Goal: Task Accomplishment & Management: Manage account settings

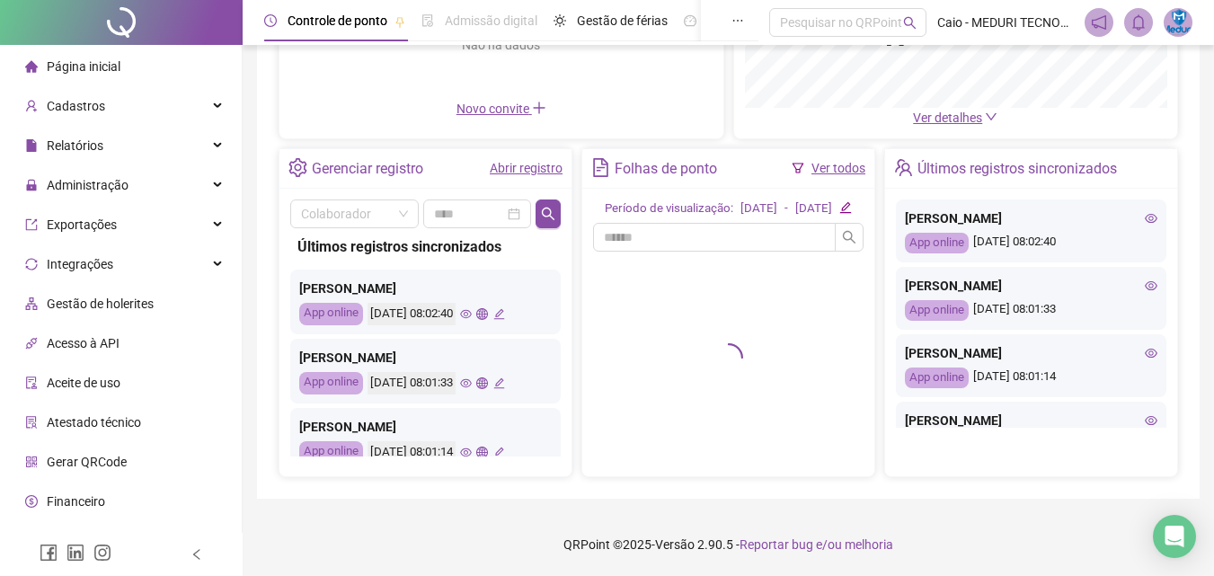
scroll to position [218, 0]
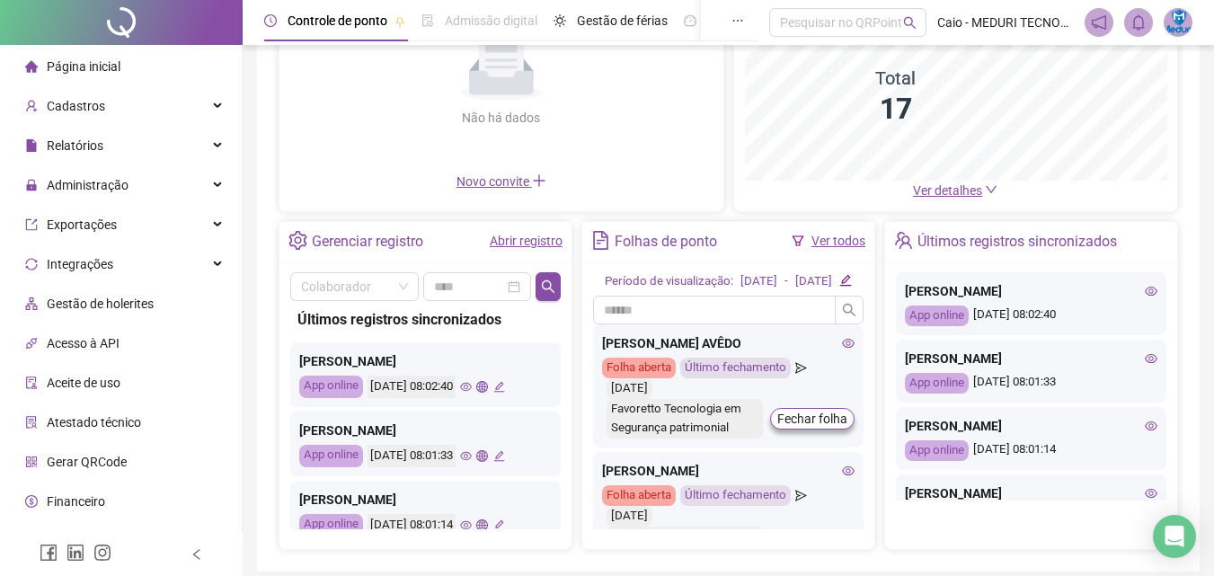
click at [977, 195] on span "Ver detalhes" at bounding box center [947, 190] width 69 height 14
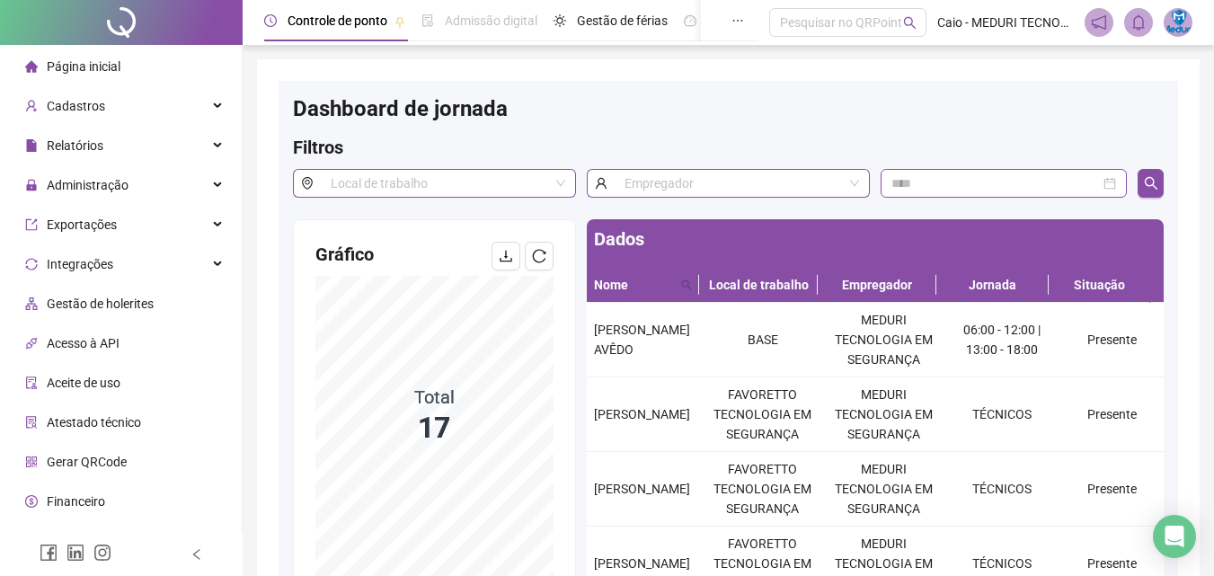
click at [56, 52] on div "Página inicial" at bounding box center [72, 67] width 95 height 36
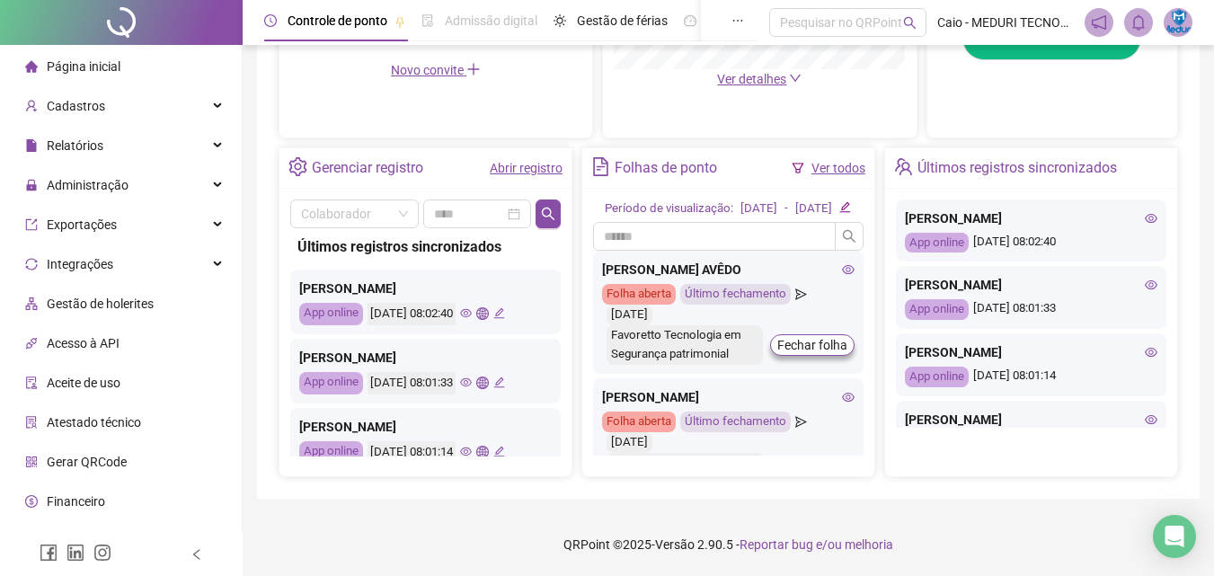
scroll to position [342, 0]
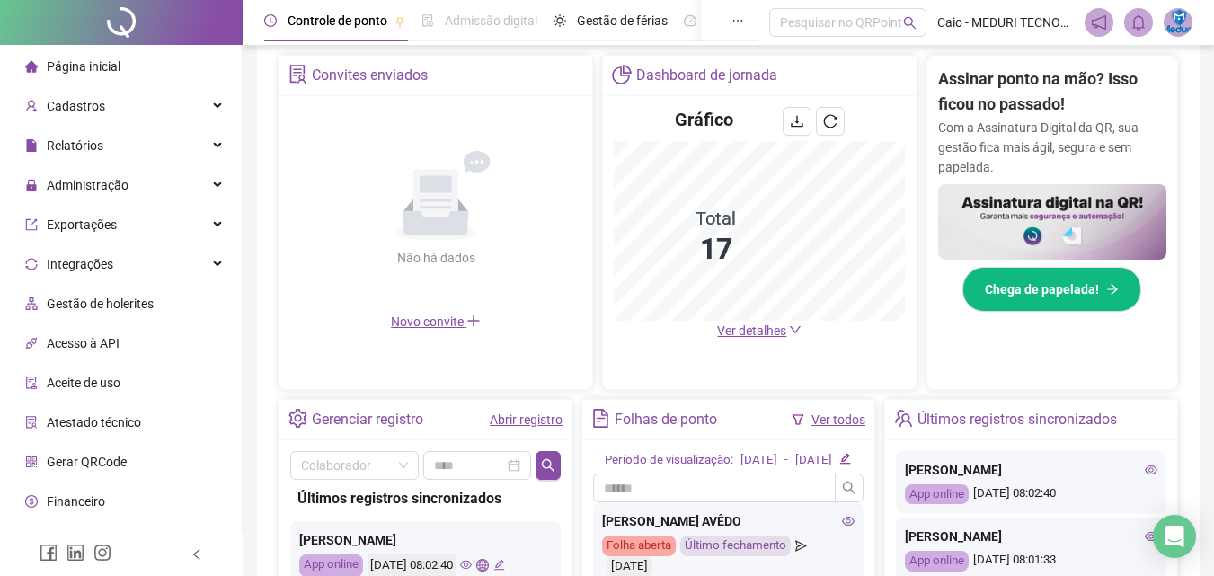
click at [742, 345] on div "Gráfico Total 17 Ver detalhes" at bounding box center [759, 223] width 313 height 255
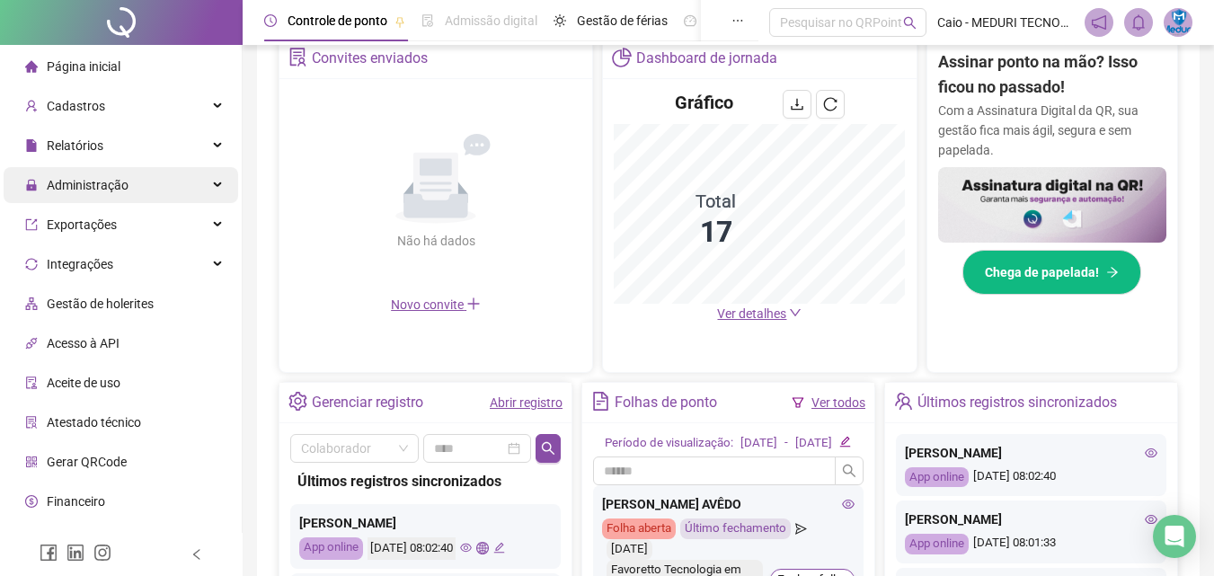
scroll to position [0, 0]
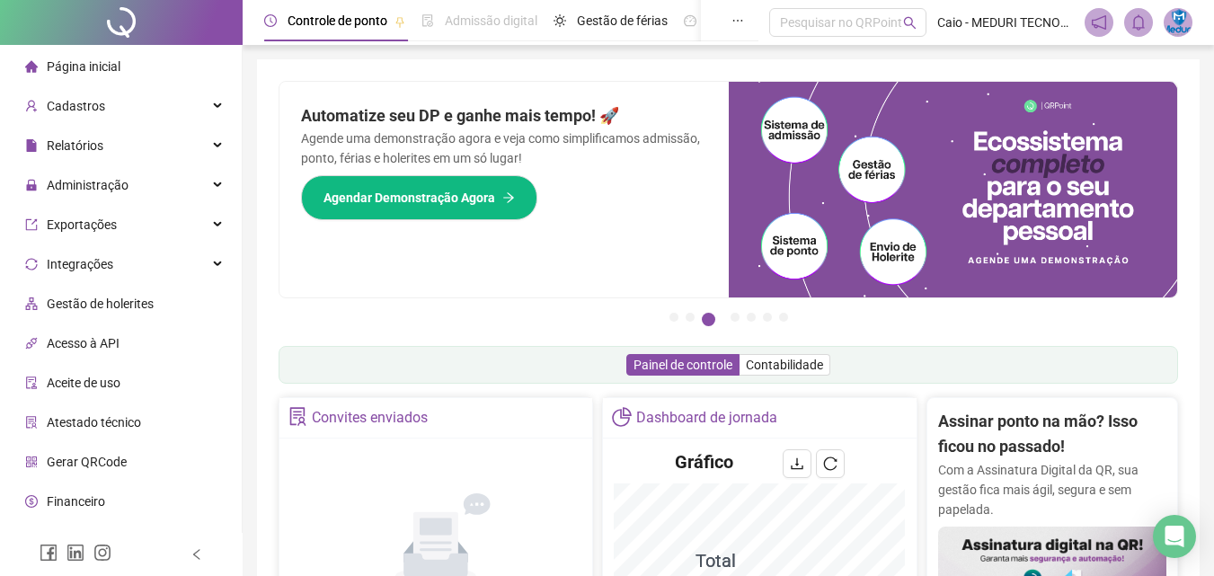
click at [134, 71] on li "Página inicial" at bounding box center [121, 67] width 235 height 36
click at [94, 63] on span "Página inicial" at bounding box center [84, 66] width 74 height 14
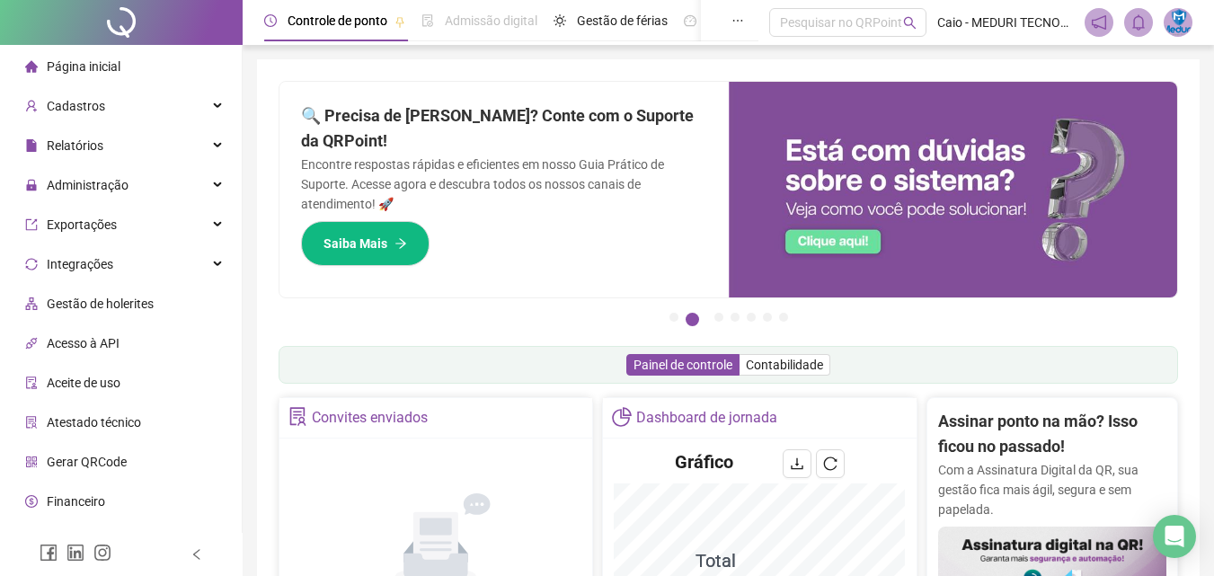
click at [346, 412] on div "Convites enviados" at bounding box center [370, 418] width 116 height 31
click at [124, 182] on span "Administração" at bounding box center [88, 185] width 82 height 14
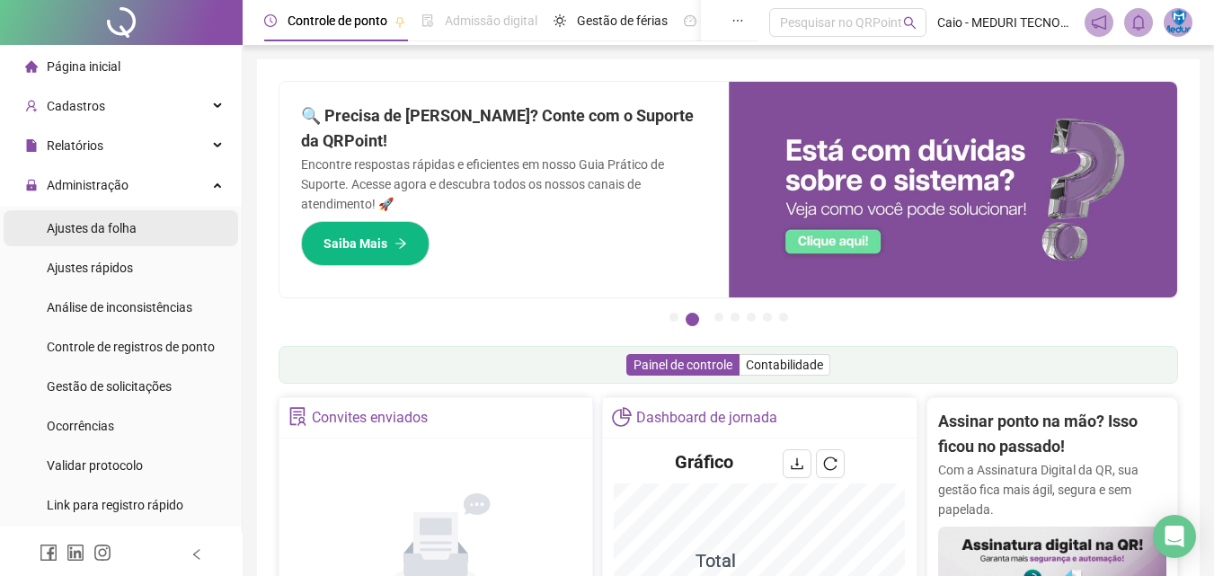
click at [155, 218] on li "Ajustes da folha" at bounding box center [121, 228] width 235 height 36
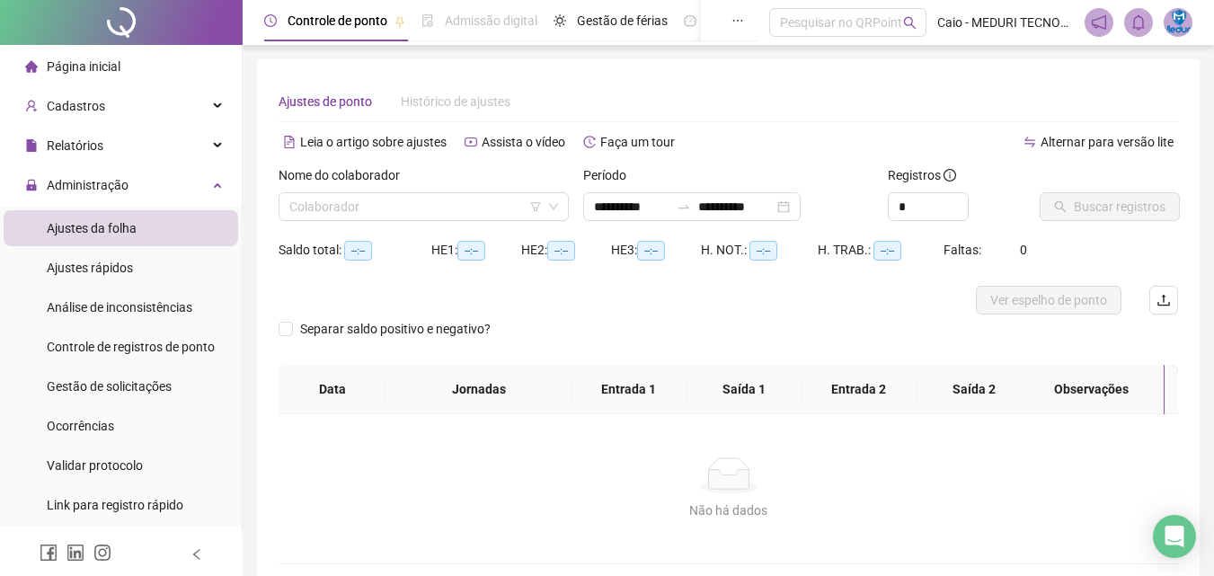
type input "**********"
click at [631, 184] on label "Período" at bounding box center [610, 175] width 55 height 20
click at [625, 198] on input "**********" at bounding box center [632, 207] width 76 height 20
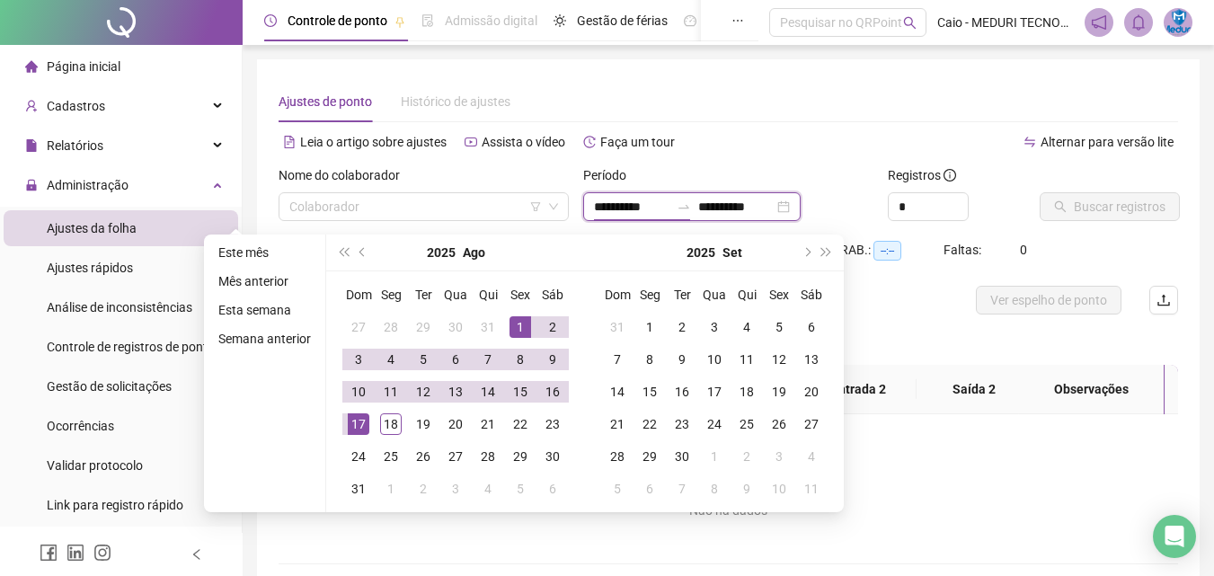
type input "**********"
click at [519, 331] on div "1" at bounding box center [521, 327] width 22 height 22
type input "**********"
click at [395, 426] on div "18" at bounding box center [391, 424] width 22 height 22
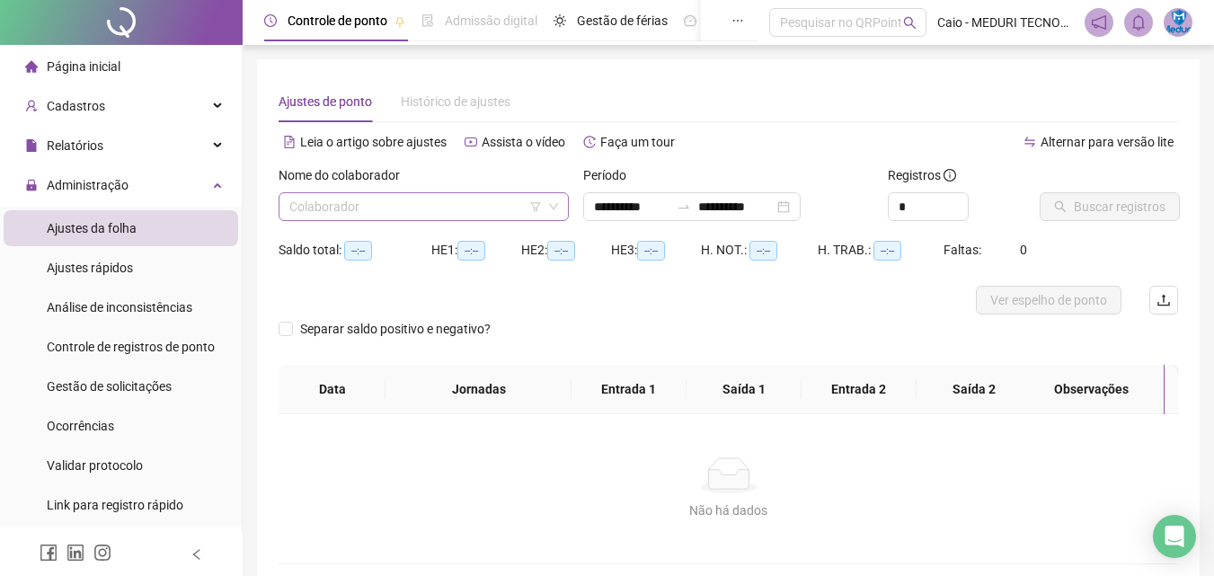
click at [386, 206] on input "search" at bounding box center [415, 206] width 253 height 27
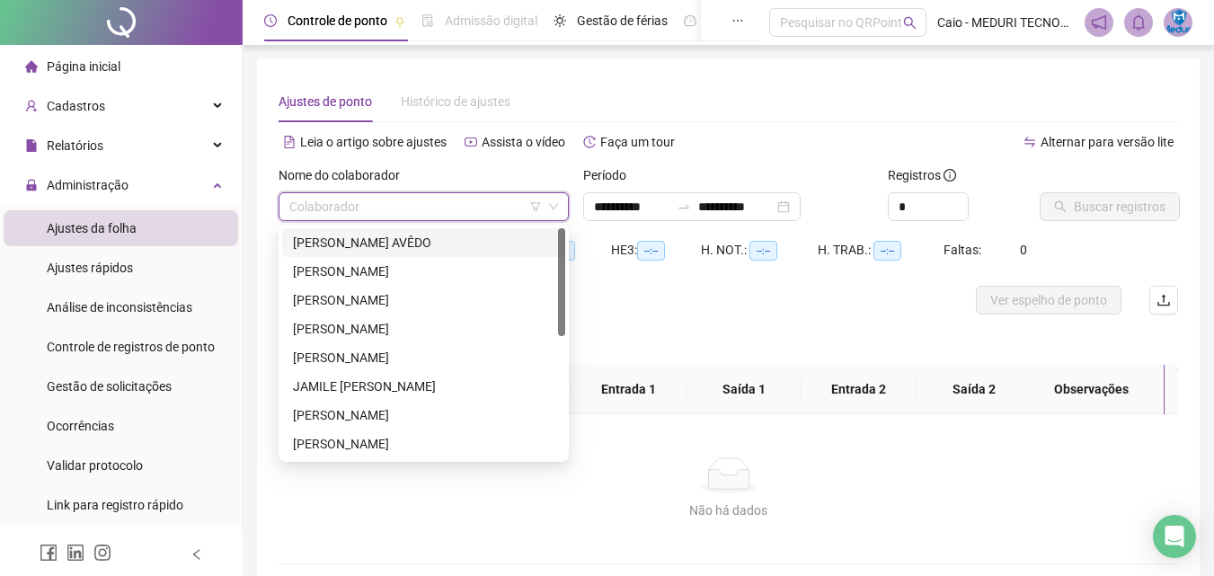
click at [398, 248] on div "[PERSON_NAME] AVÊDO" at bounding box center [424, 243] width 262 height 20
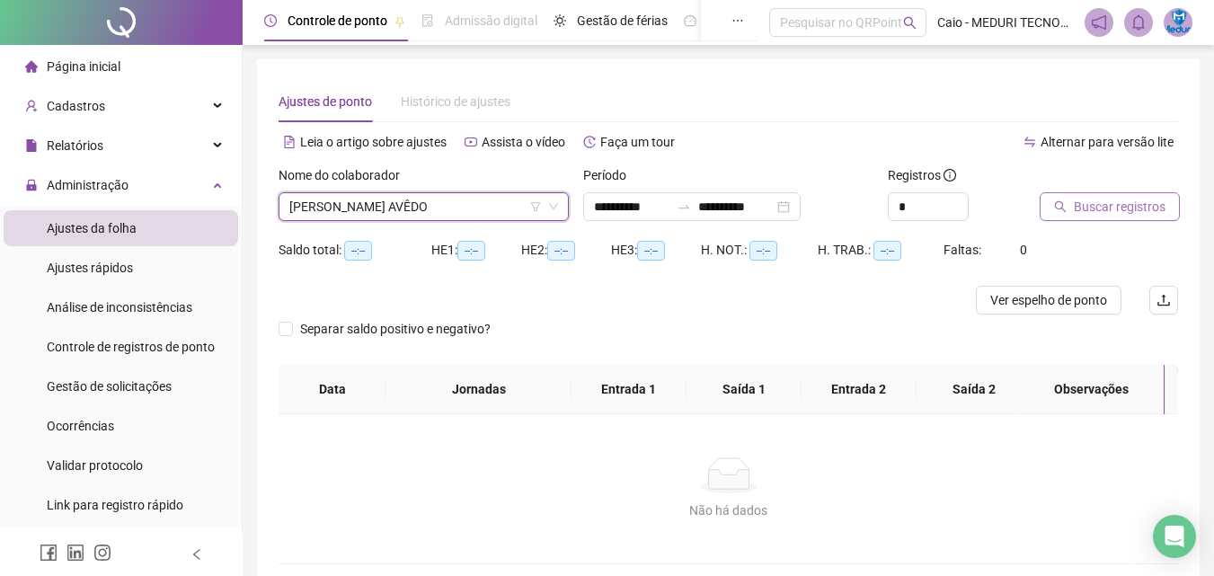
click at [1092, 205] on span "Buscar registros" at bounding box center [1120, 207] width 92 height 20
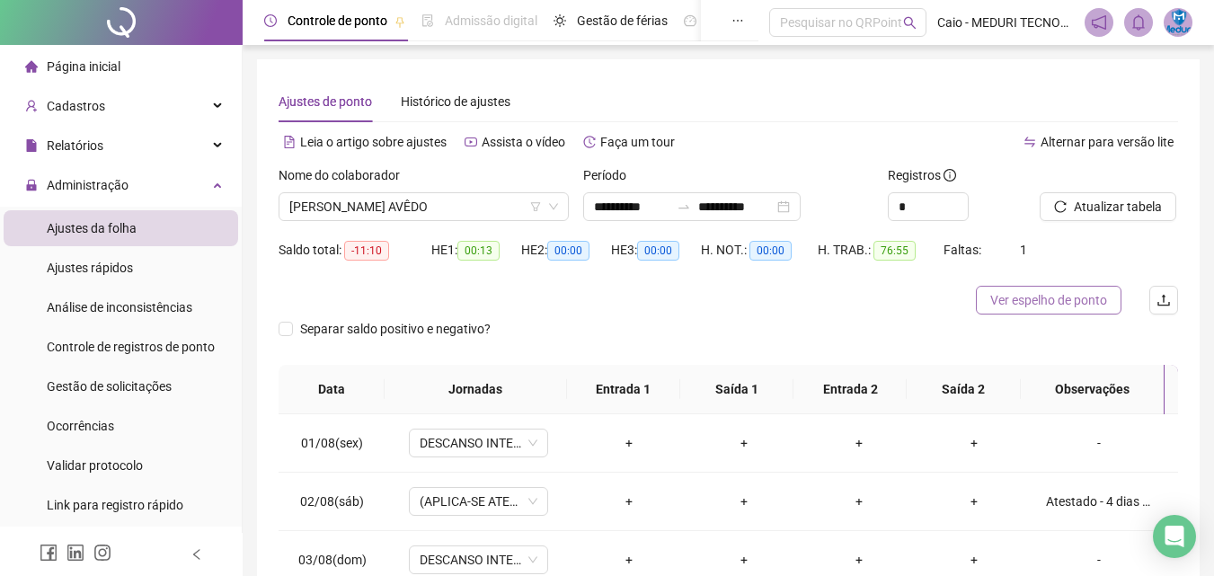
click at [1045, 300] on span "Ver espelho de ponto" at bounding box center [1049, 300] width 117 height 20
click at [362, 215] on span "[PERSON_NAME] AVÊDO" at bounding box center [423, 206] width 269 height 27
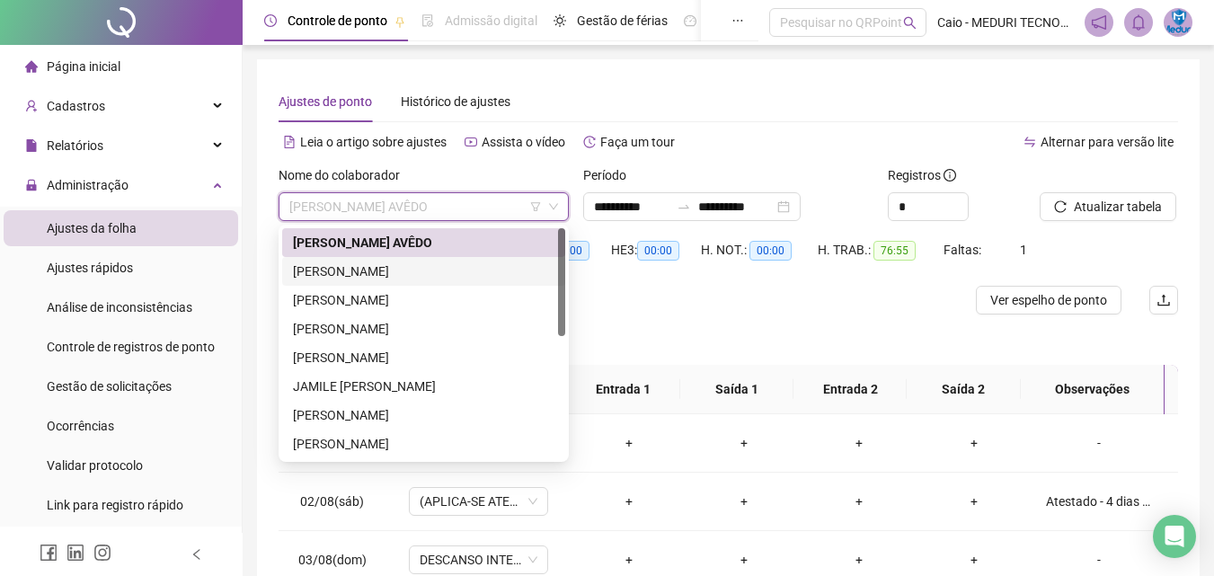
click at [369, 279] on div "[PERSON_NAME]" at bounding box center [424, 272] width 262 height 20
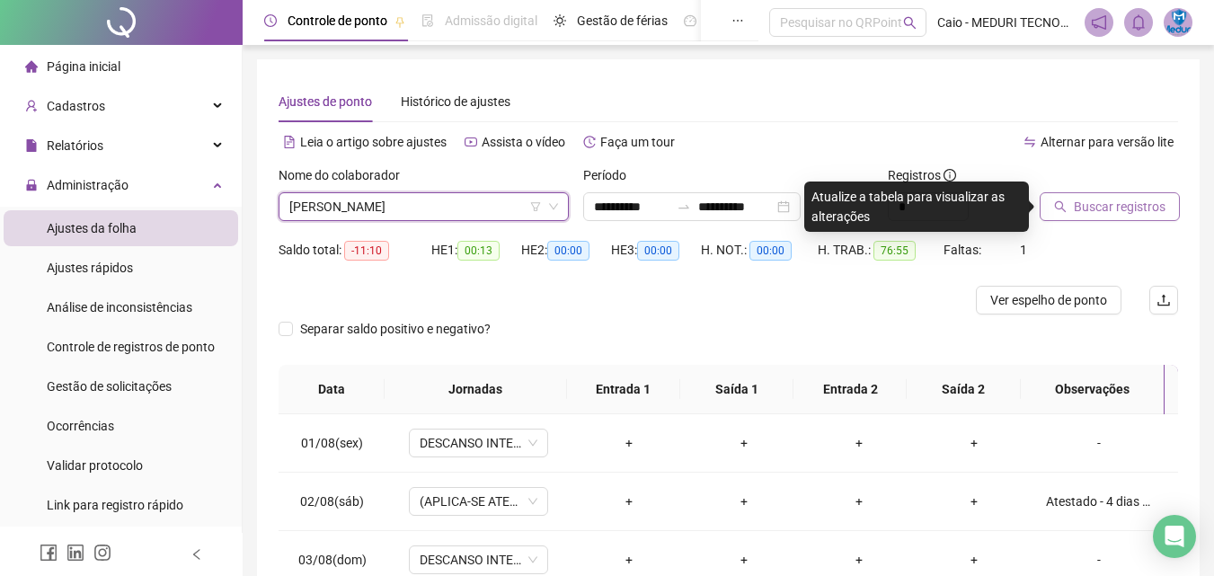
click at [1131, 210] on span "Buscar registros" at bounding box center [1120, 207] width 92 height 20
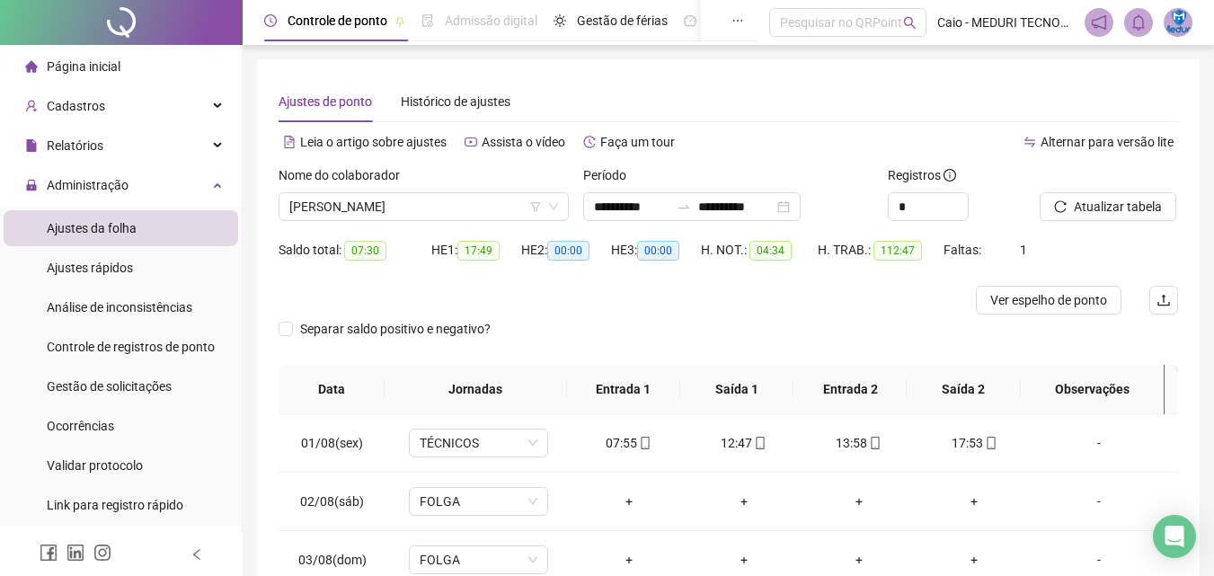
click at [1044, 303] on span "Ver espelho de ponto" at bounding box center [1049, 300] width 117 height 20
click at [355, 205] on span "[PERSON_NAME]" at bounding box center [423, 206] width 269 height 27
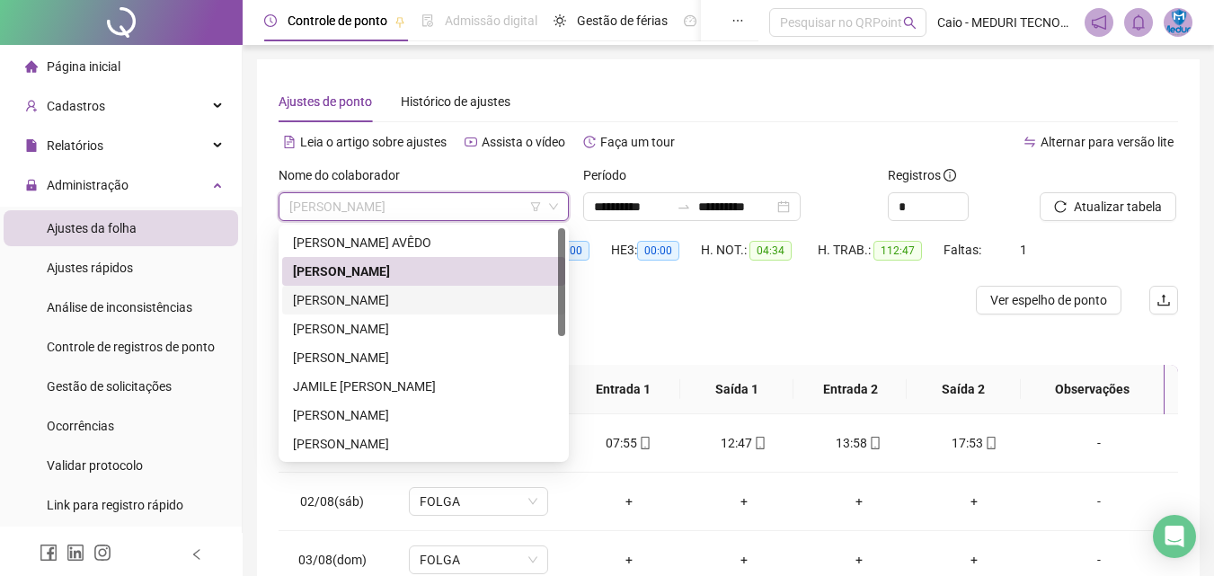
click at [364, 300] on div "[PERSON_NAME]" at bounding box center [424, 300] width 262 height 20
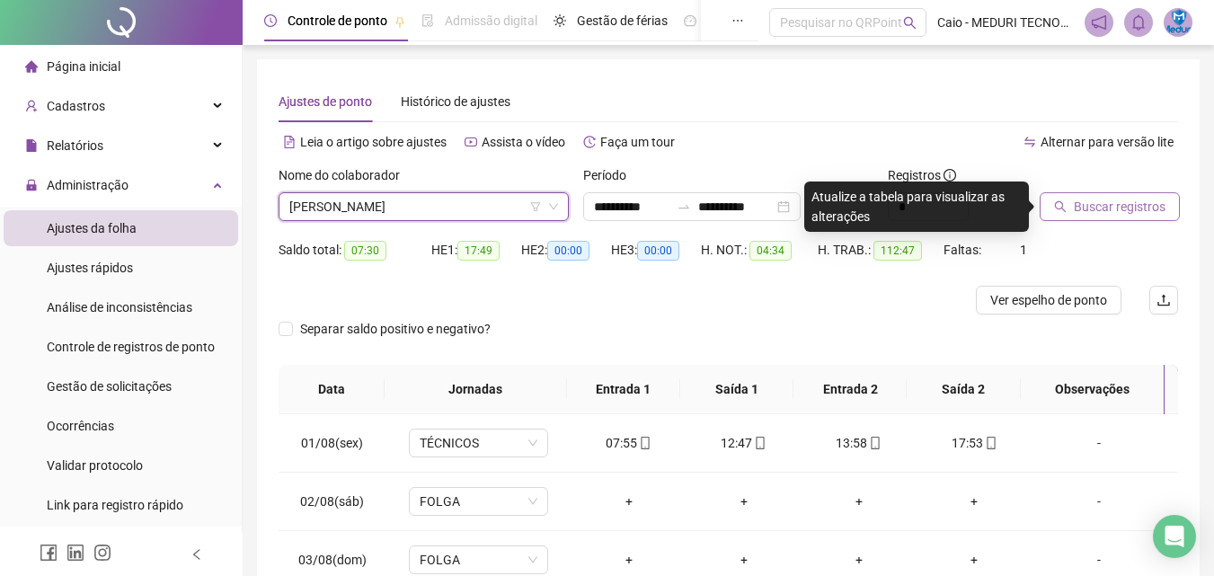
click at [1063, 209] on icon "search" at bounding box center [1061, 207] width 12 height 12
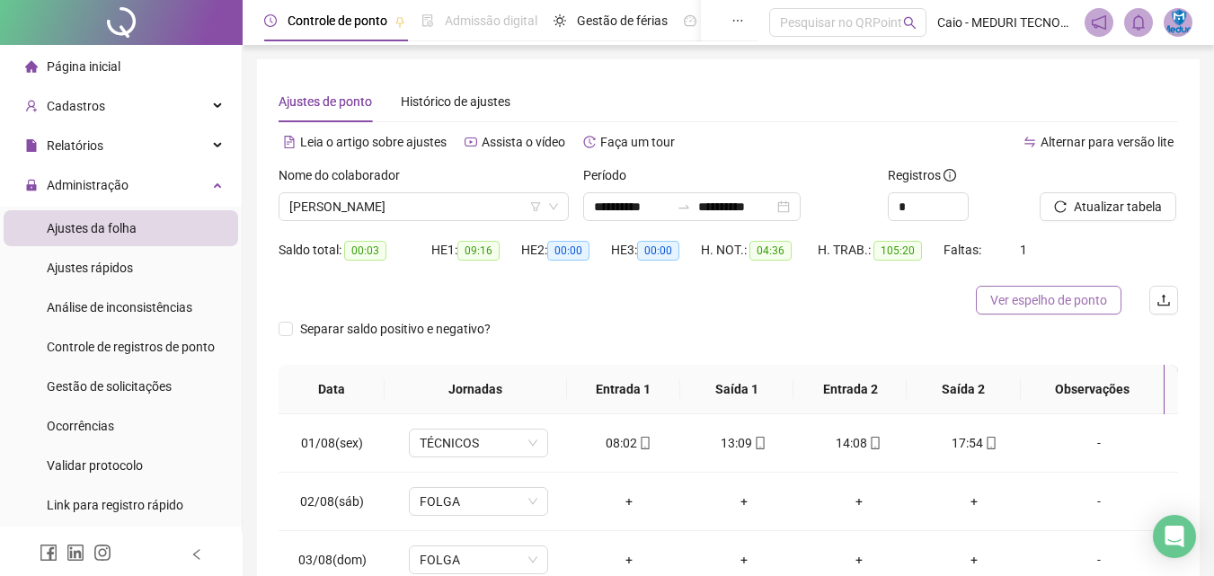
click at [1071, 306] on span "Ver espelho de ponto" at bounding box center [1049, 300] width 117 height 20
click at [404, 199] on span "[PERSON_NAME]" at bounding box center [423, 206] width 269 height 27
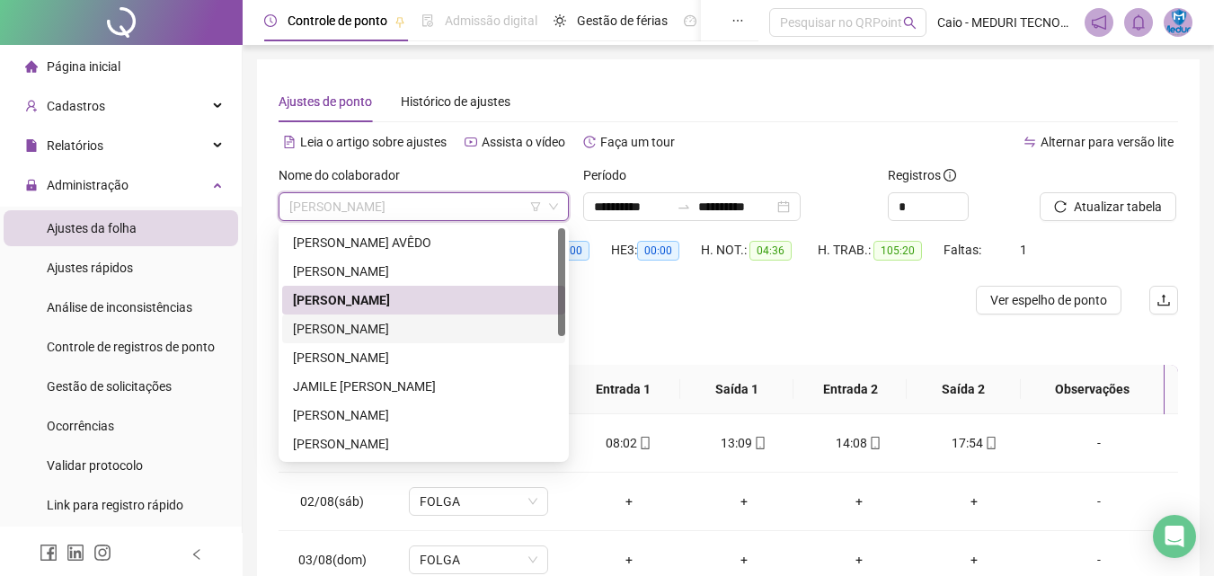
click at [388, 320] on div "[PERSON_NAME]" at bounding box center [424, 329] width 262 height 20
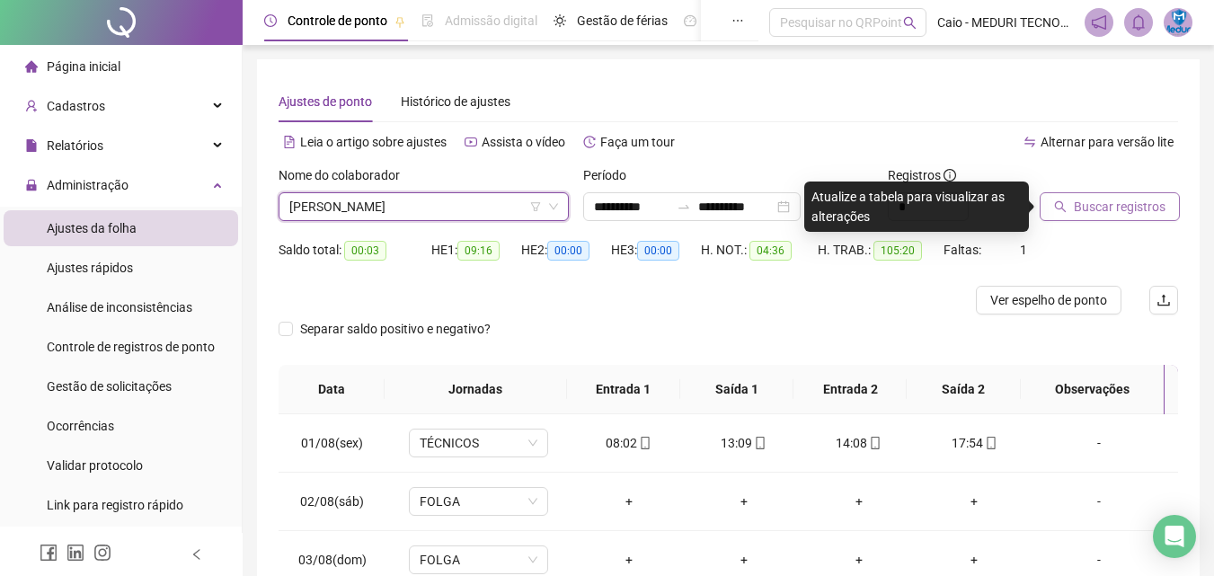
click at [1139, 204] on span "Buscar registros" at bounding box center [1120, 207] width 92 height 20
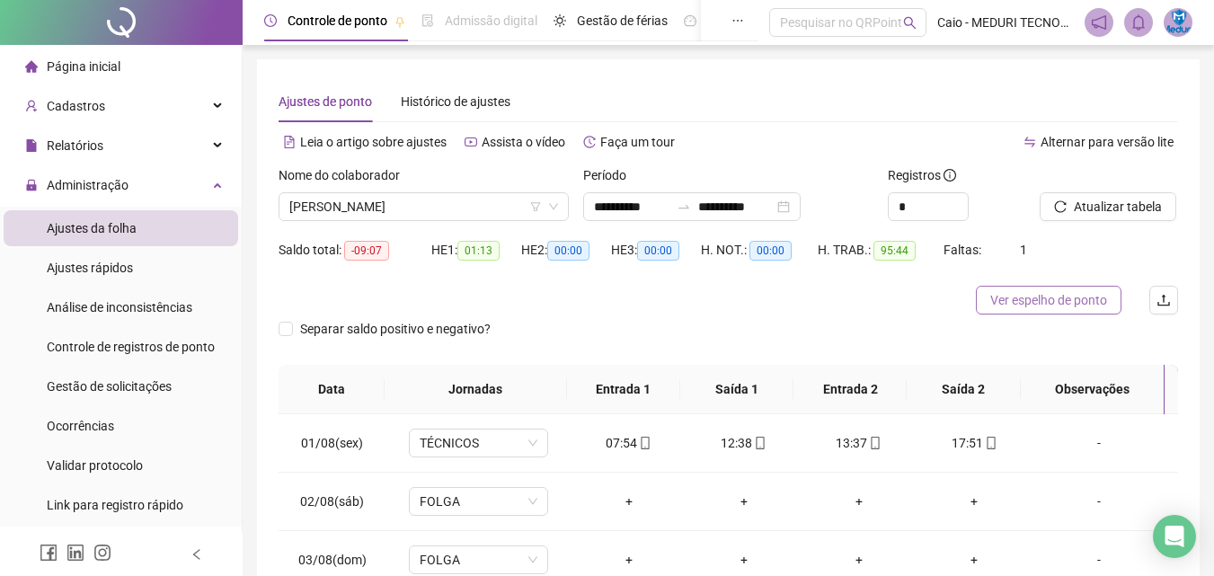
click at [1050, 307] on span "Ver espelho de ponto" at bounding box center [1049, 300] width 117 height 20
click at [456, 214] on span "[PERSON_NAME]" at bounding box center [423, 206] width 269 height 27
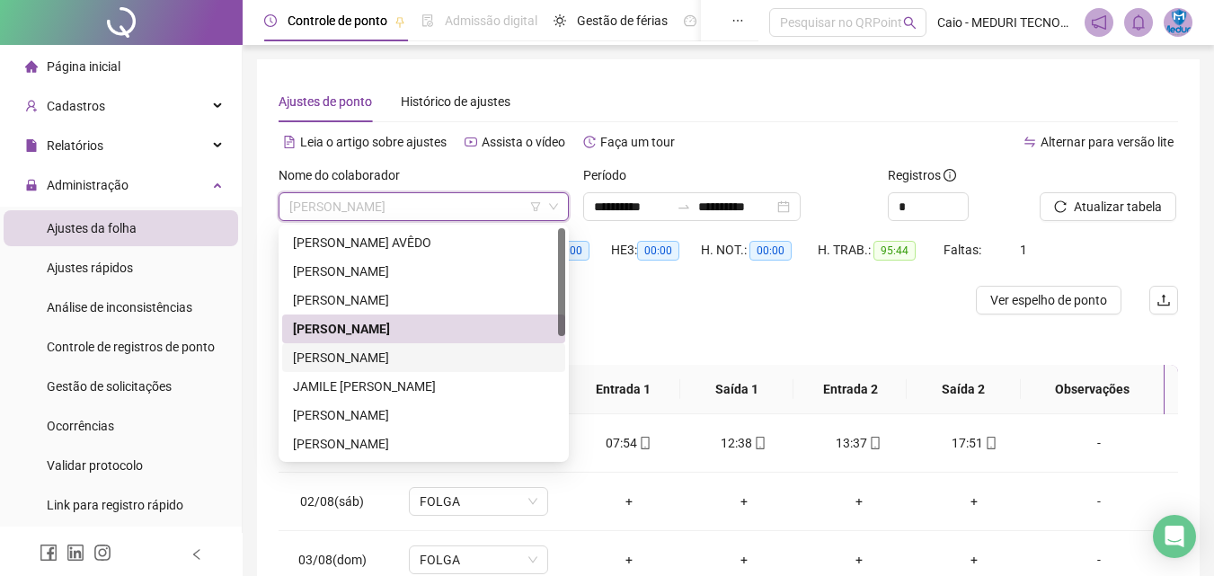
click at [418, 357] on div "[PERSON_NAME]" at bounding box center [424, 358] width 262 height 20
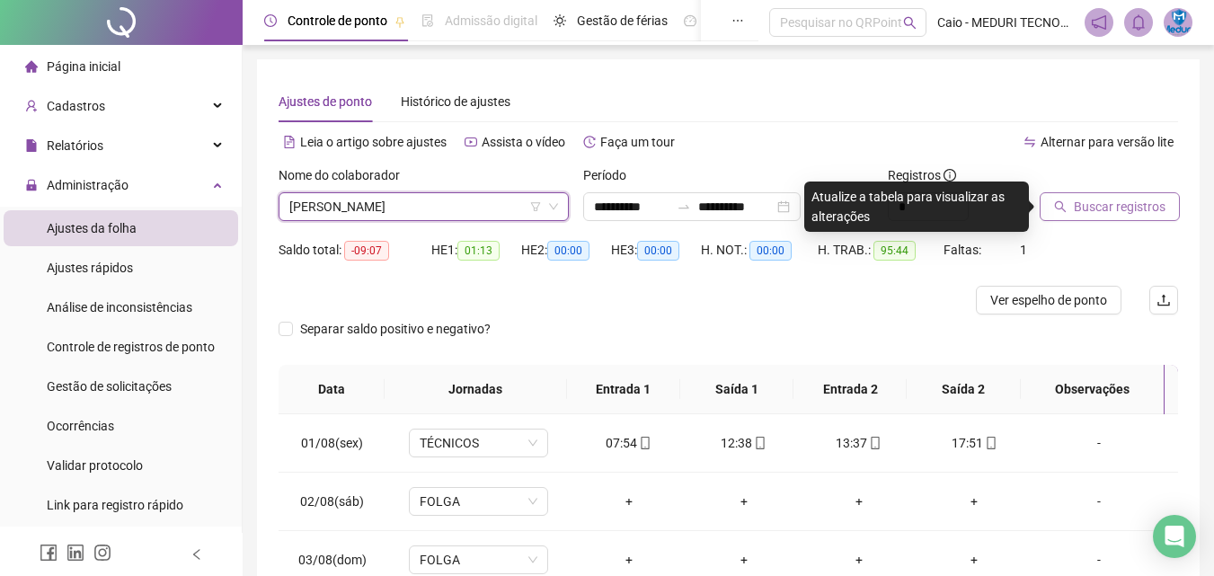
click at [1105, 215] on span "Buscar registros" at bounding box center [1120, 207] width 92 height 20
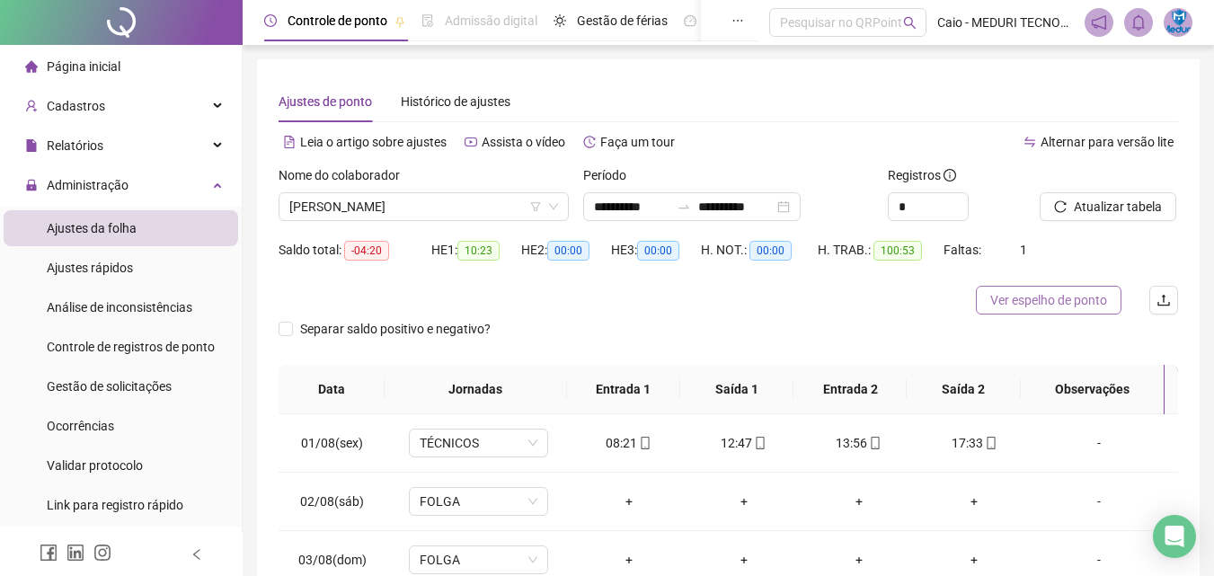
click at [1043, 288] on button "Ver espelho de ponto" at bounding box center [1049, 300] width 146 height 29
click at [368, 216] on span "[PERSON_NAME]" at bounding box center [423, 206] width 269 height 27
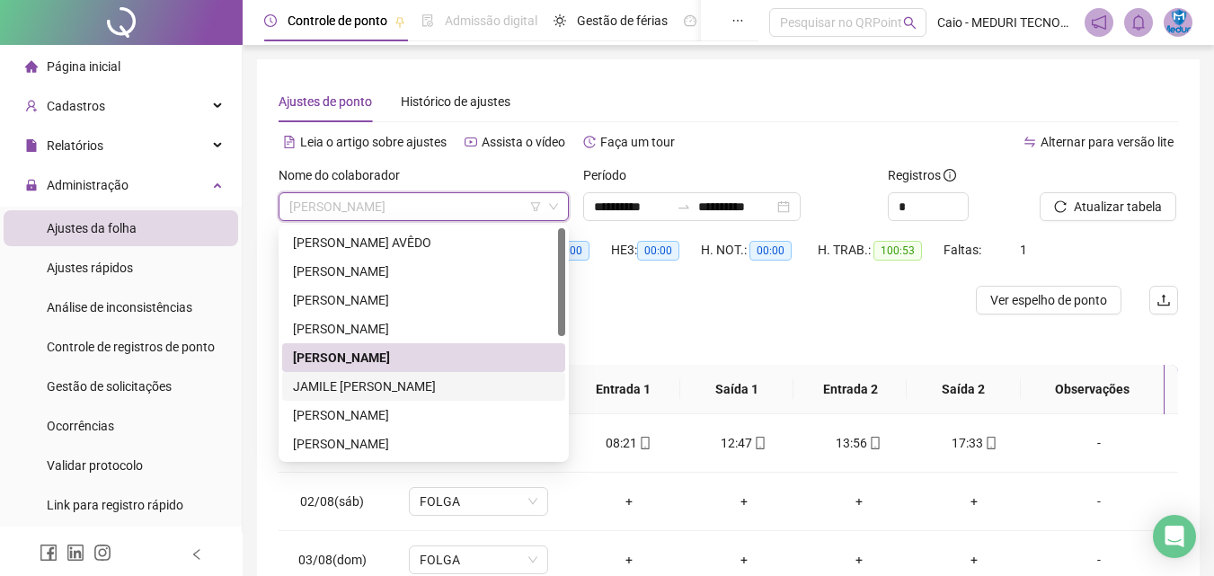
click at [379, 379] on div "JAMILE [PERSON_NAME]" at bounding box center [424, 387] width 262 height 20
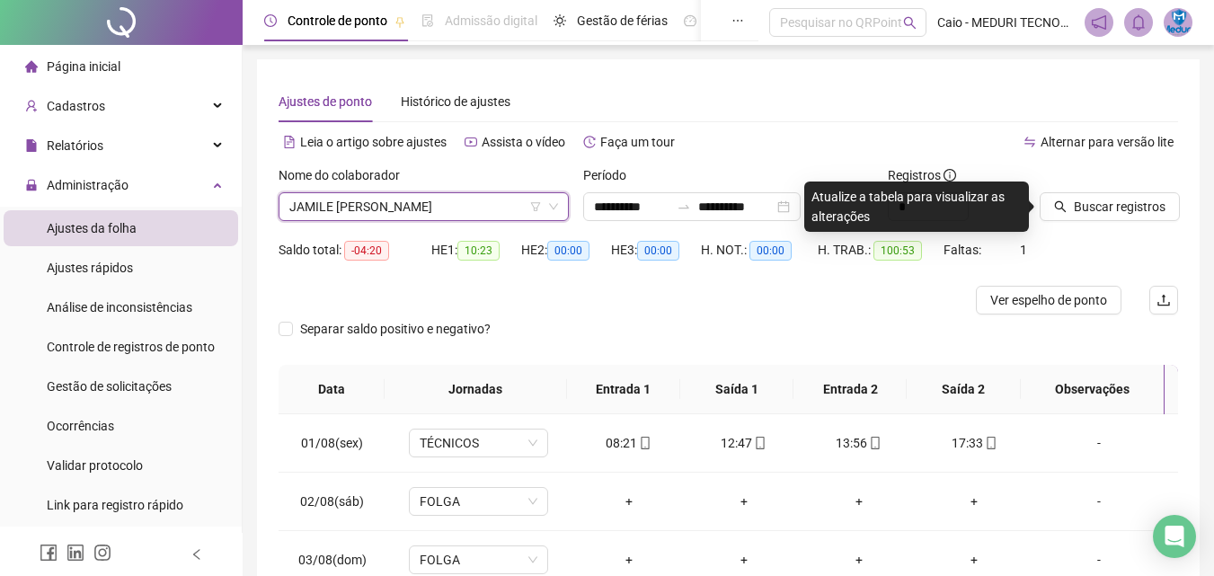
click at [1079, 221] on div "Buscar registros" at bounding box center [1109, 200] width 153 height 70
click at [1089, 212] on span "Buscar registros" at bounding box center [1120, 207] width 92 height 20
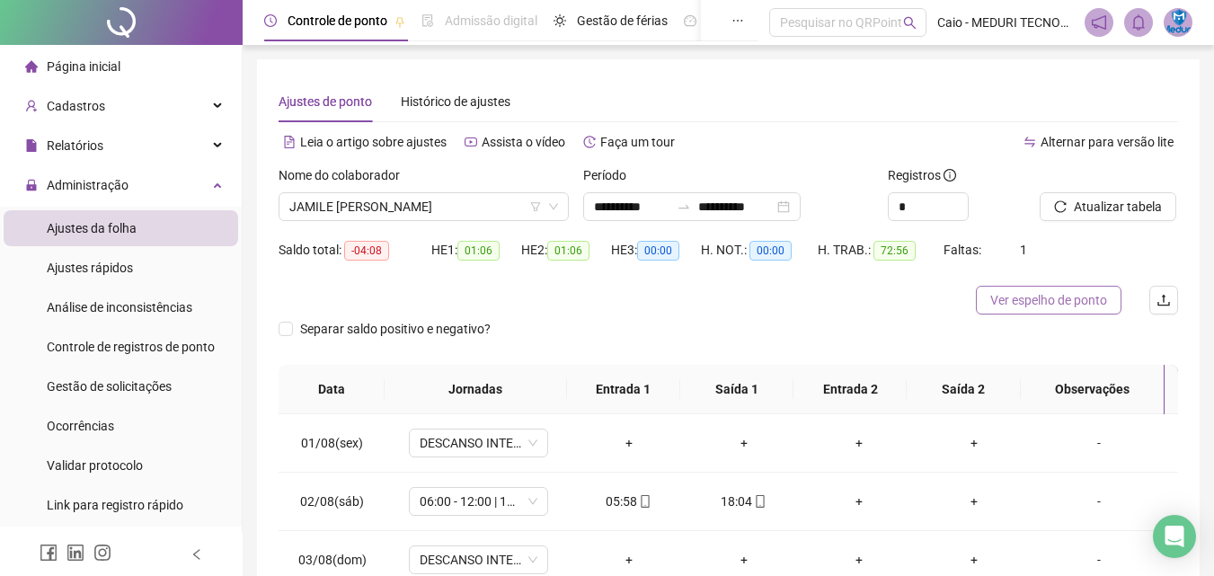
click at [1054, 304] on span "Ver espelho de ponto" at bounding box center [1049, 300] width 117 height 20
click at [371, 211] on span "JAMILE [PERSON_NAME]" at bounding box center [423, 206] width 269 height 27
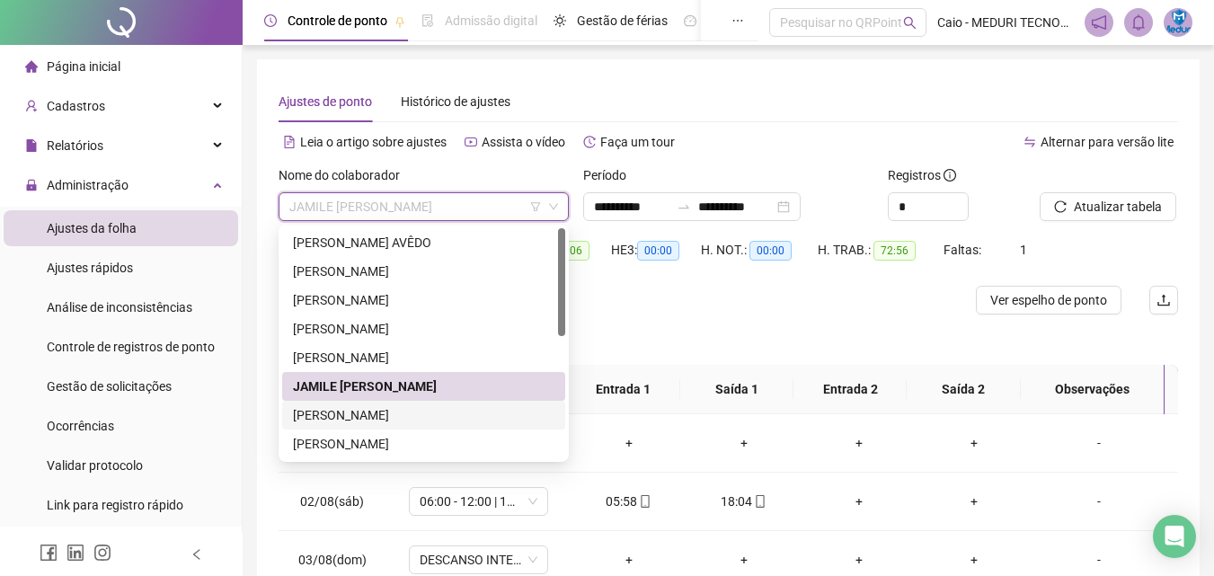
click at [415, 420] on div "[PERSON_NAME]" at bounding box center [424, 415] width 262 height 20
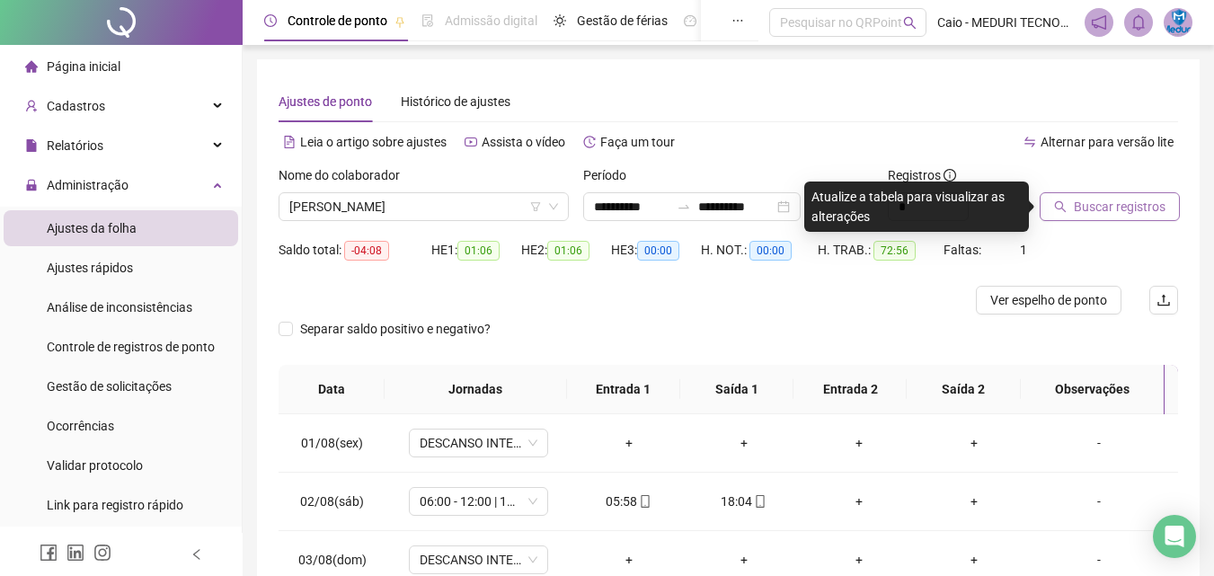
click at [1112, 203] on span "Buscar registros" at bounding box center [1120, 207] width 92 height 20
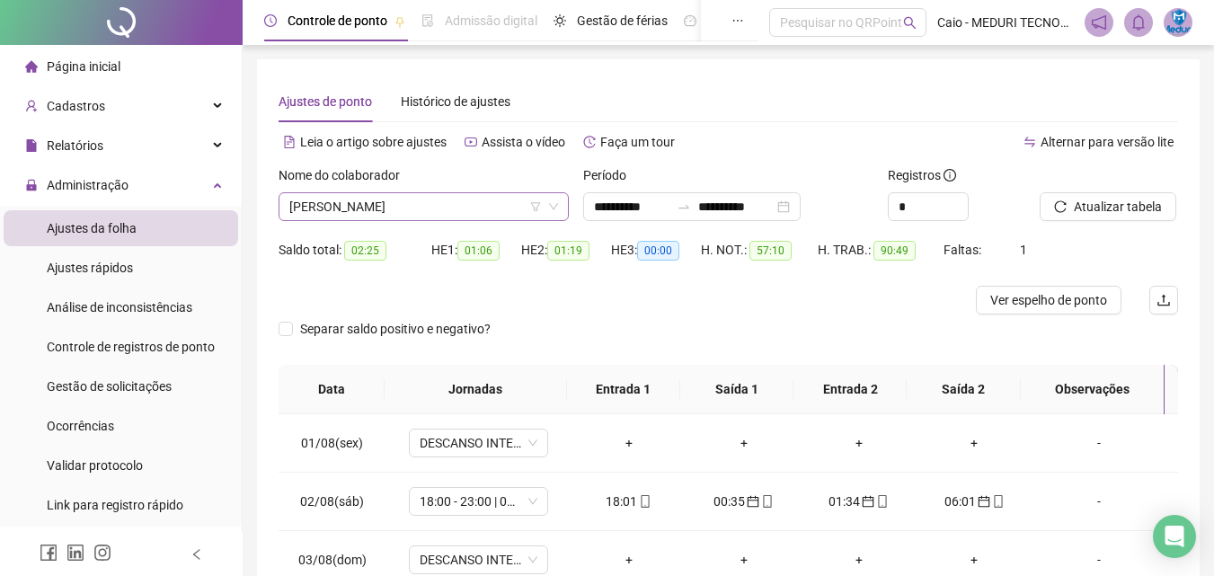
click at [369, 210] on span "[PERSON_NAME]" at bounding box center [423, 206] width 269 height 27
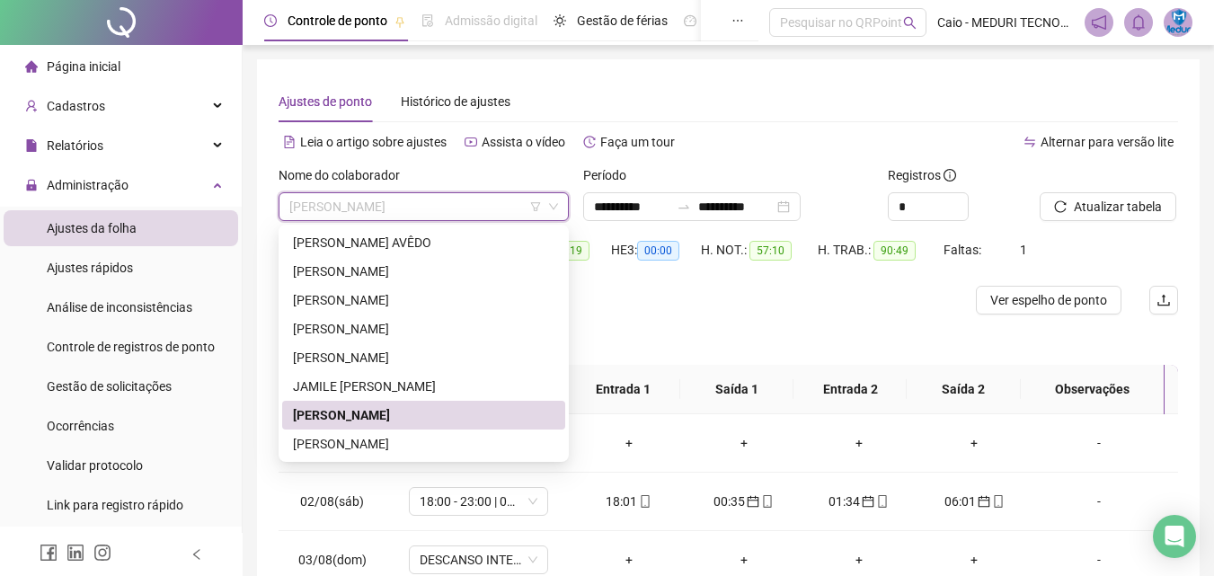
click at [393, 411] on div "[PERSON_NAME]" at bounding box center [424, 415] width 262 height 20
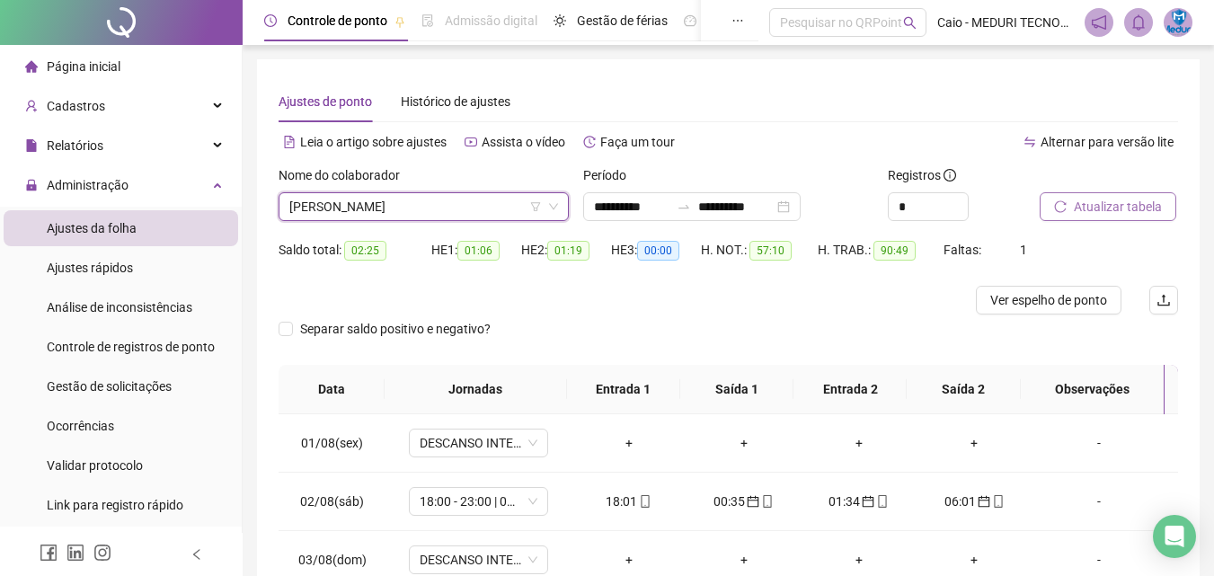
click at [1144, 211] on span "Atualizar tabela" at bounding box center [1118, 207] width 88 height 20
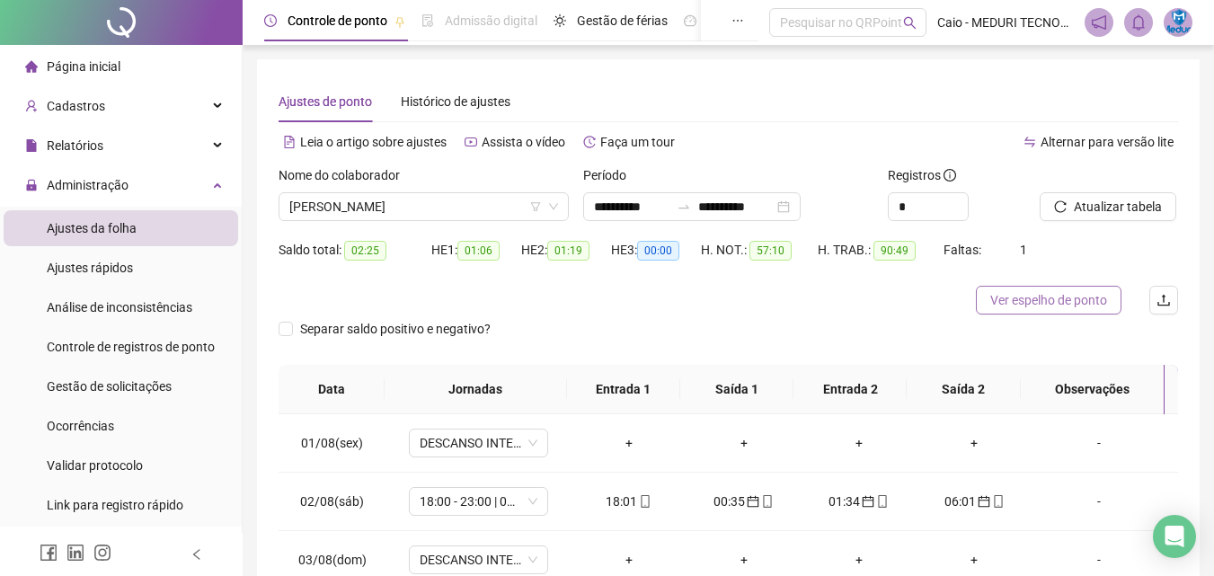
click at [1025, 300] on span "Ver espelho de ponto" at bounding box center [1049, 300] width 117 height 20
click at [424, 198] on span "[PERSON_NAME]" at bounding box center [423, 206] width 269 height 27
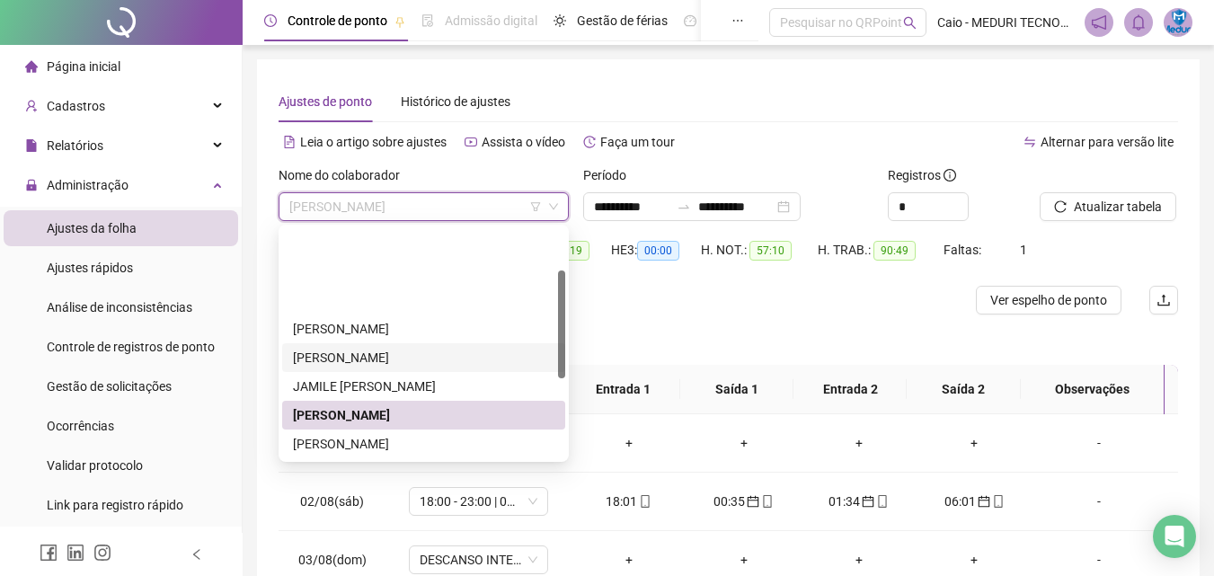
scroll to position [90, 0]
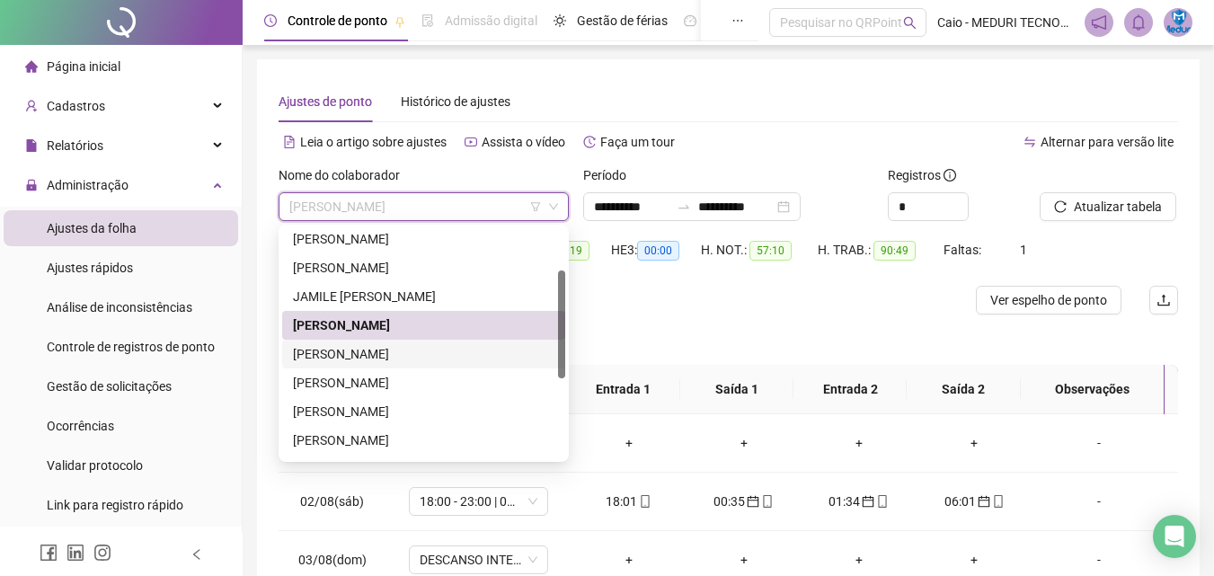
click at [391, 351] on div "[PERSON_NAME]" at bounding box center [424, 354] width 262 height 20
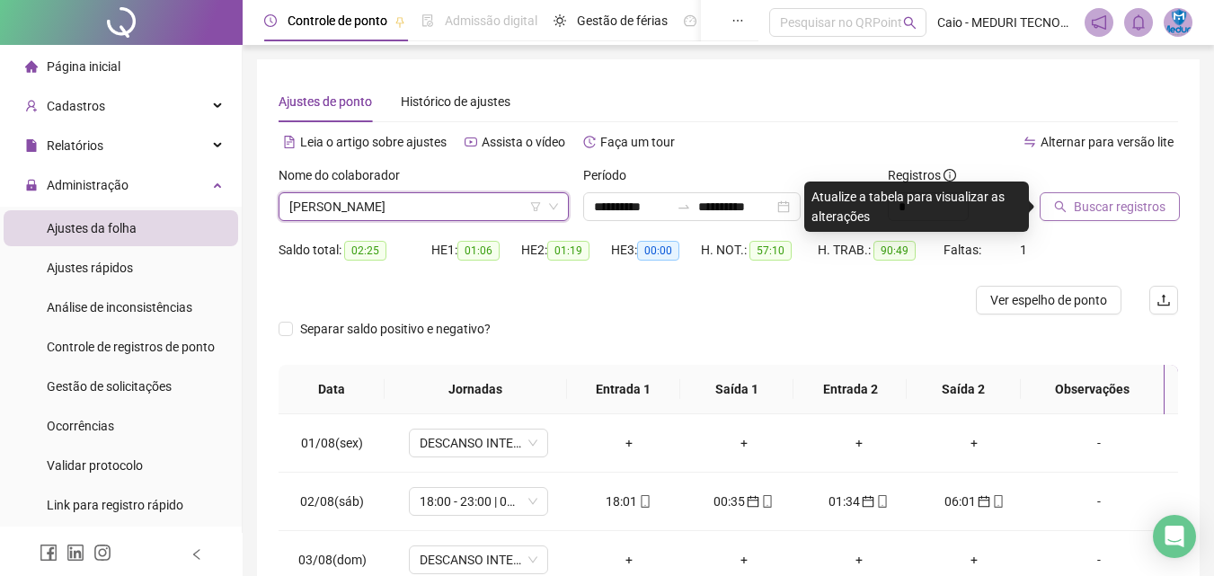
click at [1067, 211] on icon "search" at bounding box center [1060, 206] width 13 height 13
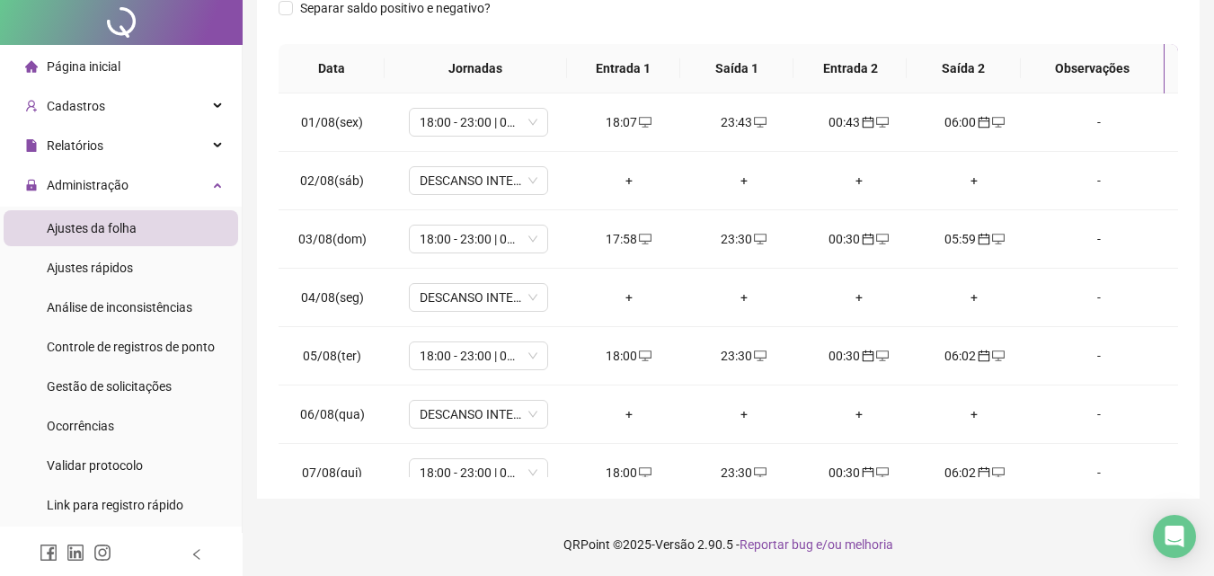
scroll to position [0, 0]
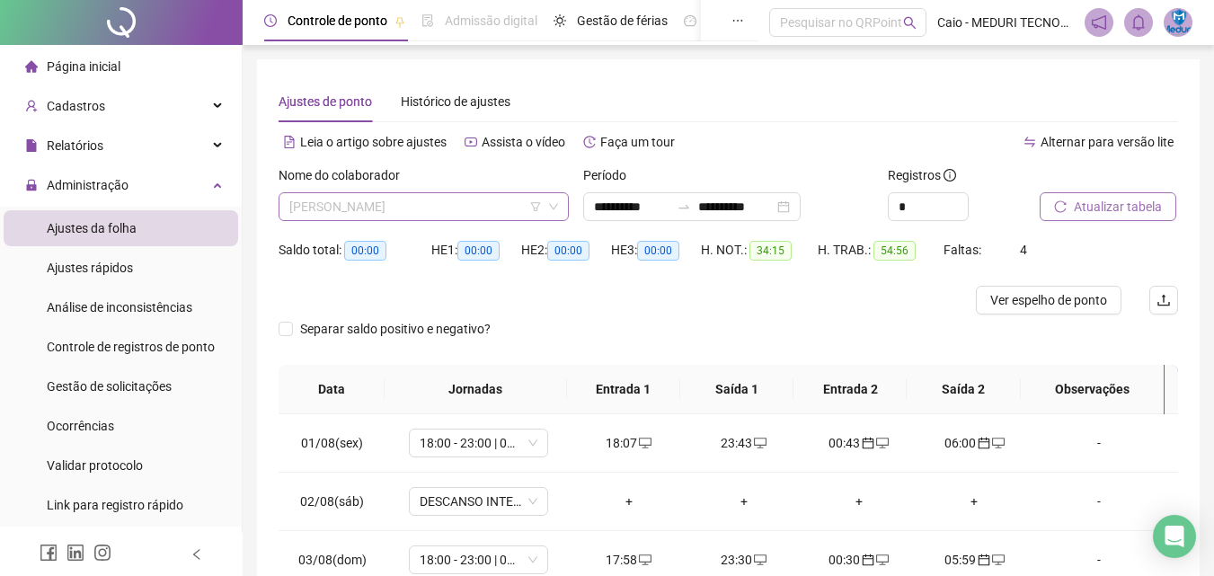
click at [389, 215] on span "[PERSON_NAME]" at bounding box center [423, 206] width 269 height 27
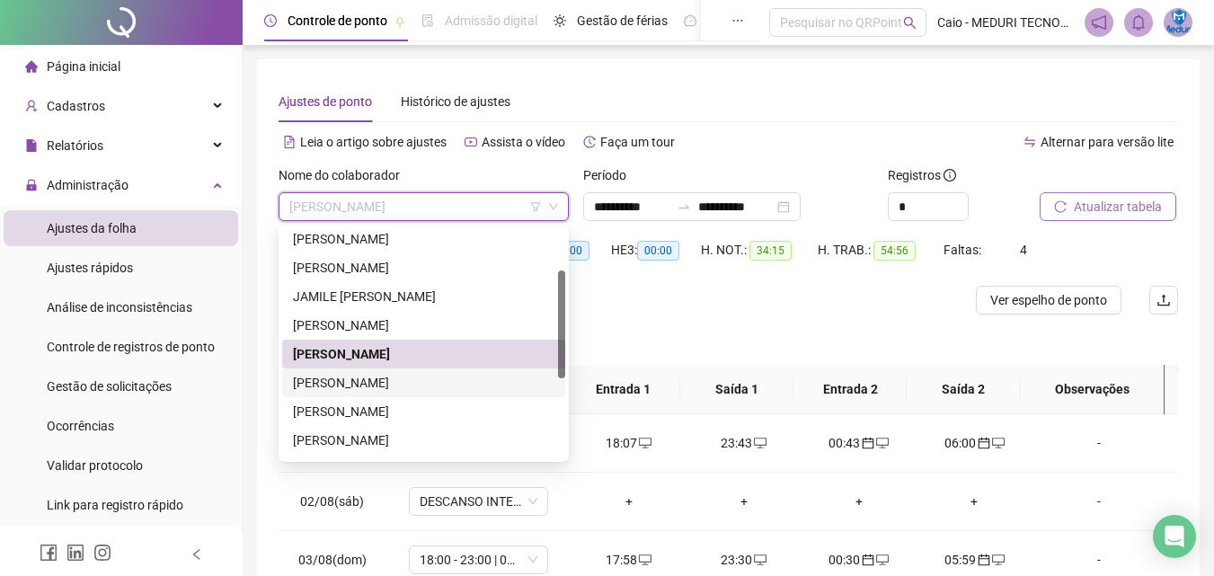
click at [395, 378] on div "[PERSON_NAME]" at bounding box center [424, 383] width 262 height 20
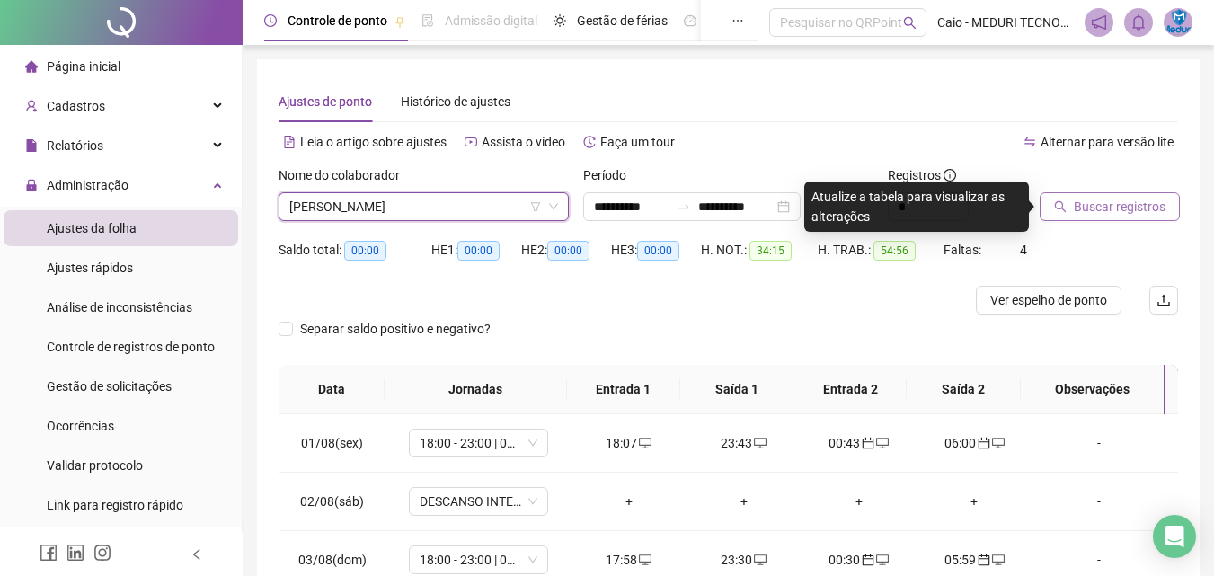
click at [1103, 201] on span "Buscar registros" at bounding box center [1120, 207] width 92 height 20
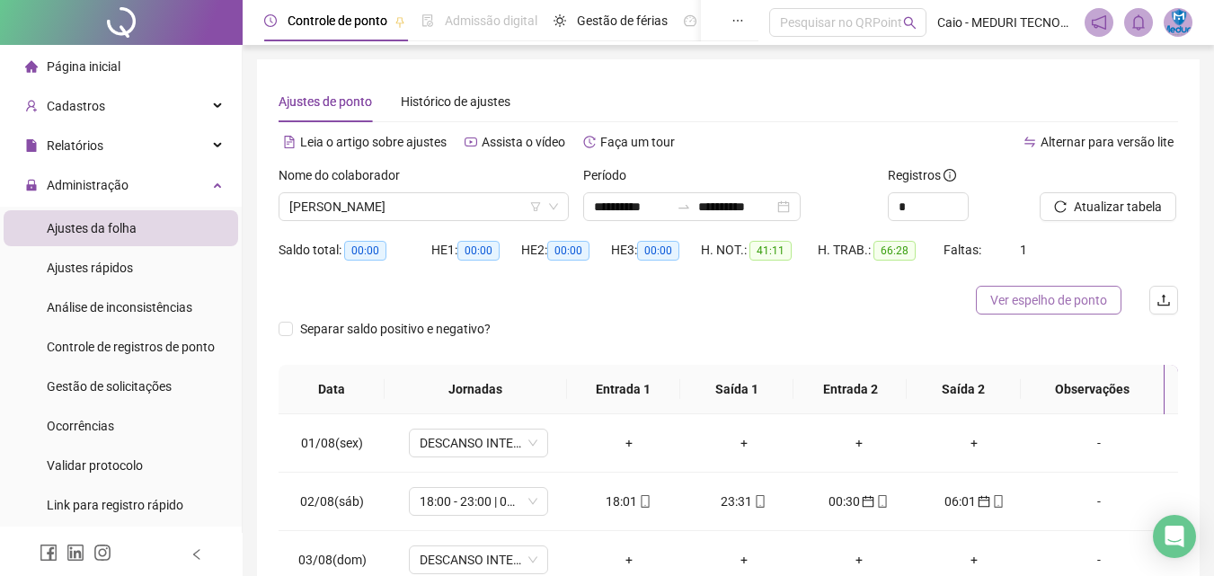
click at [1028, 303] on span "Ver espelho de ponto" at bounding box center [1049, 300] width 117 height 20
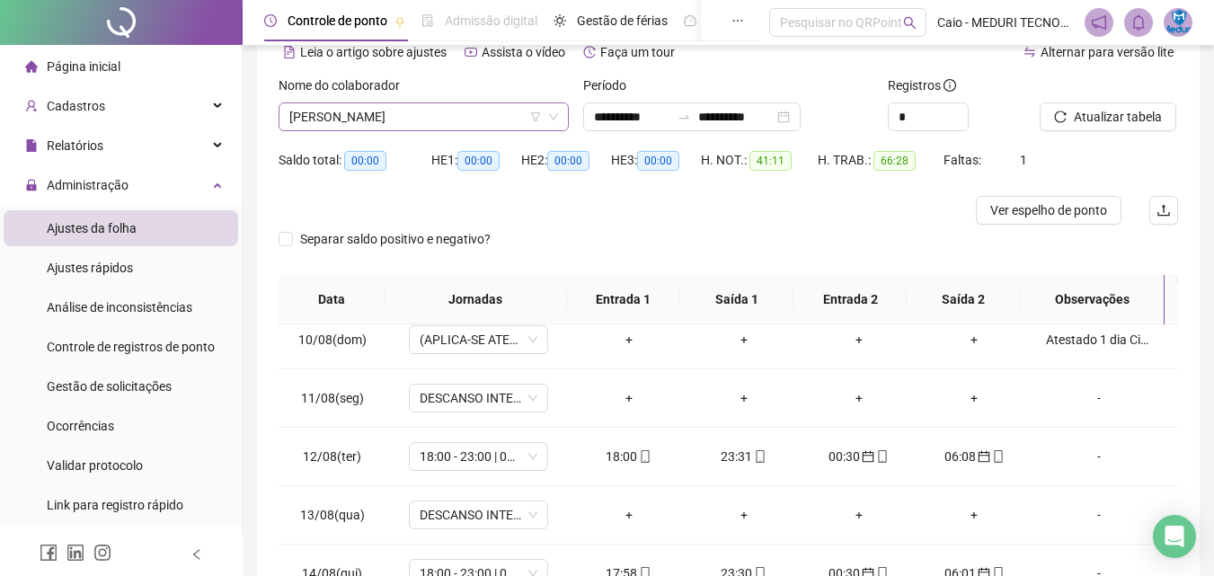
click at [387, 118] on span "[PERSON_NAME]" at bounding box center [423, 116] width 269 height 27
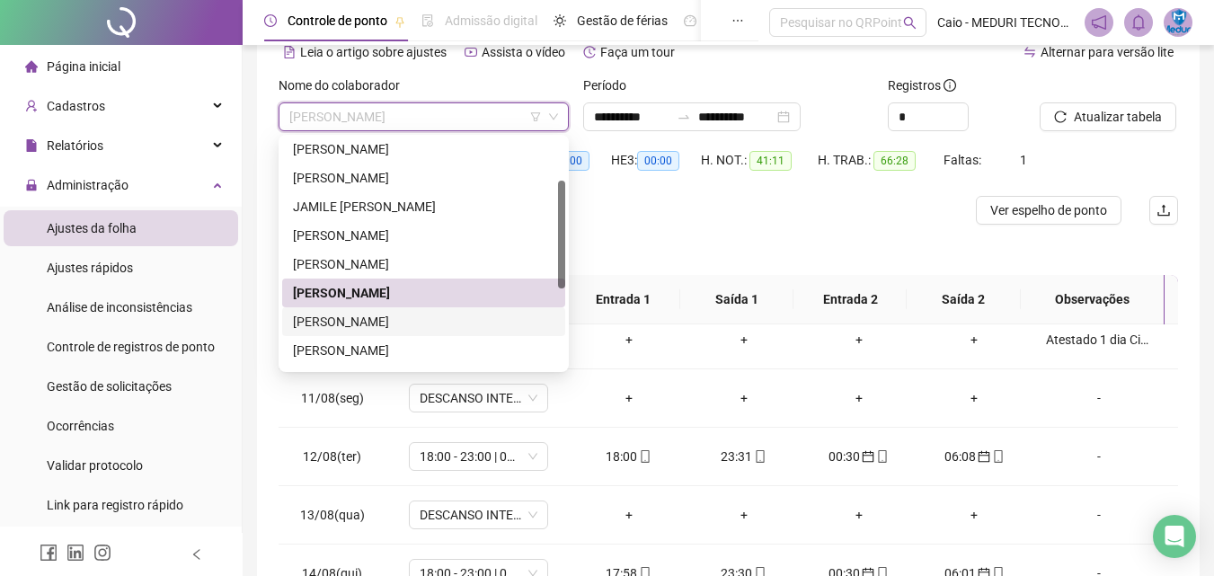
click at [411, 312] on div "[PERSON_NAME]" at bounding box center [424, 322] width 262 height 20
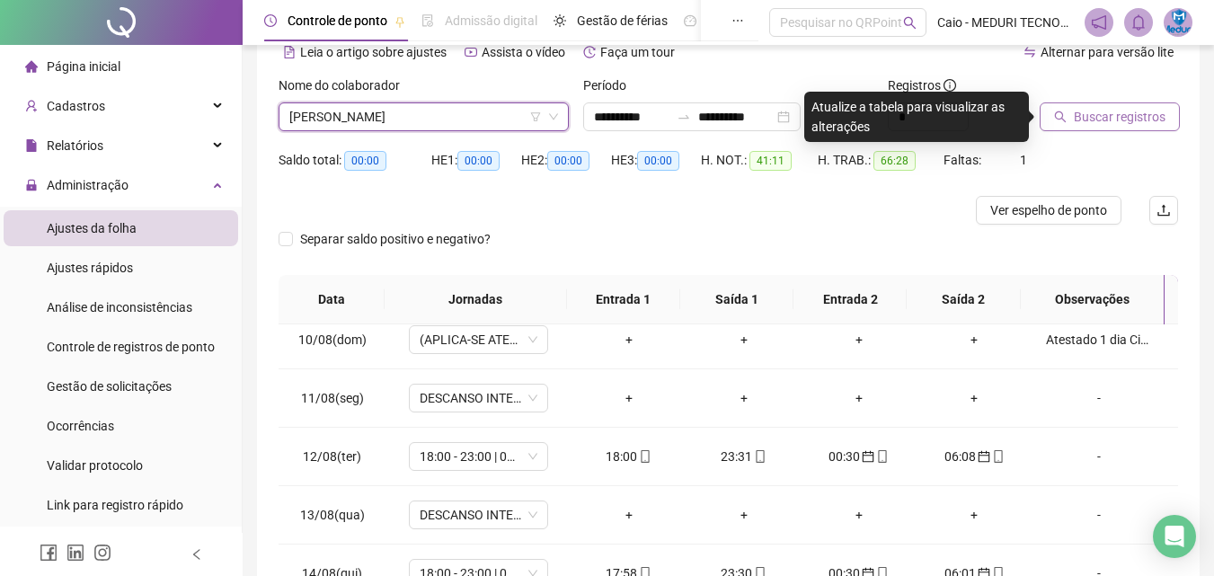
click at [1081, 125] on span "Buscar registros" at bounding box center [1120, 117] width 92 height 20
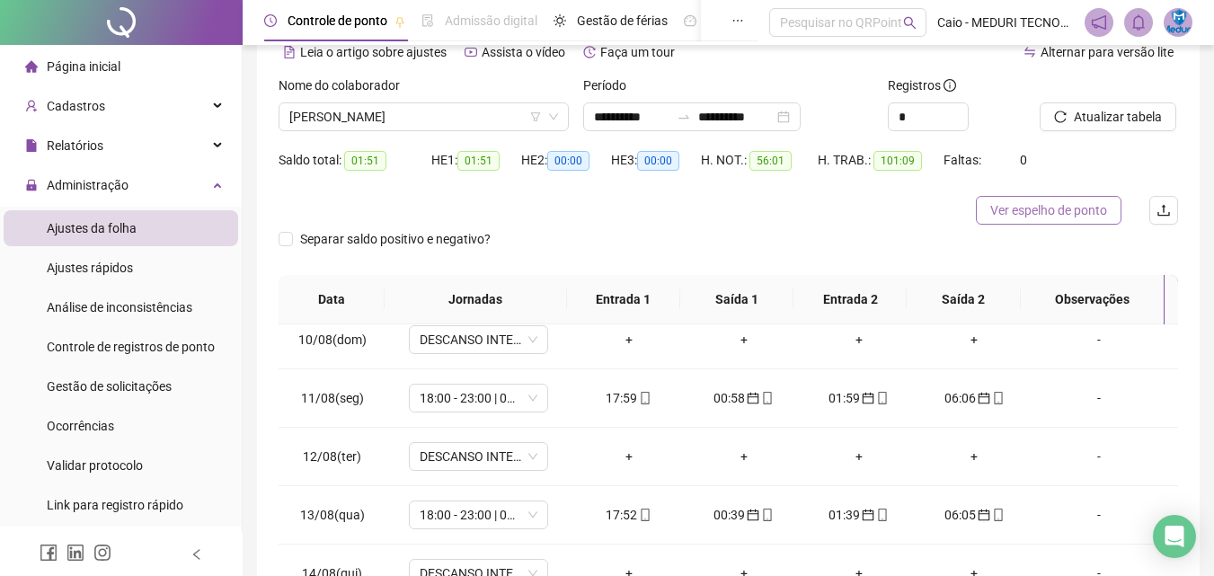
click at [1081, 207] on span "Ver espelho de ponto" at bounding box center [1049, 210] width 117 height 20
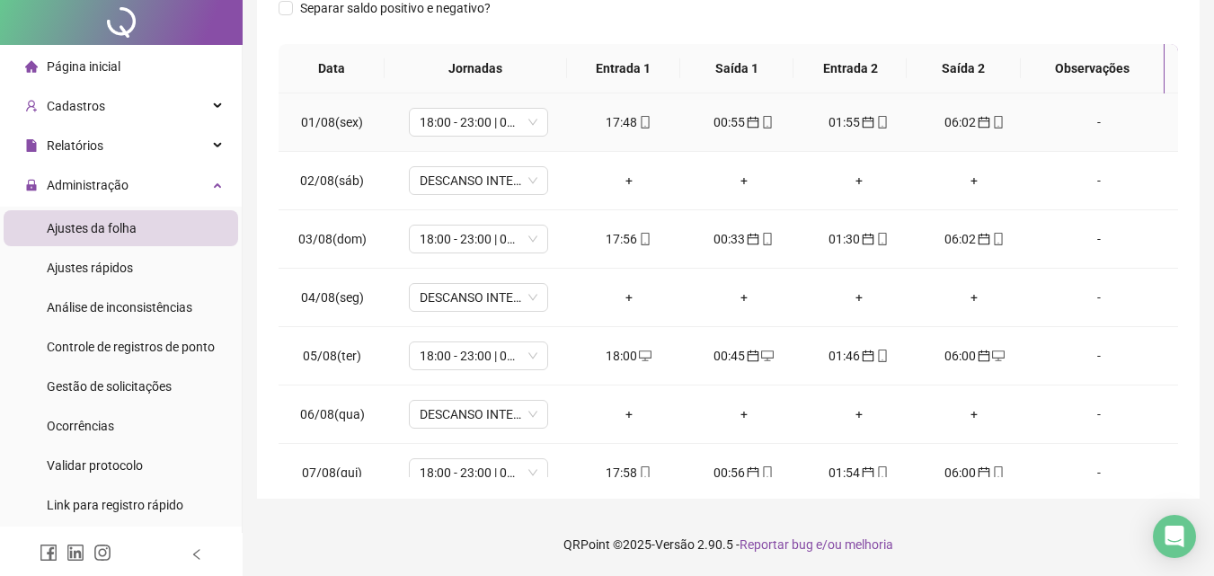
scroll to position [0, 0]
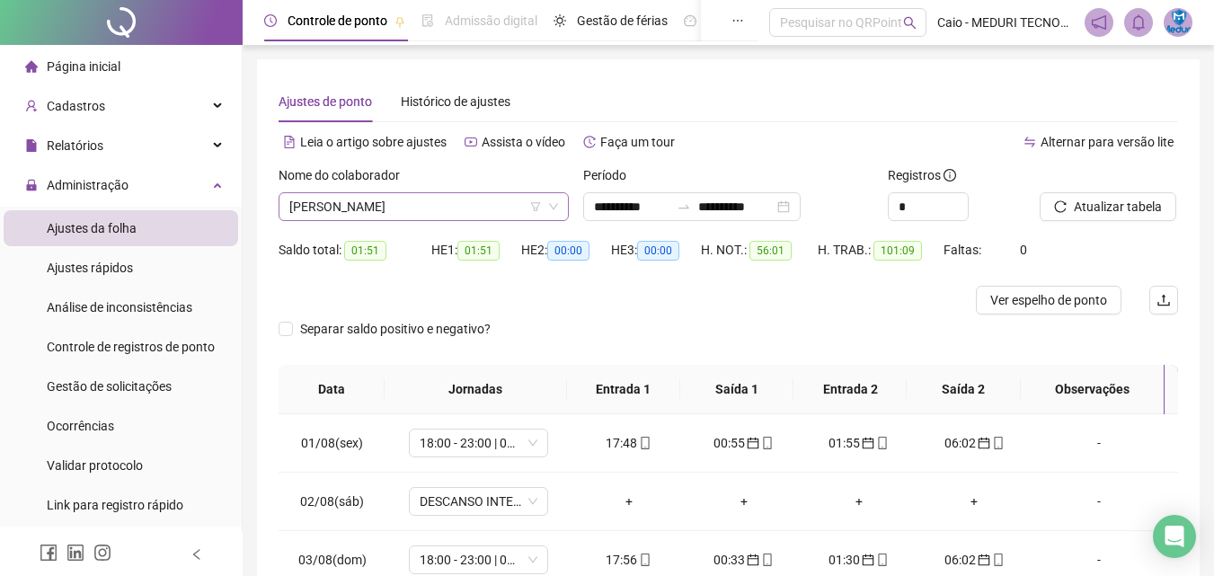
click at [413, 214] on span "[PERSON_NAME]" at bounding box center [423, 206] width 269 height 27
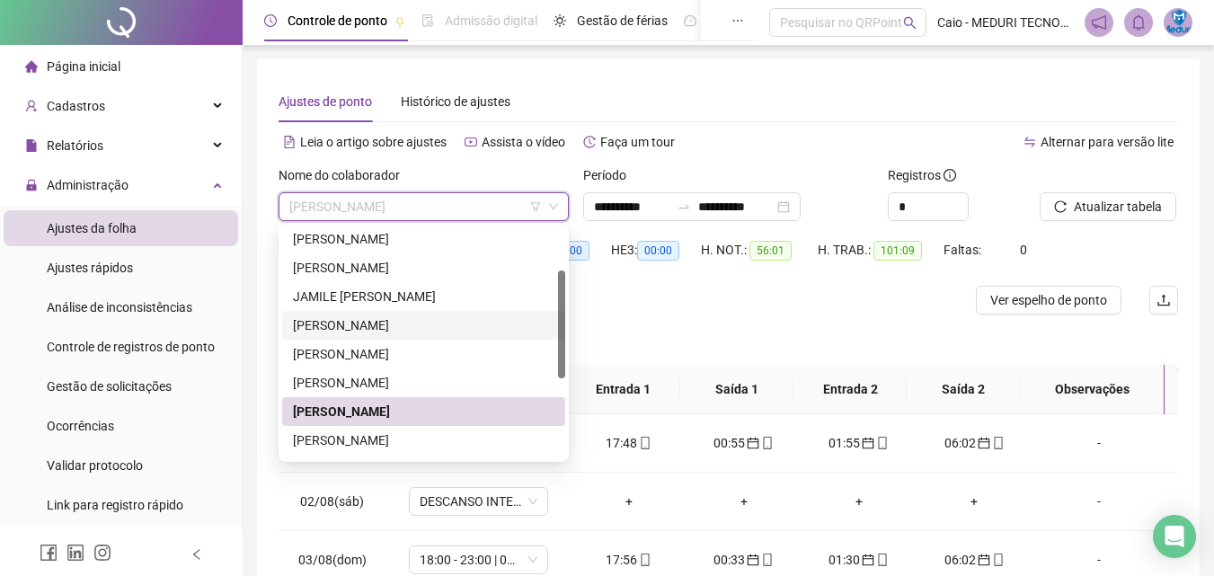
scroll to position [180, 0]
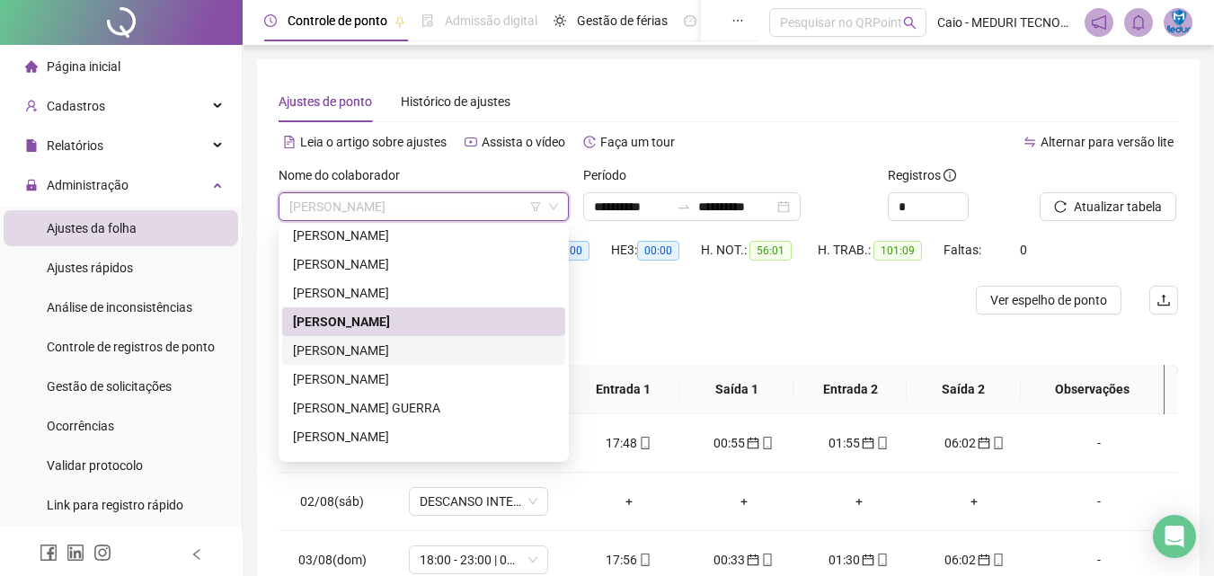
click at [422, 345] on div "[PERSON_NAME]" at bounding box center [424, 351] width 262 height 20
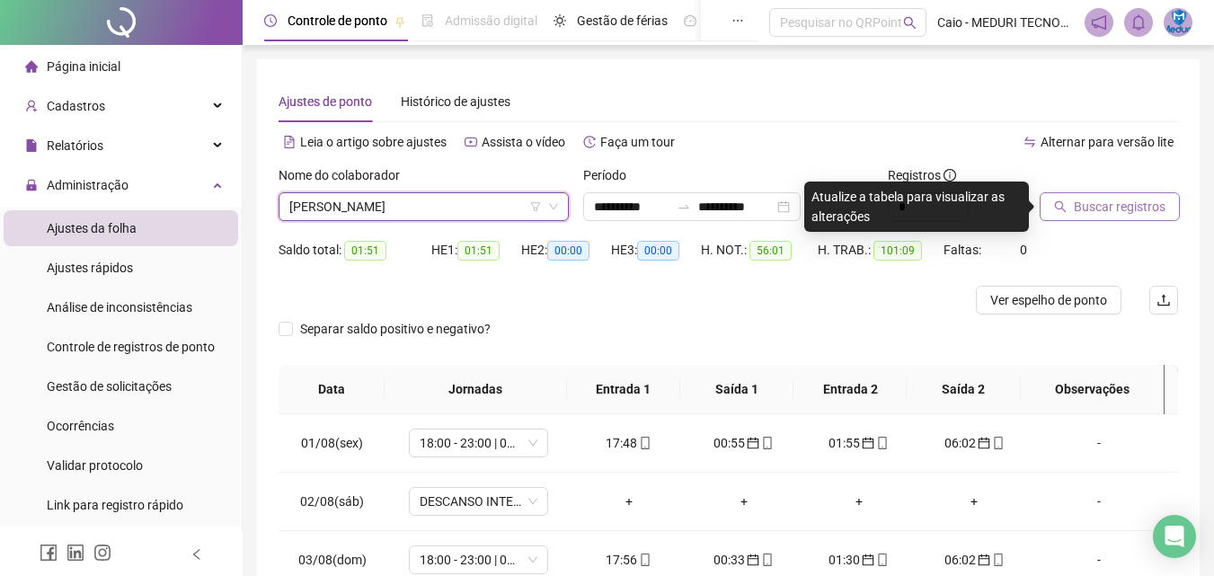
click at [1117, 203] on span "Buscar registros" at bounding box center [1120, 207] width 92 height 20
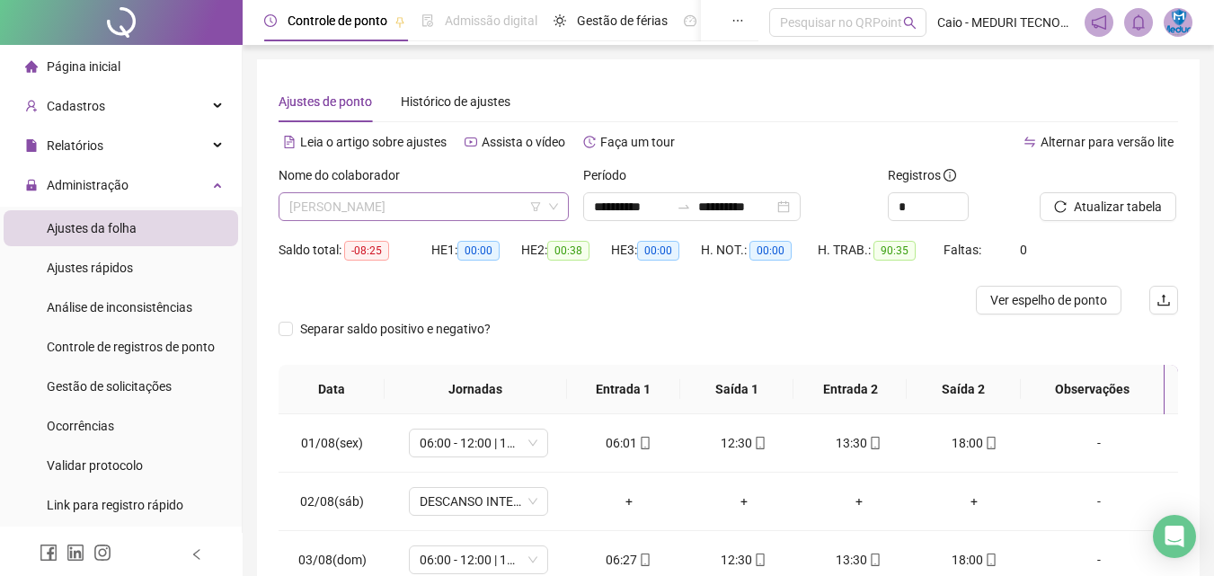
click at [431, 211] on span "[PERSON_NAME]" at bounding box center [423, 206] width 269 height 27
click at [451, 210] on span "[PERSON_NAME]" at bounding box center [423, 206] width 269 height 27
click at [783, 323] on div "Separar saldo positivo e negativo?" at bounding box center [729, 340] width 900 height 50
click at [1049, 302] on span "Ver espelho de ponto" at bounding box center [1049, 300] width 117 height 20
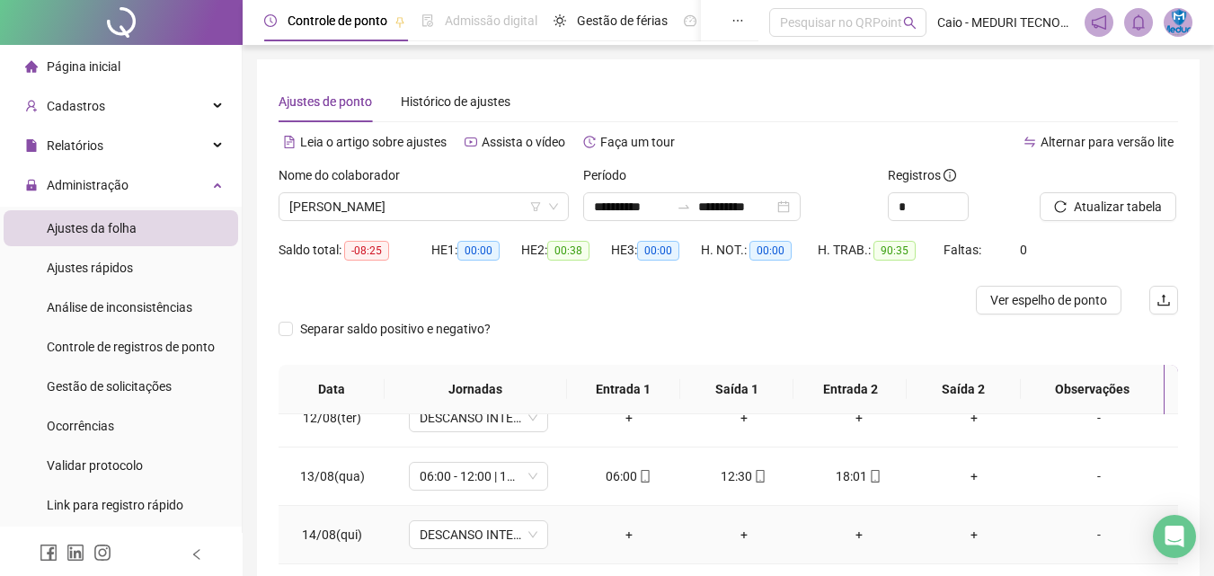
scroll to position [321, 0]
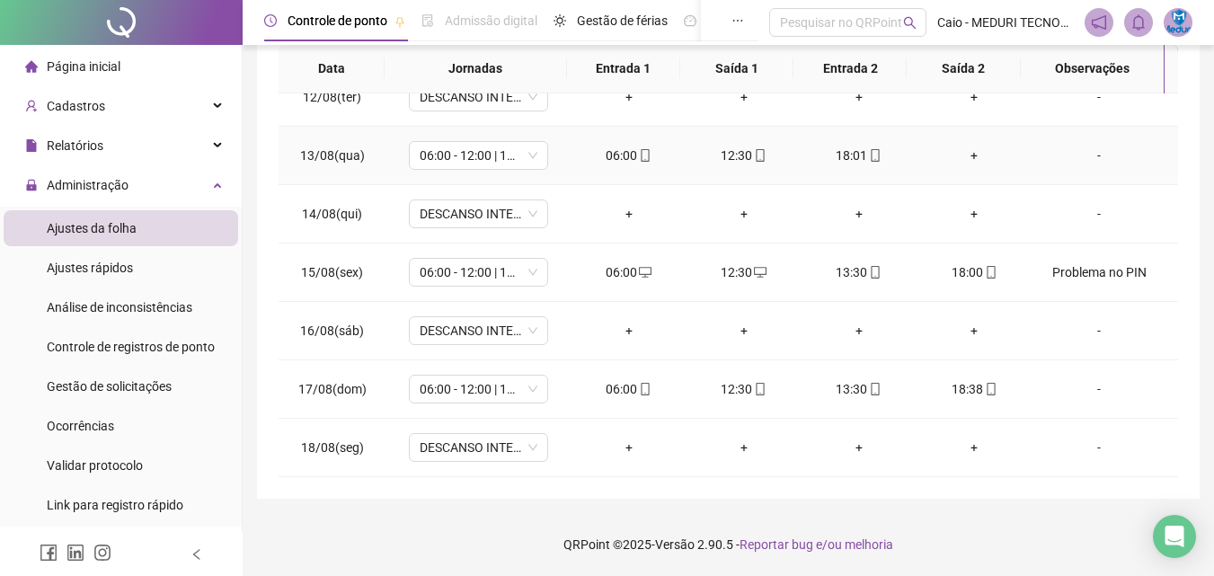
click at [969, 163] on div "+" at bounding box center [974, 156] width 86 height 20
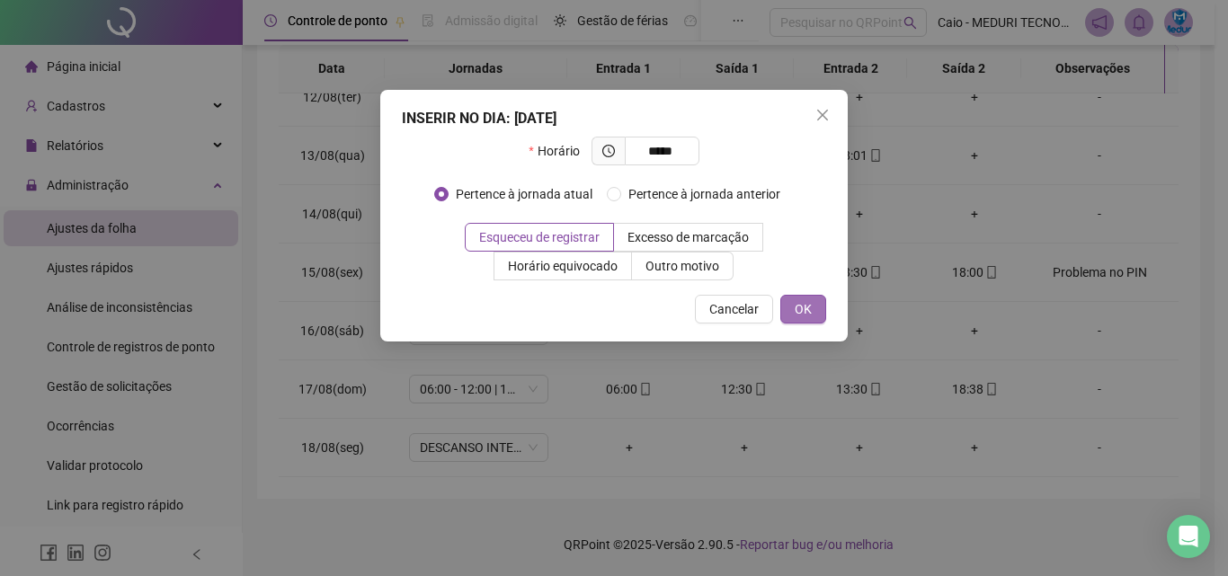
type input "*****"
click at [813, 314] on button "OK" at bounding box center [803, 309] width 46 height 29
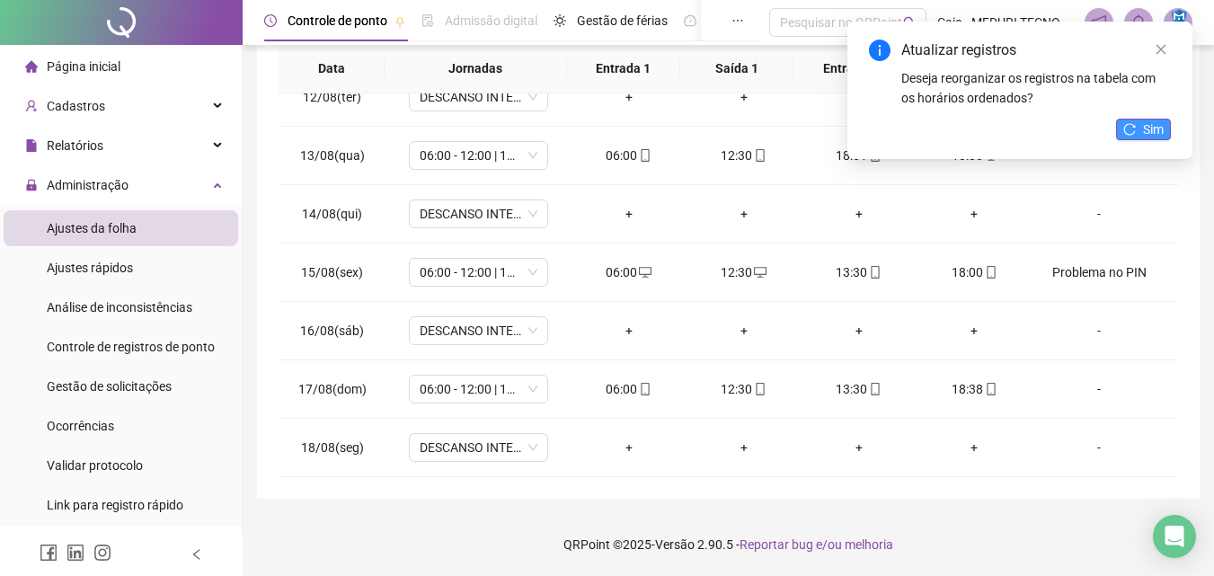
click at [1134, 129] on icon "reload" at bounding box center [1130, 129] width 13 height 13
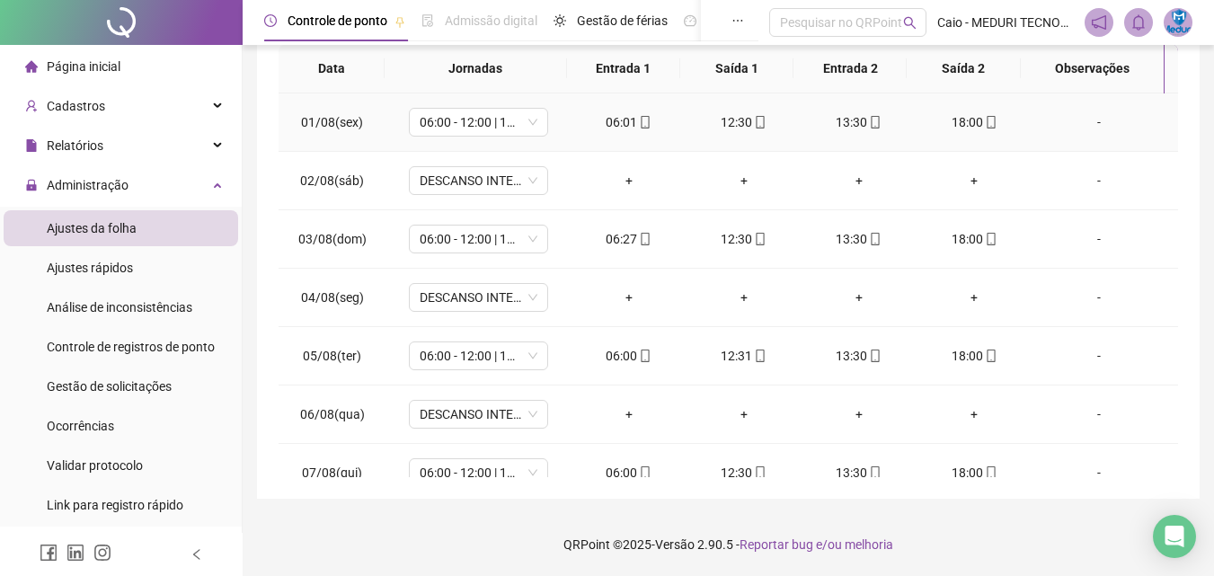
scroll to position [0, 0]
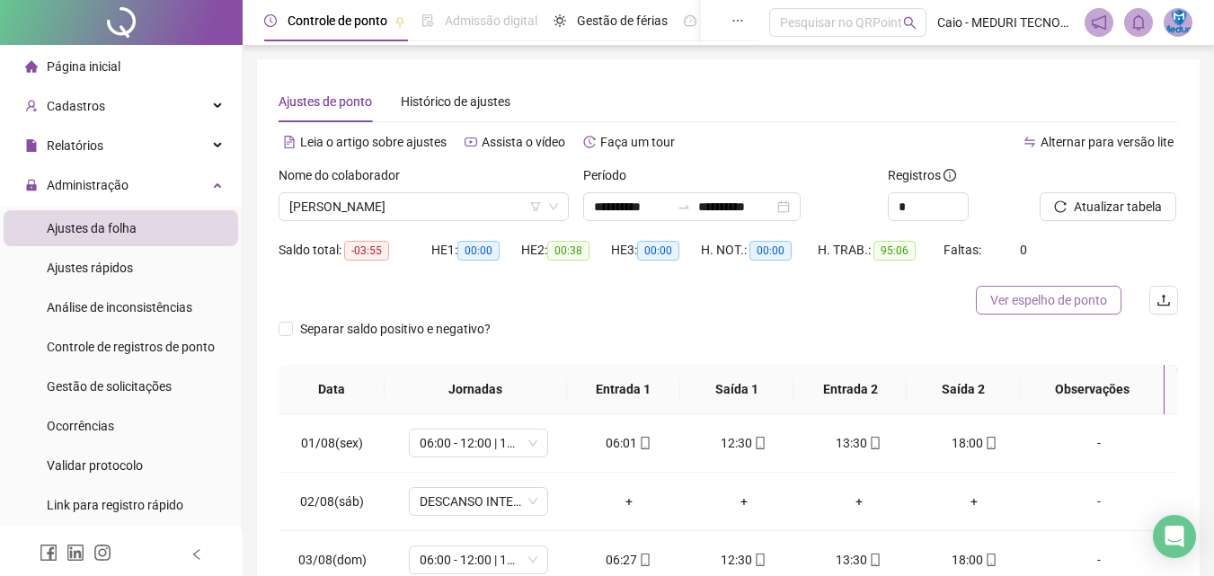
click at [1061, 298] on span "Ver espelho de ponto" at bounding box center [1049, 300] width 117 height 20
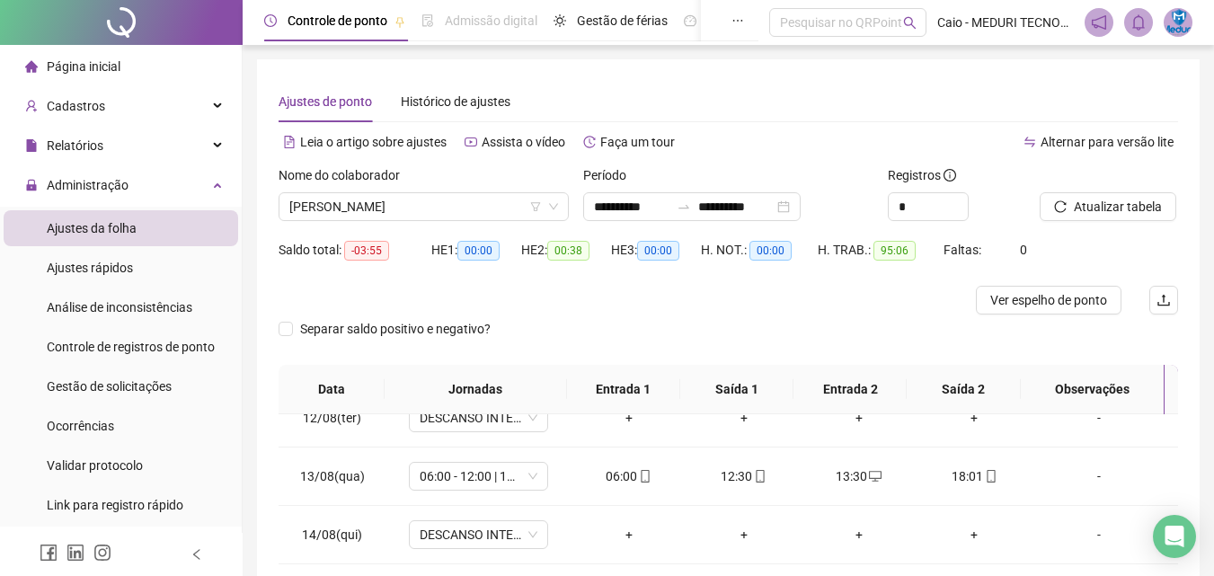
scroll to position [321, 0]
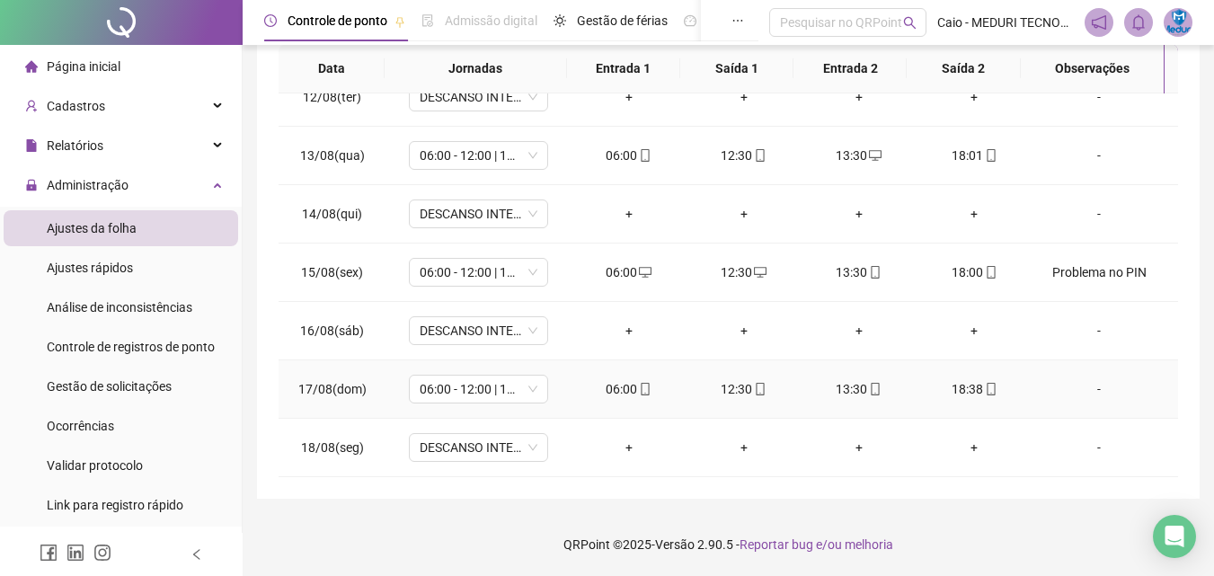
click at [985, 390] on icon "mobile" at bounding box center [991, 389] width 13 height 13
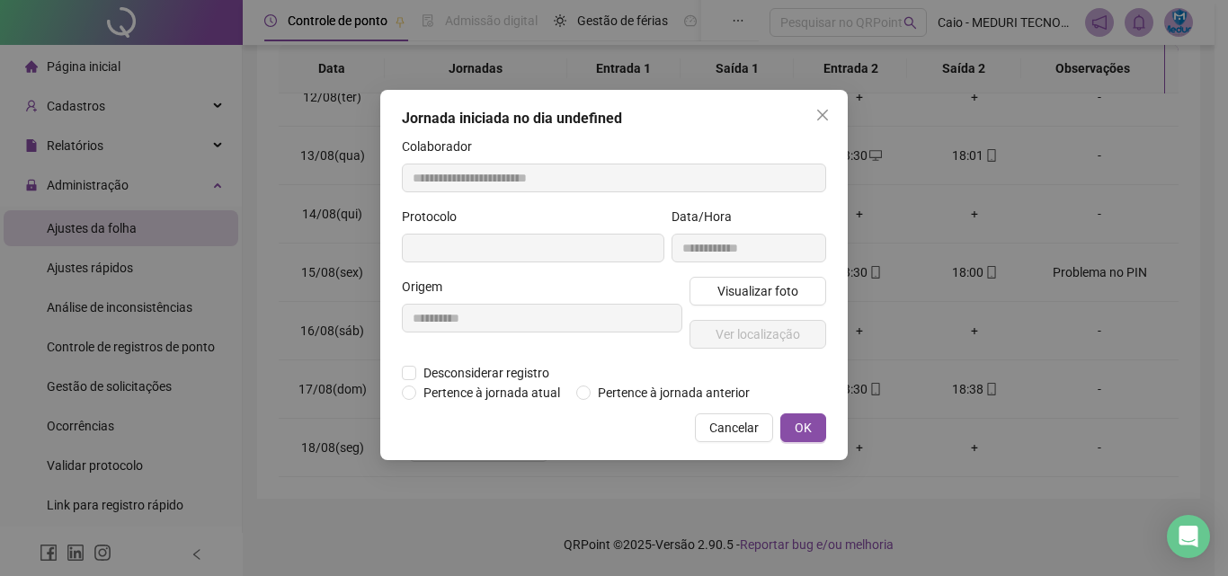
type input "**********"
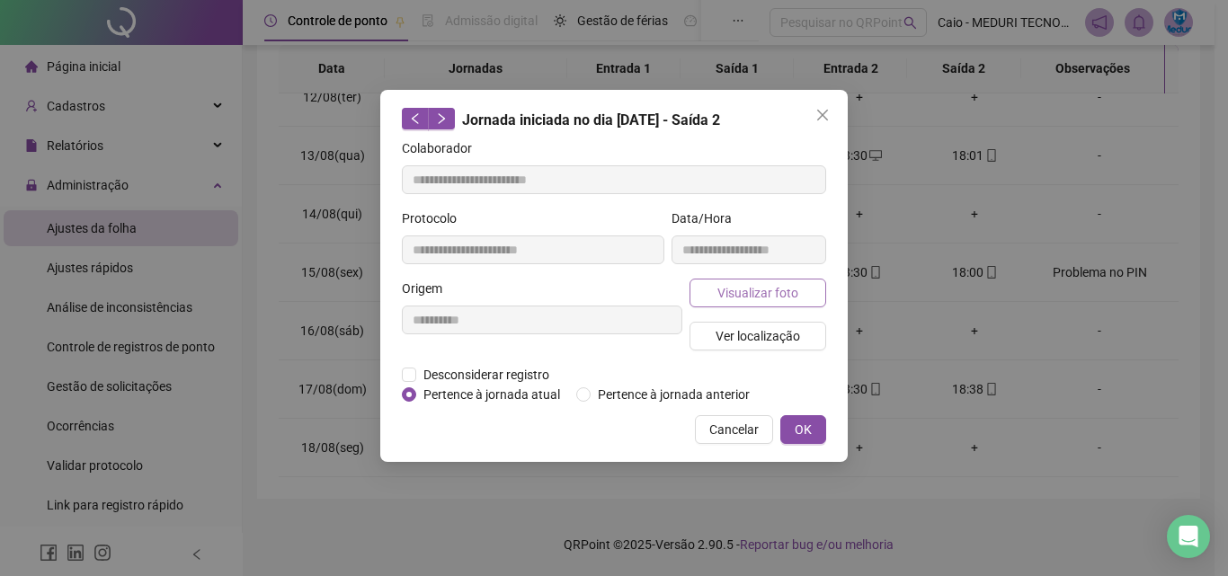
click at [766, 305] on button "Visualizar foto" at bounding box center [757, 293] width 137 height 29
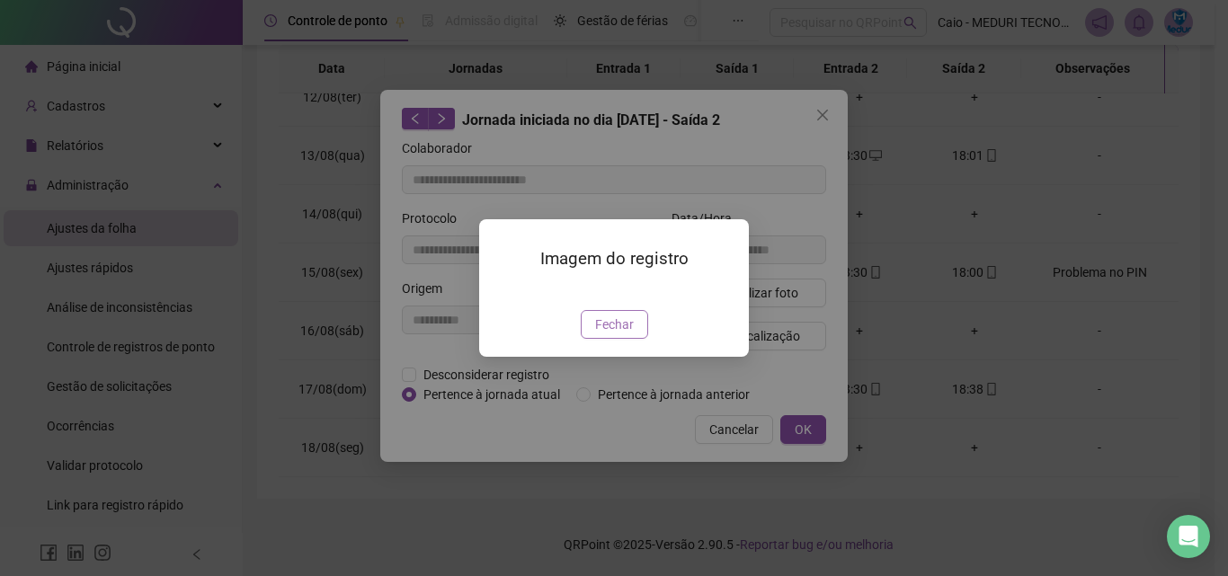
click at [630, 334] on span "Fechar" at bounding box center [614, 325] width 39 height 20
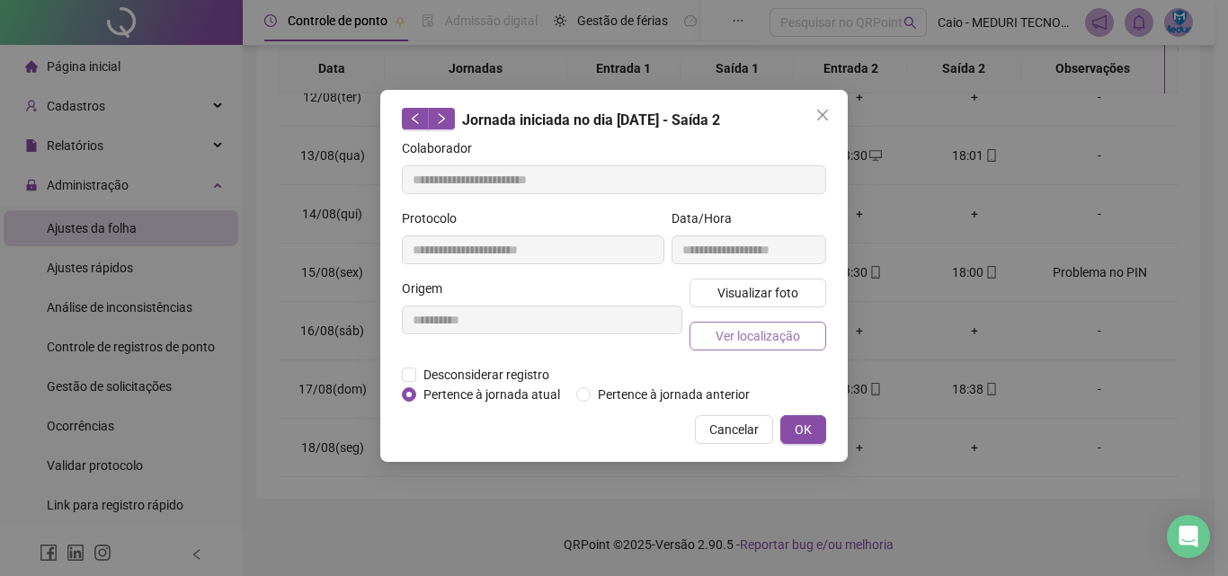
click at [777, 342] on span "Ver localização" at bounding box center [757, 336] width 84 height 20
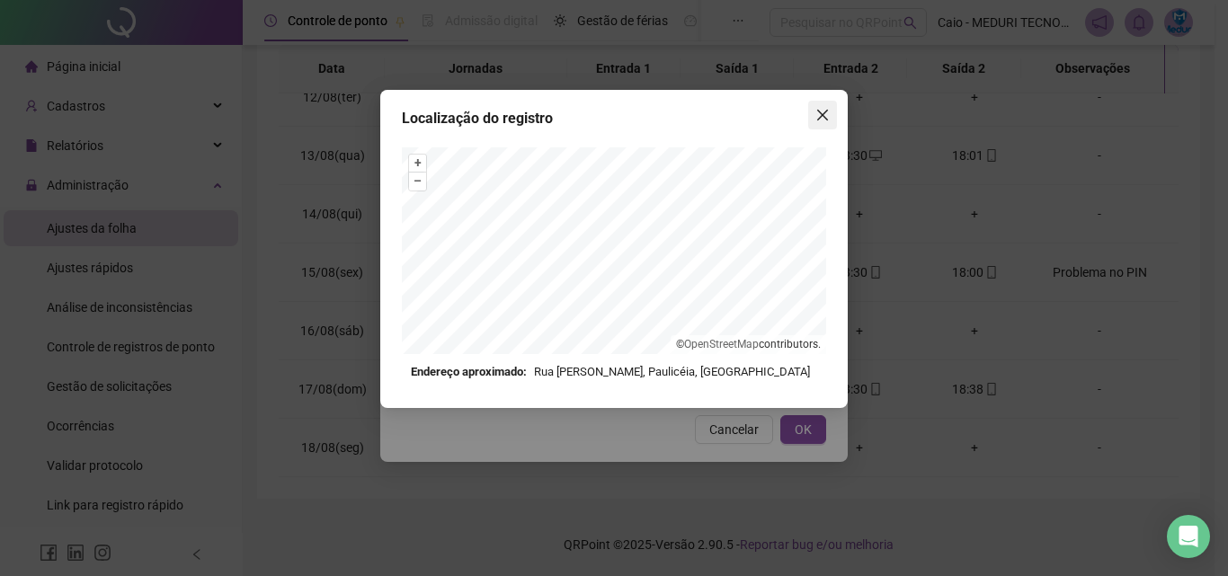
click at [810, 102] on button "Close" at bounding box center [822, 115] width 29 height 29
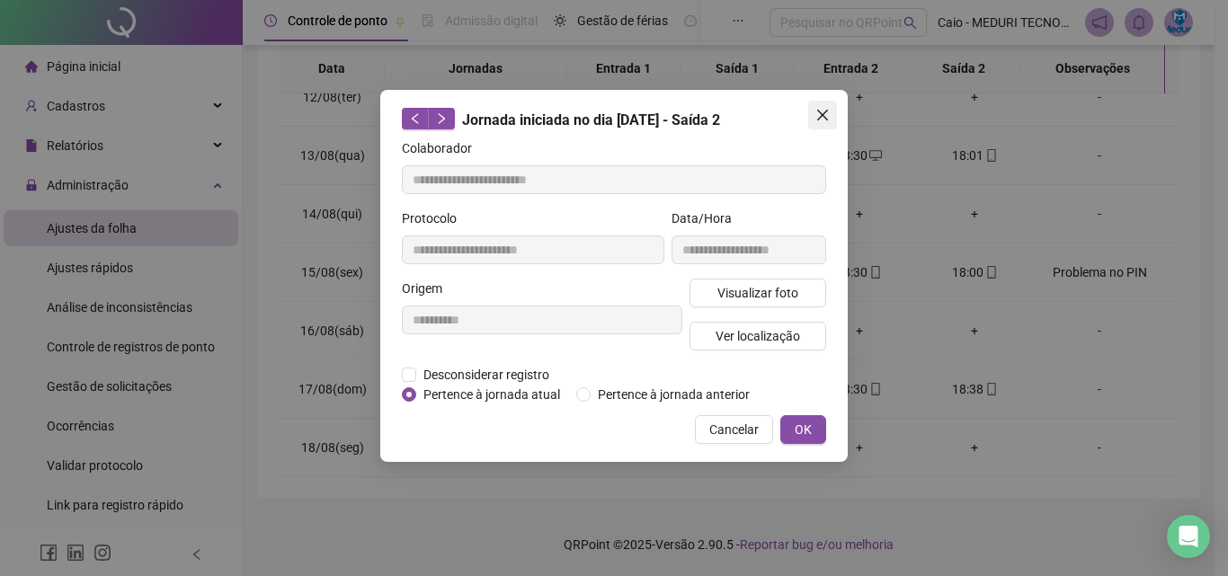
click at [826, 111] on icon "close" at bounding box center [822, 115] width 11 height 11
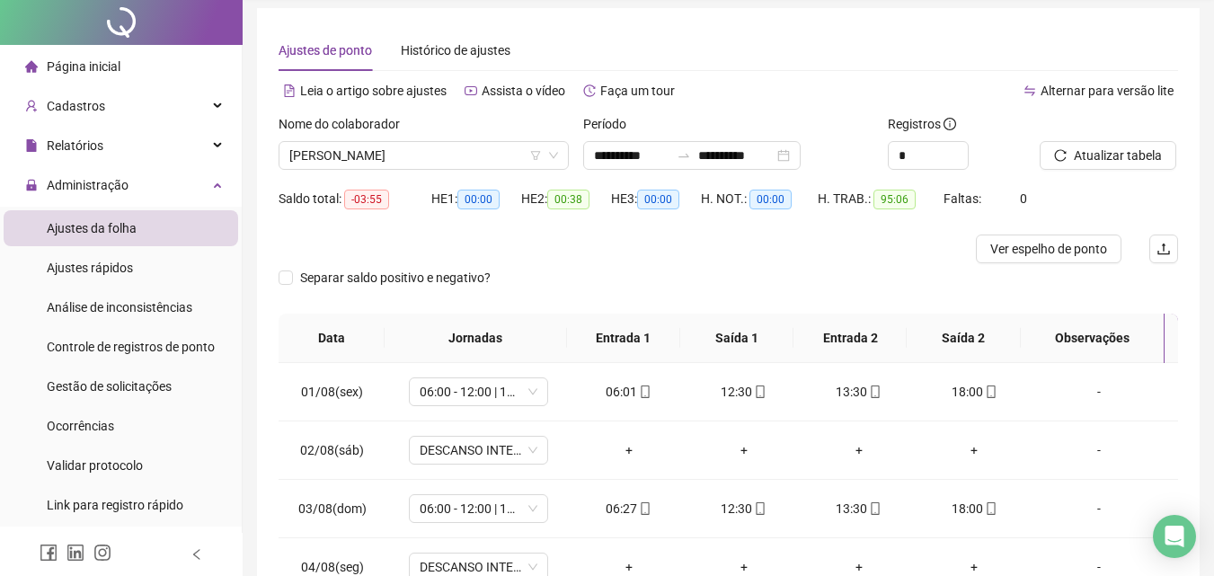
scroll to position [0, 0]
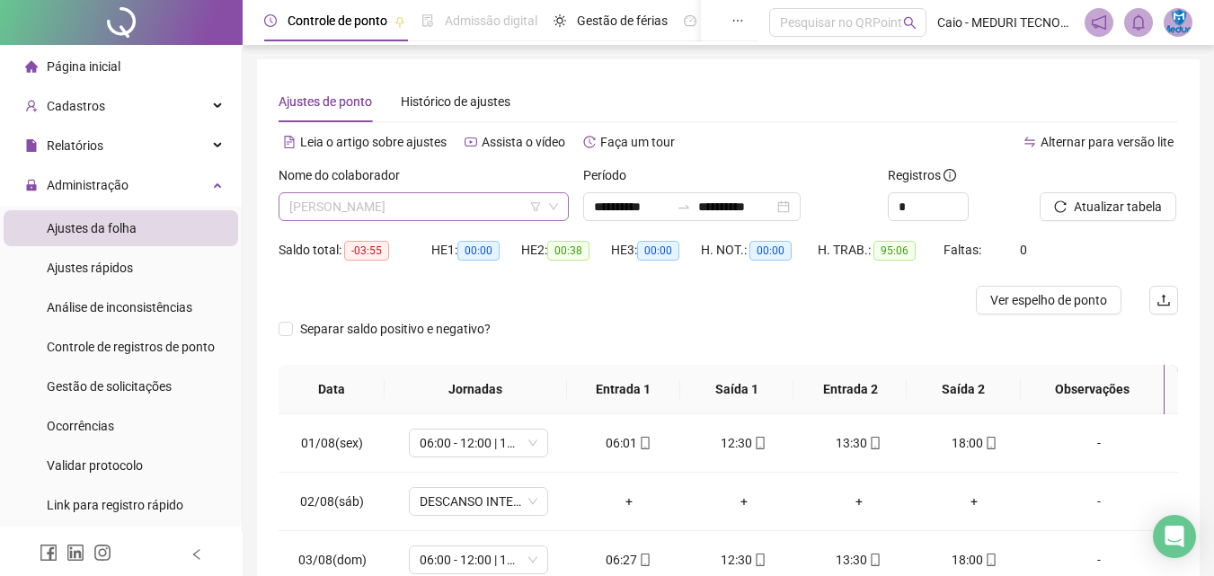
click at [463, 218] on span "[PERSON_NAME]" at bounding box center [423, 206] width 269 height 27
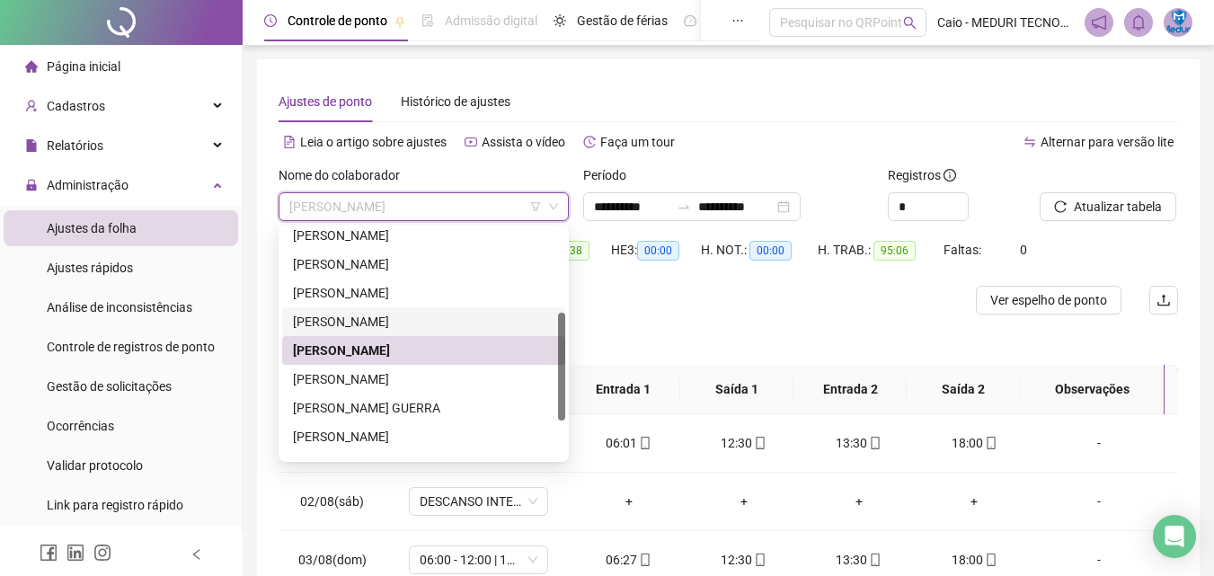
scroll to position [259, 0]
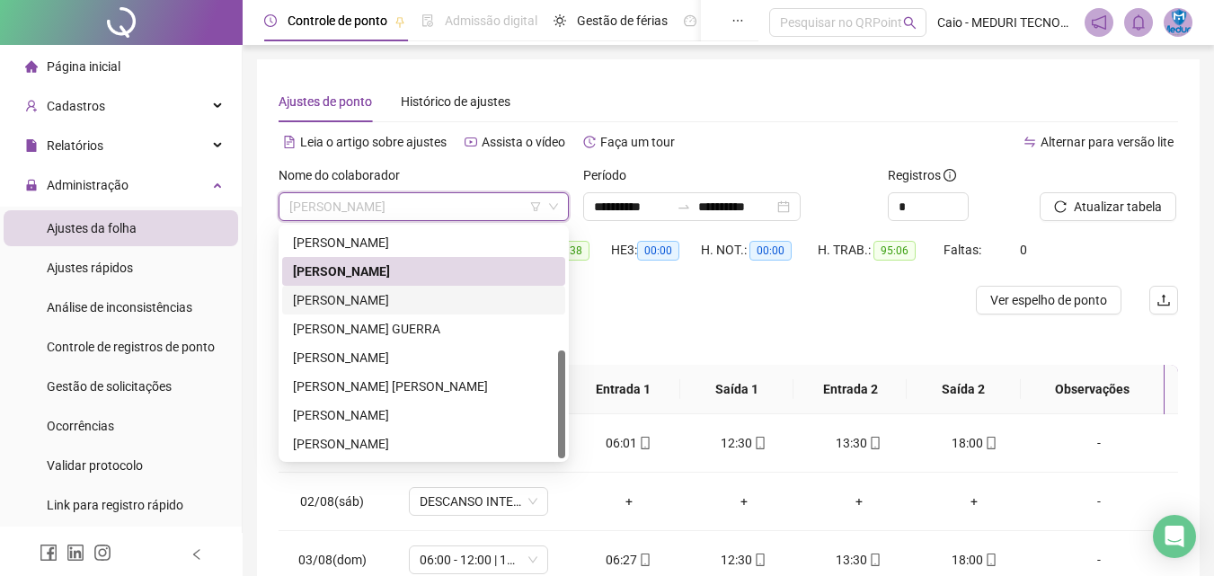
click at [386, 298] on div "[PERSON_NAME]" at bounding box center [424, 300] width 262 height 20
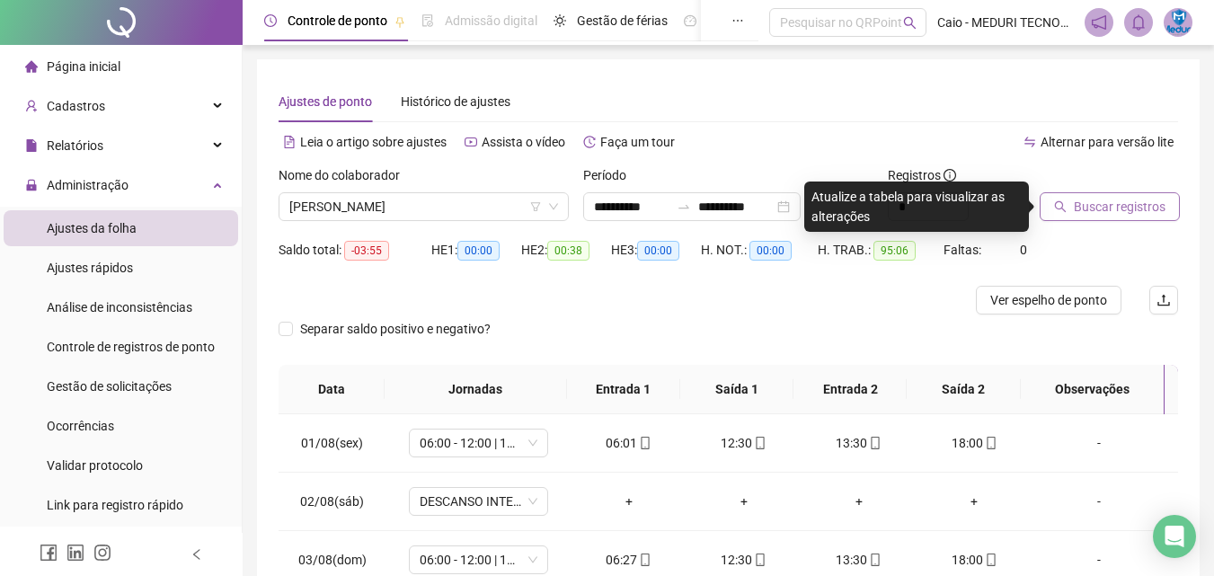
click at [1081, 212] on span "Buscar registros" at bounding box center [1120, 207] width 92 height 20
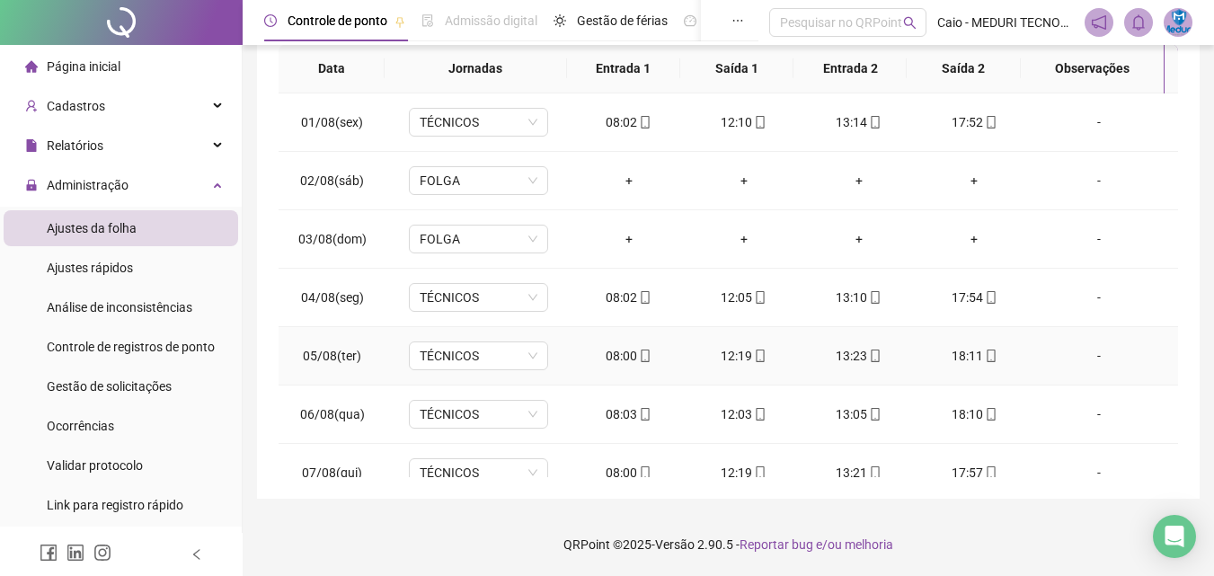
scroll to position [0, 0]
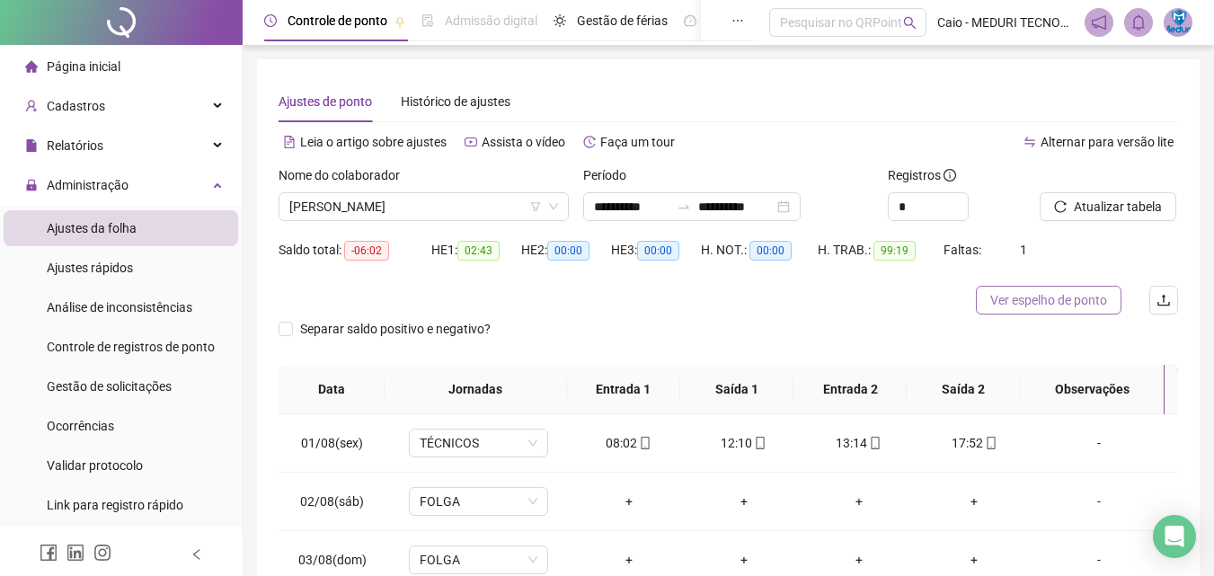
click at [1032, 289] on button "Ver espelho de ponto" at bounding box center [1049, 300] width 146 height 29
click at [480, 188] on div "Nome do colaborador" at bounding box center [424, 178] width 290 height 27
click at [478, 205] on span "[PERSON_NAME]" at bounding box center [423, 206] width 269 height 27
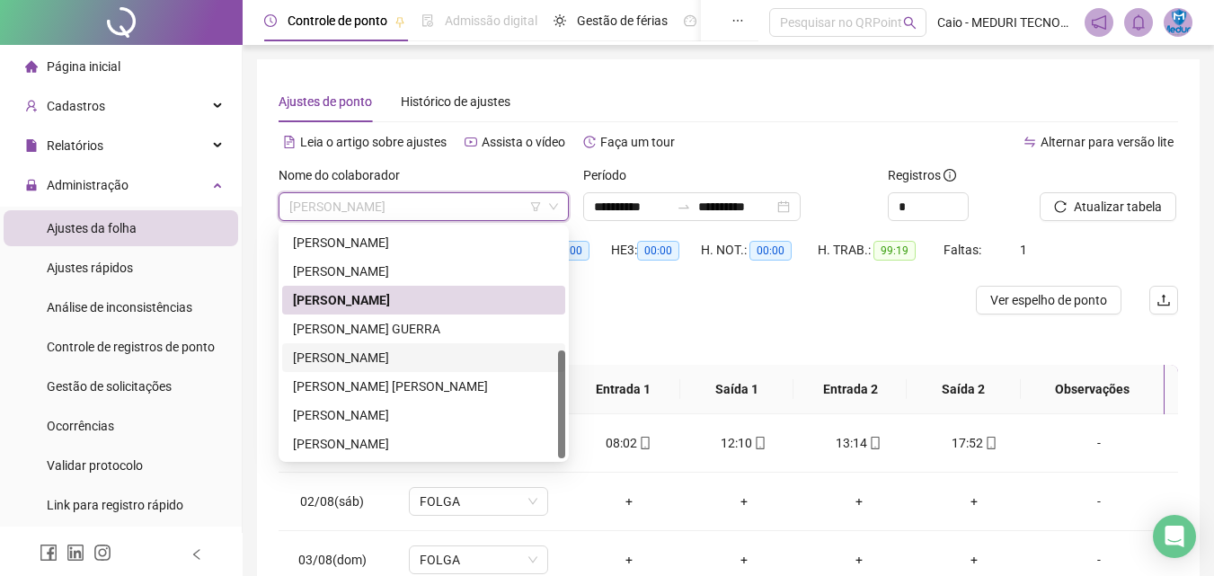
scroll to position [90, 0]
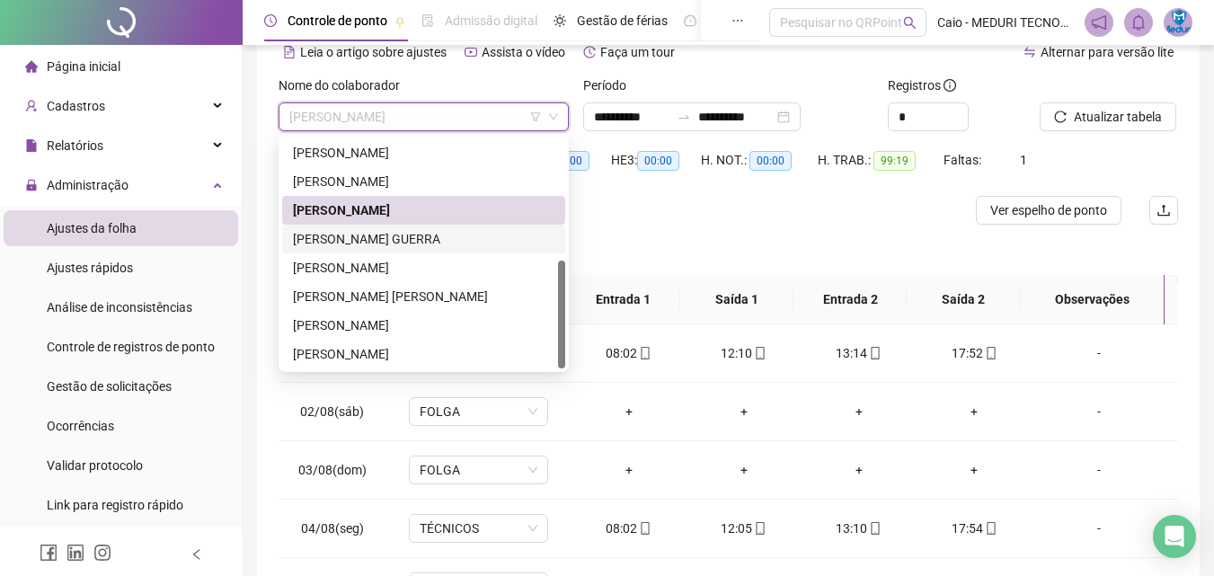
click at [432, 247] on div "[PERSON_NAME] GUERRA" at bounding box center [424, 239] width 262 height 20
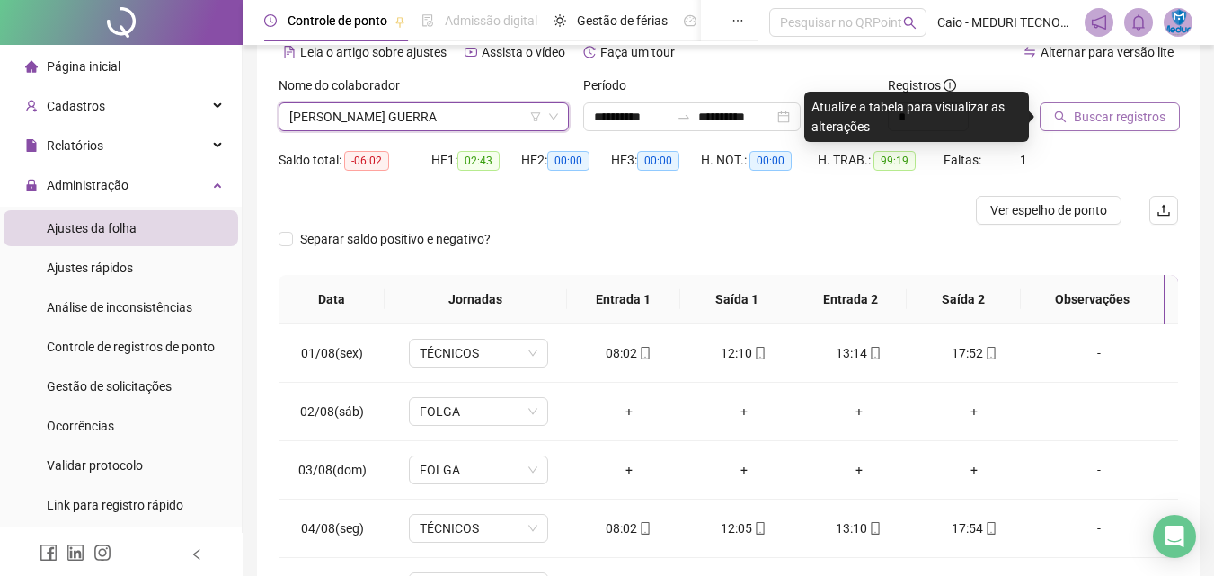
click at [1102, 115] on span "Buscar registros" at bounding box center [1120, 117] width 92 height 20
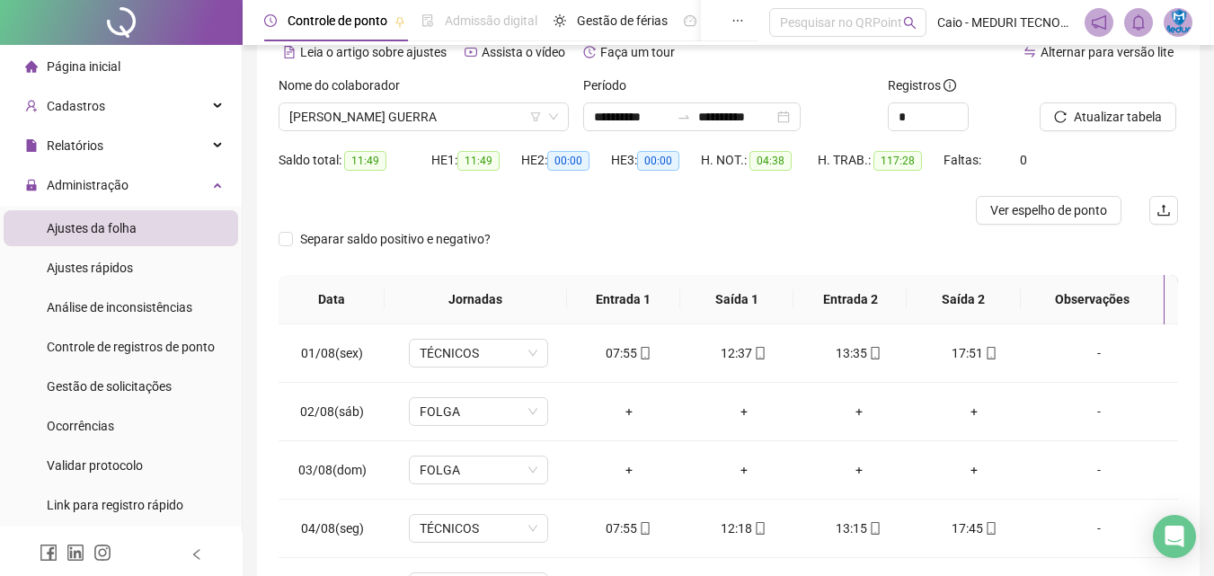
click at [1023, 217] on span "Ver espelho de ponto" at bounding box center [1049, 210] width 117 height 20
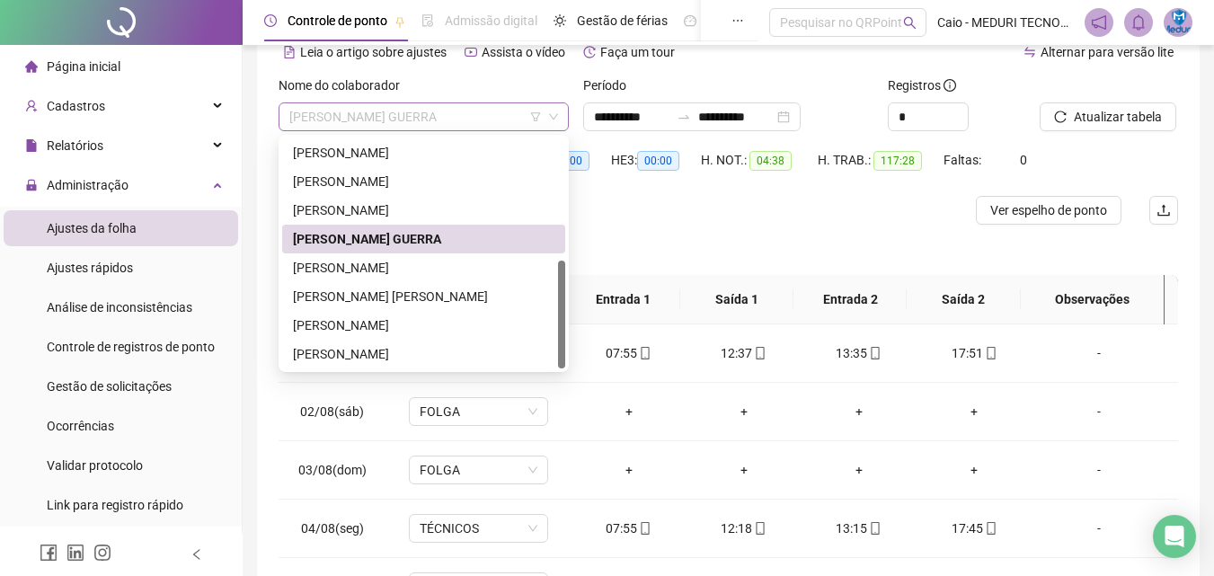
click at [409, 129] on span "[PERSON_NAME] GUERRA" at bounding box center [423, 116] width 269 height 27
click at [404, 265] on div "[PERSON_NAME]" at bounding box center [424, 268] width 262 height 20
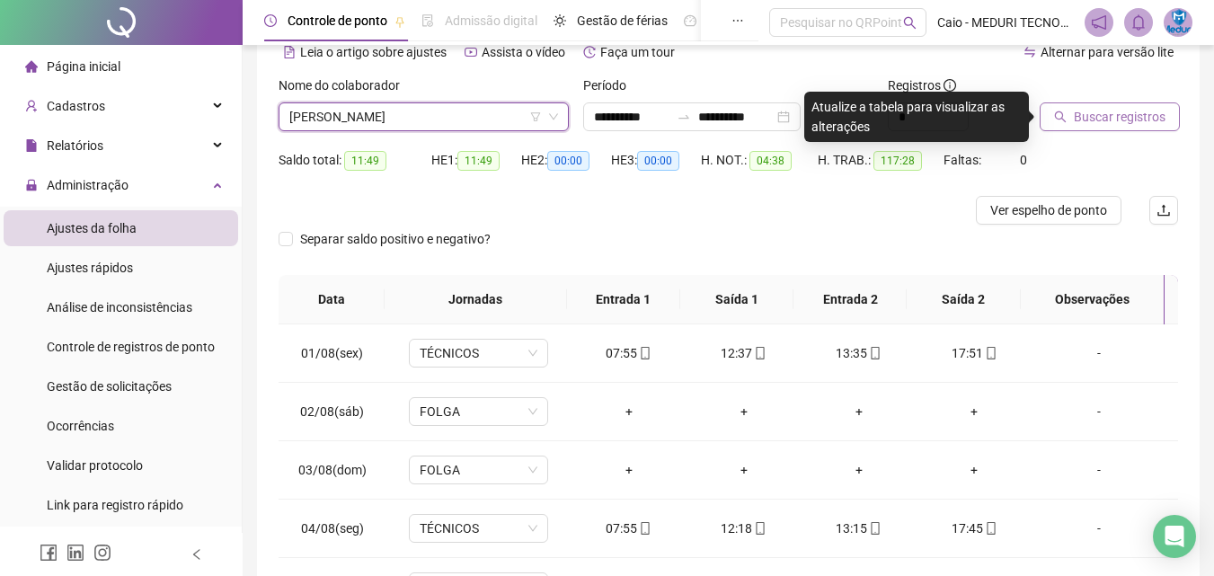
click at [1069, 102] on button "Buscar registros" at bounding box center [1110, 116] width 140 height 29
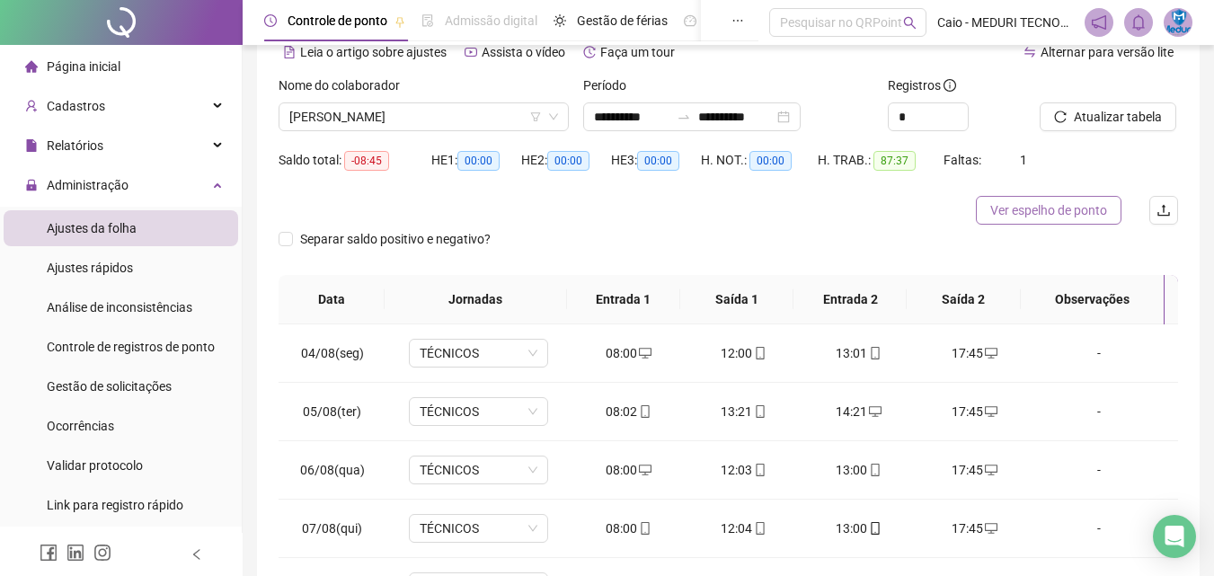
click at [1035, 215] on span "Ver espelho de ponto" at bounding box center [1049, 210] width 117 height 20
click at [482, 114] on span "[PERSON_NAME]" at bounding box center [423, 116] width 269 height 27
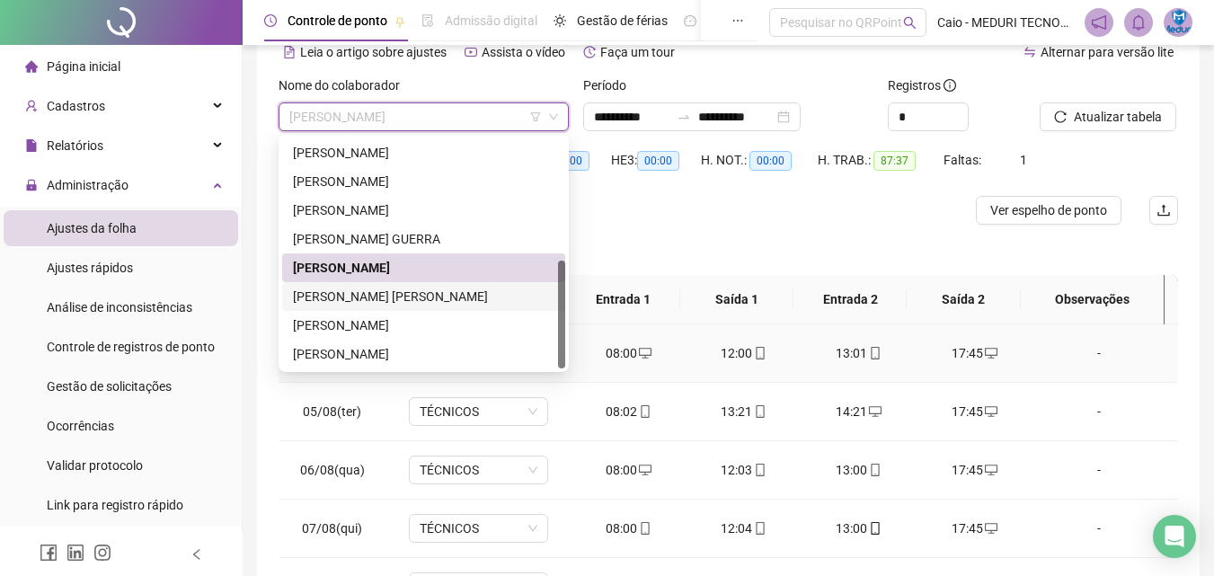
scroll to position [180, 0]
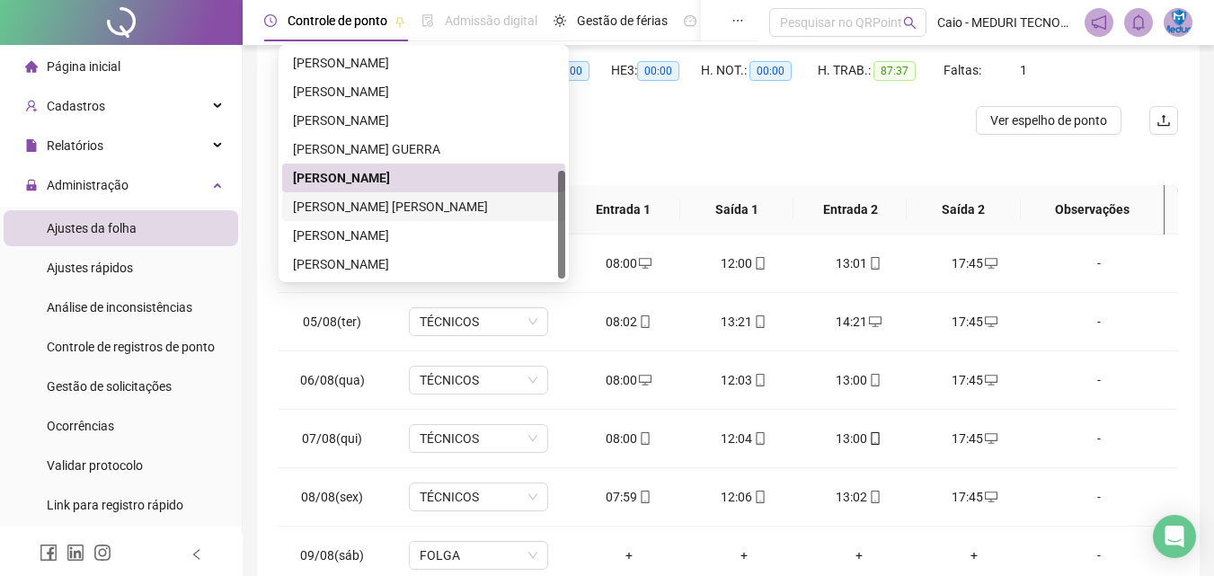
click at [452, 215] on div "[PERSON_NAME] [PERSON_NAME]" at bounding box center [424, 207] width 262 height 20
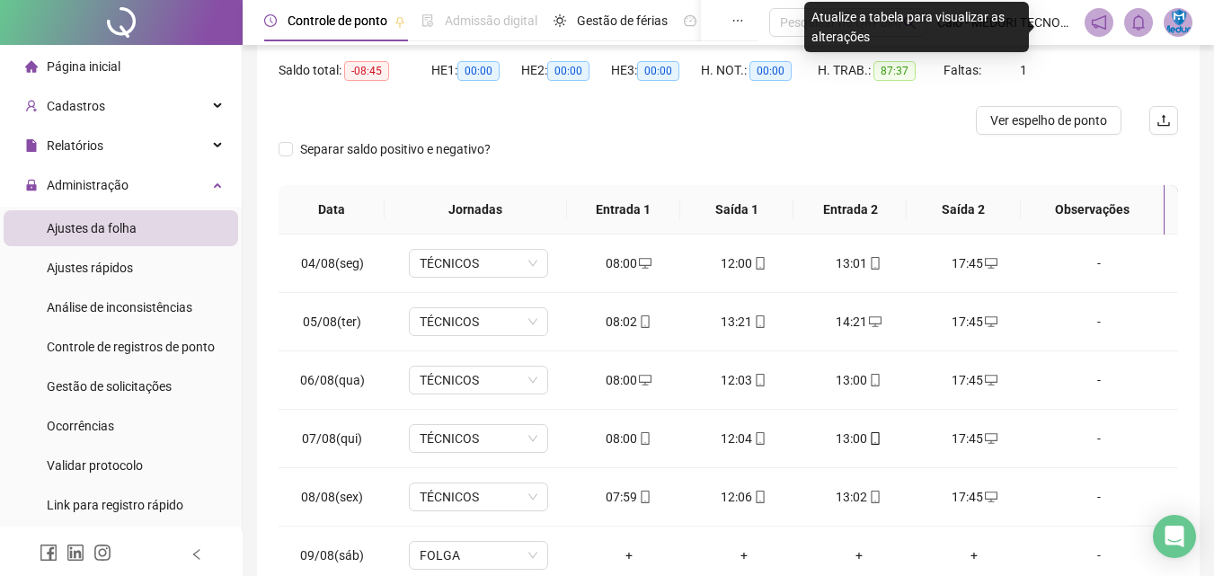
scroll to position [0, 0]
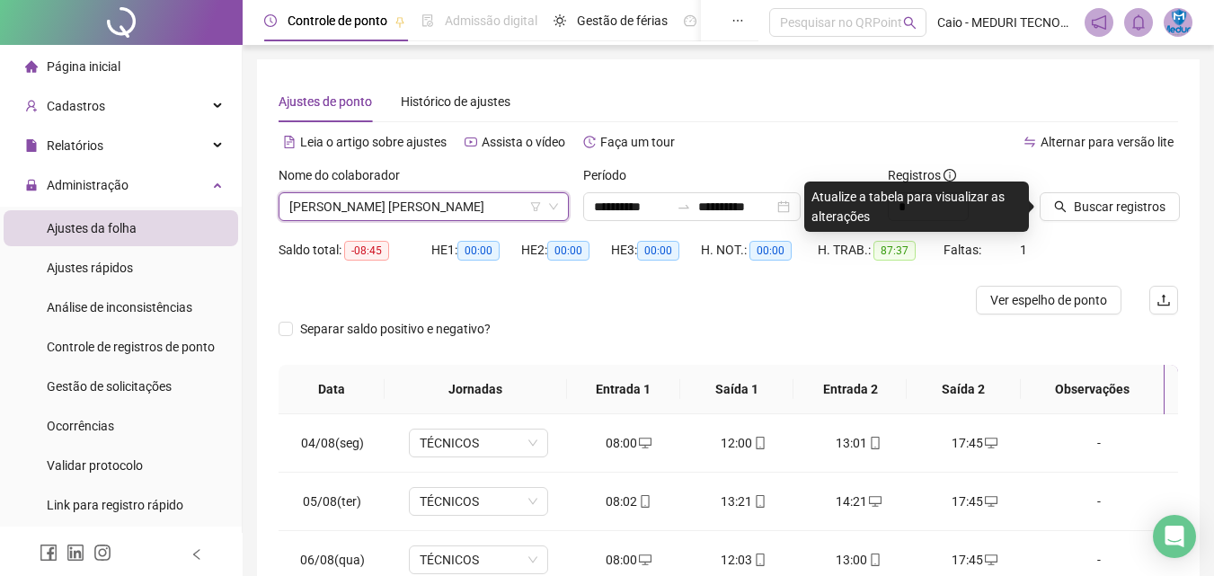
click at [1017, 216] on div "Atualize a tabela para visualizar as alterações" at bounding box center [916, 207] width 225 height 50
click at [1076, 208] on span "Buscar registros" at bounding box center [1120, 207] width 92 height 20
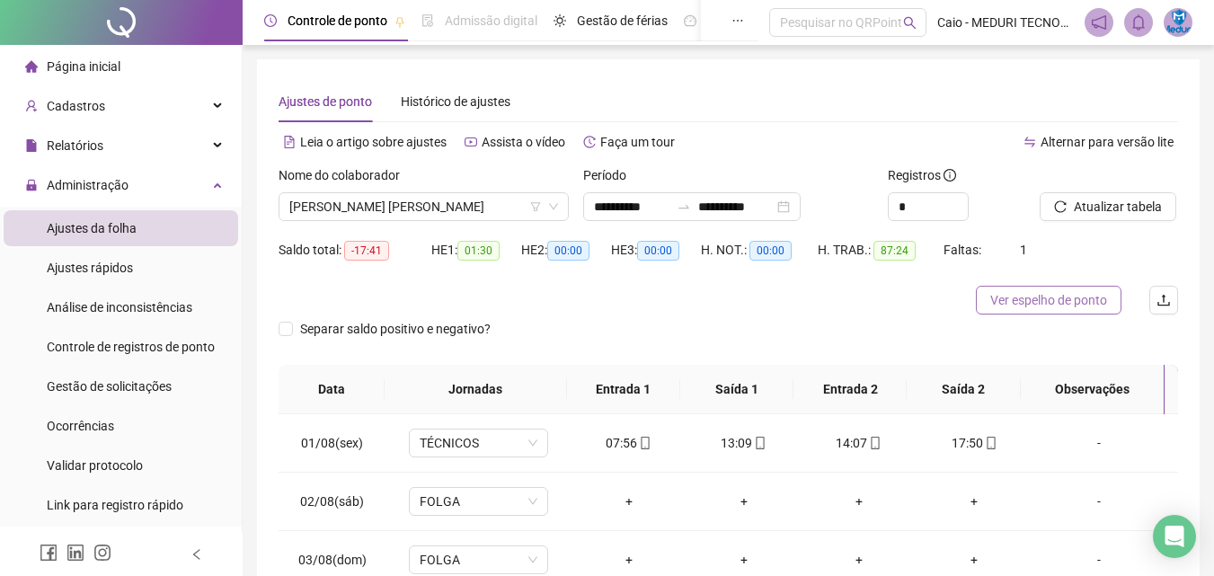
click at [1051, 307] on span "Ver espelho de ponto" at bounding box center [1049, 300] width 117 height 20
click at [440, 211] on span "[PERSON_NAME] [PERSON_NAME]" at bounding box center [423, 206] width 269 height 27
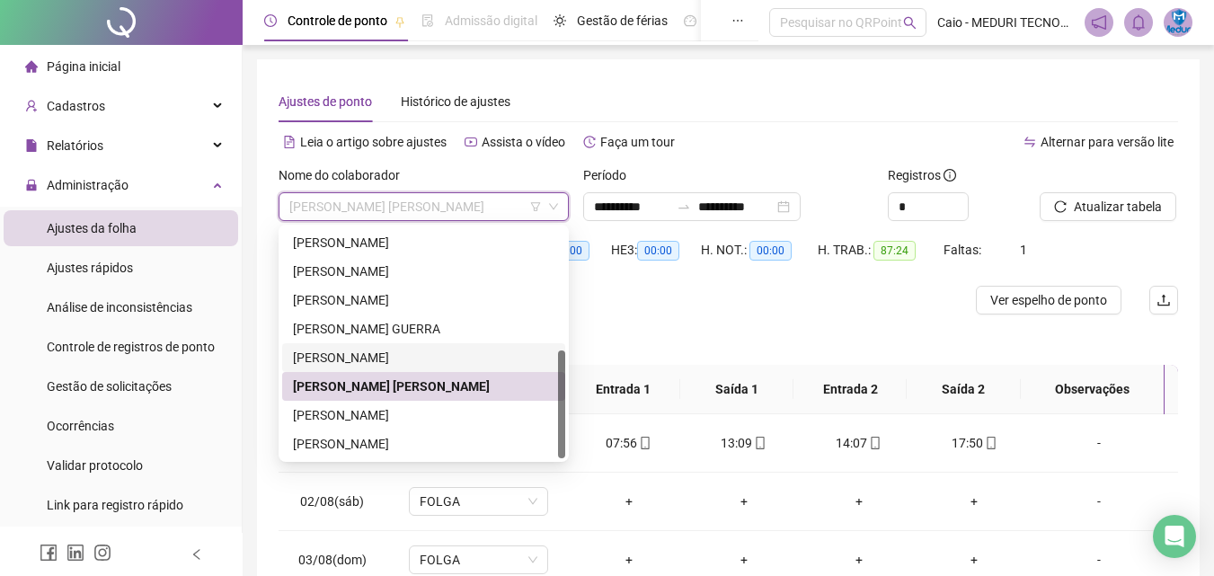
scroll to position [90, 0]
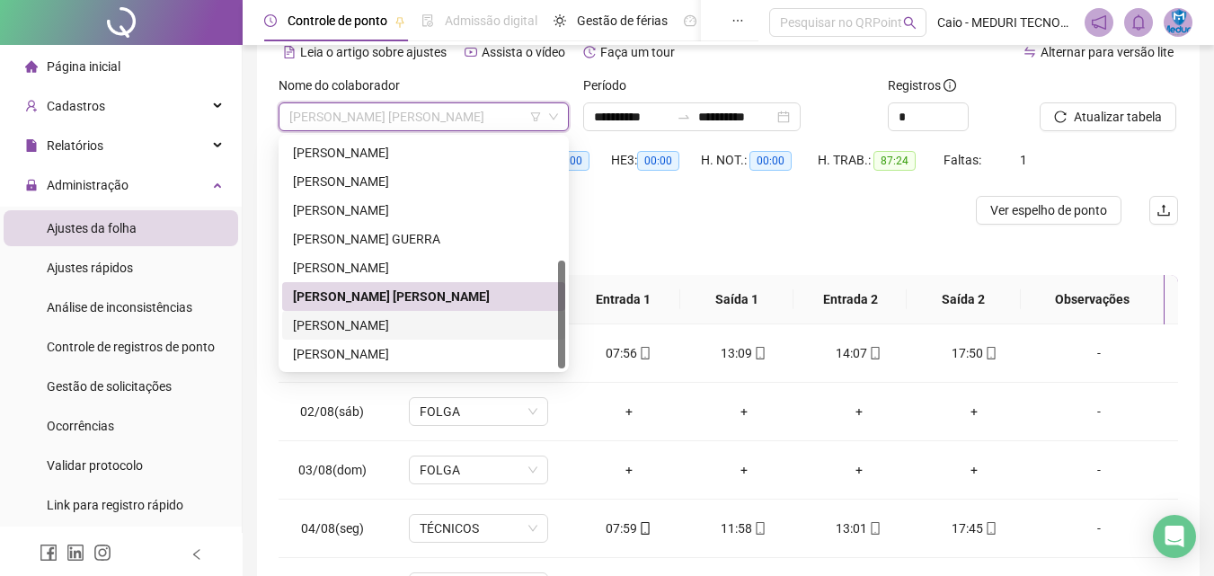
click at [418, 311] on div "[PERSON_NAME]" at bounding box center [423, 325] width 283 height 29
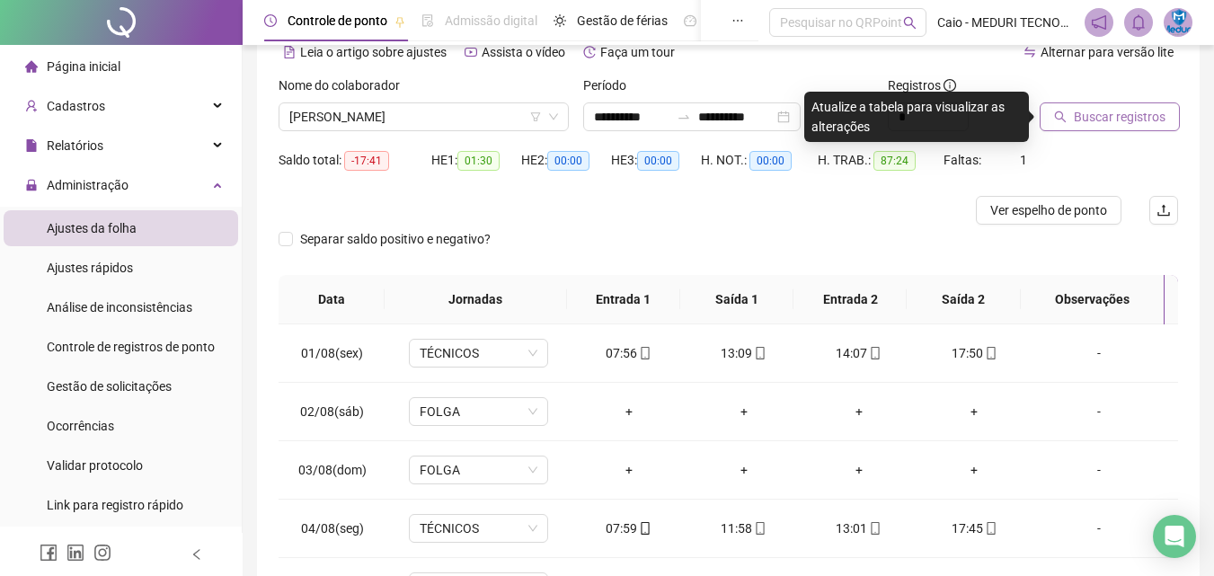
click at [1089, 123] on span "Buscar registros" at bounding box center [1120, 117] width 92 height 20
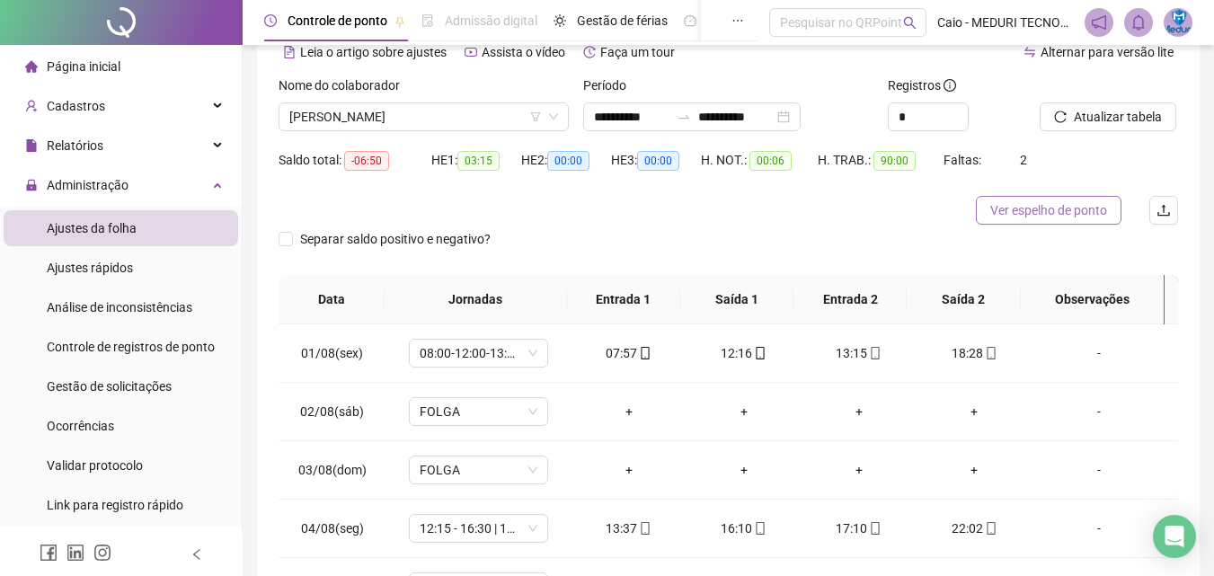
click at [1069, 200] on span "Ver espelho de ponto" at bounding box center [1049, 210] width 117 height 20
drag, startPoint x: 435, startPoint y: 137, endPoint x: 432, endPoint y: 105, distance: 31.6
click at [434, 135] on div "Nome do colaborador [PERSON_NAME]" at bounding box center [423, 111] width 305 height 70
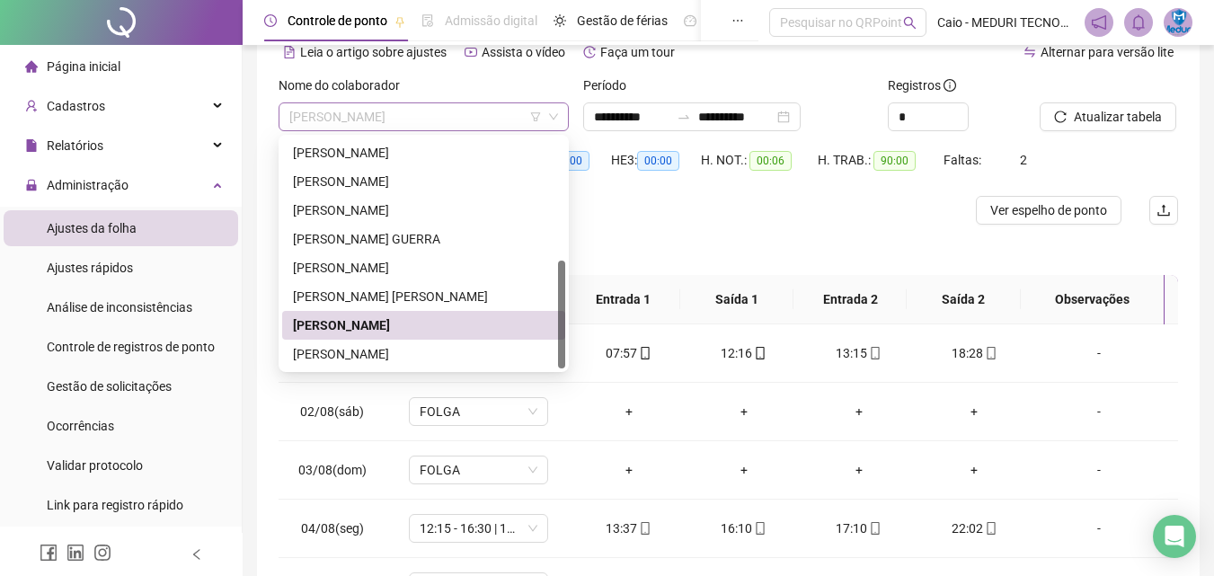
click at [432, 105] on span "[PERSON_NAME]" at bounding box center [423, 116] width 269 height 27
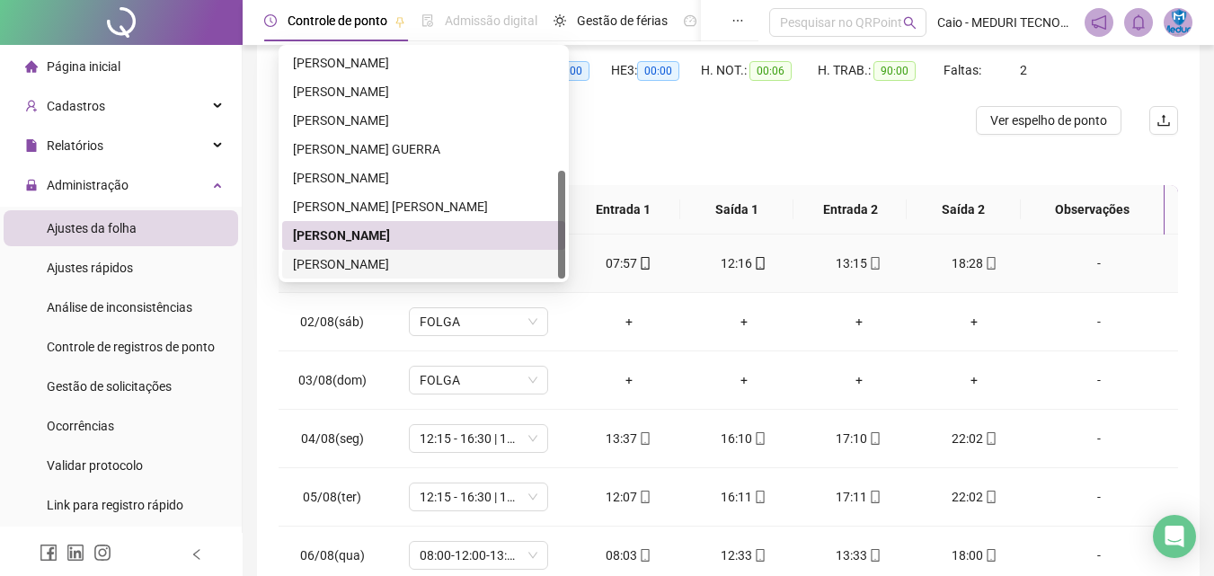
click at [417, 267] on div "[PERSON_NAME]" at bounding box center [424, 264] width 262 height 20
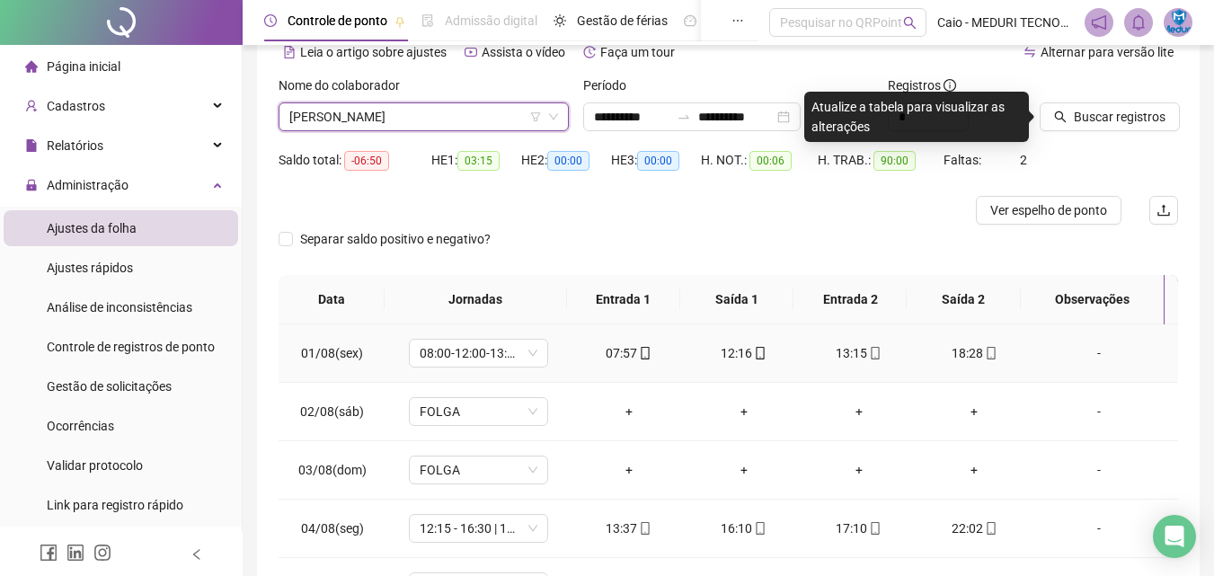
scroll to position [0, 0]
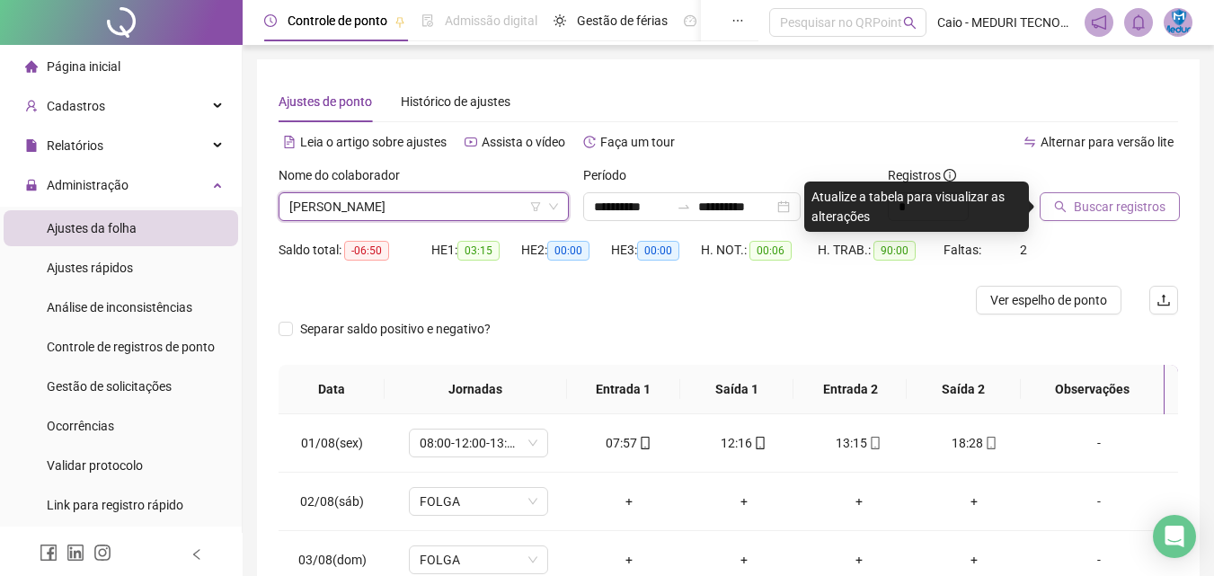
click at [1090, 195] on button "Buscar registros" at bounding box center [1110, 206] width 140 height 29
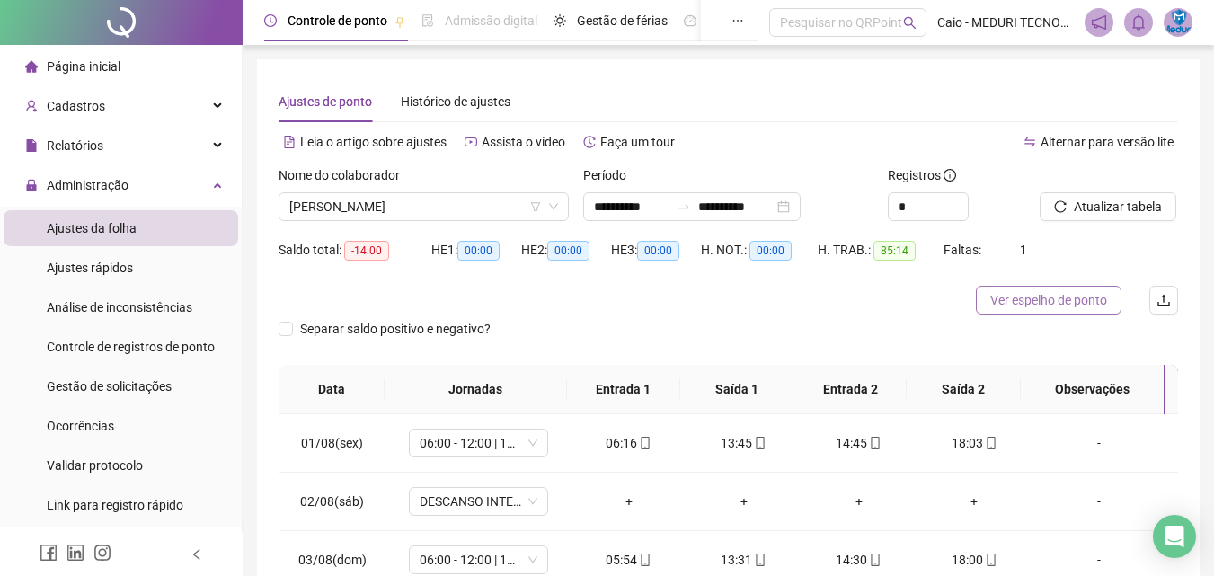
click at [1105, 305] on span "Ver espelho de ponto" at bounding box center [1049, 300] width 117 height 20
drag, startPoint x: 82, startPoint y: 63, endPoint x: 115, endPoint y: 6, distance: 65.7
click at [82, 63] on span "Página inicial" at bounding box center [84, 66] width 74 height 14
